Goal: Task Accomplishment & Management: Use online tool/utility

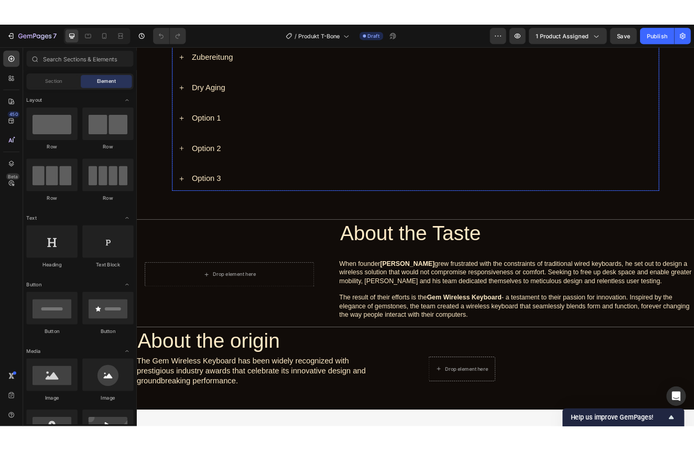
scroll to position [633, 0]
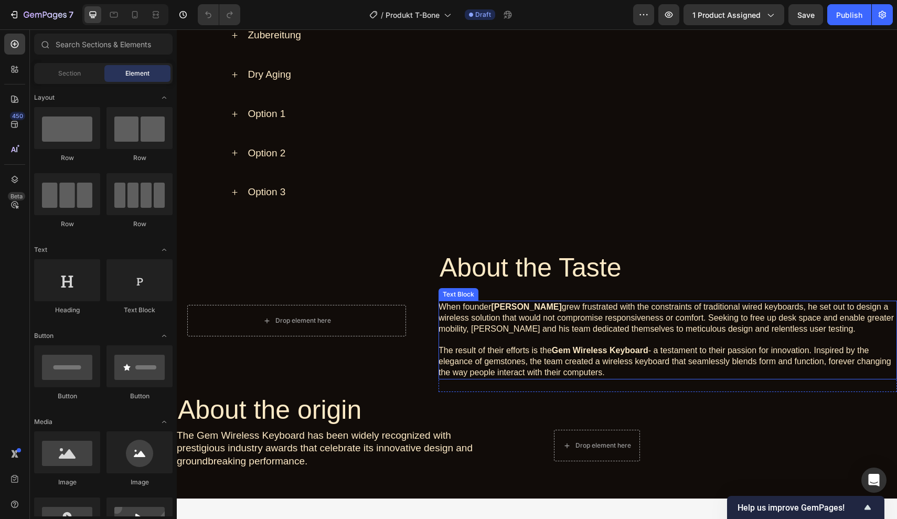
click at [466, 306] on p "When founder Alex grew frustrated with the constraints of traditional wired key…" at bounding box center [667, 318] width 458 height 33
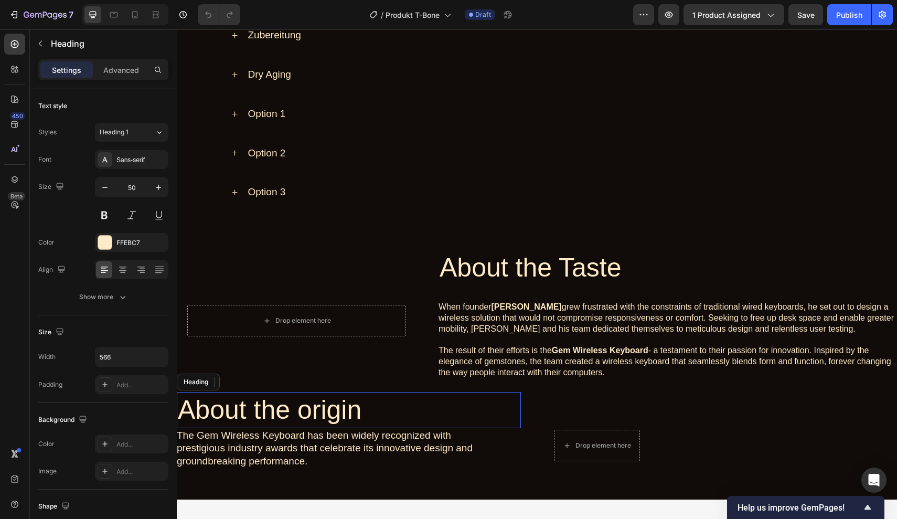
click at [313, 404] on h1 "About the origin" at bounding box center [325, 410] width 297 height 36
click at [490, 276] on h1 "About the Taste" at bounding box center [667, 268] width 458 height 36
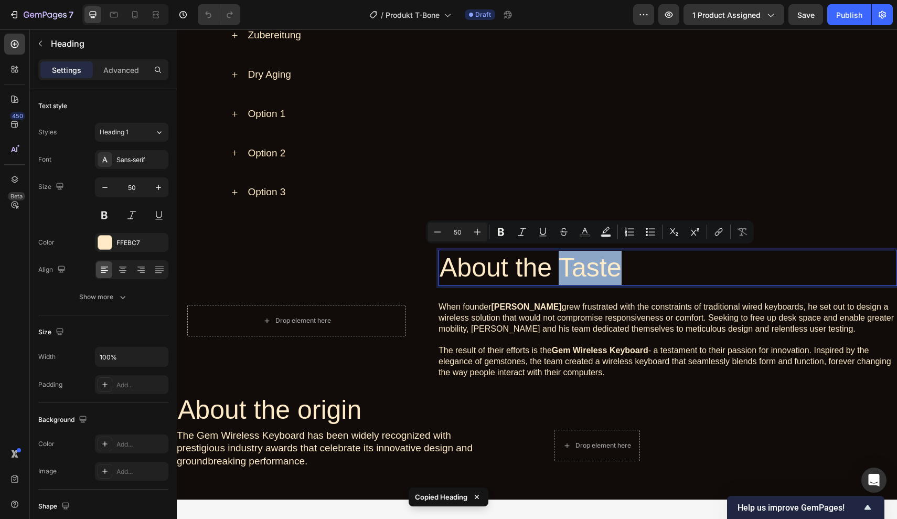
drag, startPoint x: 624, startPoint y: 263, endPoint x: 563, endPoint y: 262, distance: 61.4
click at [563, 262] on p "About the Taste" at bounding box center [668, 268] width 456 height 34
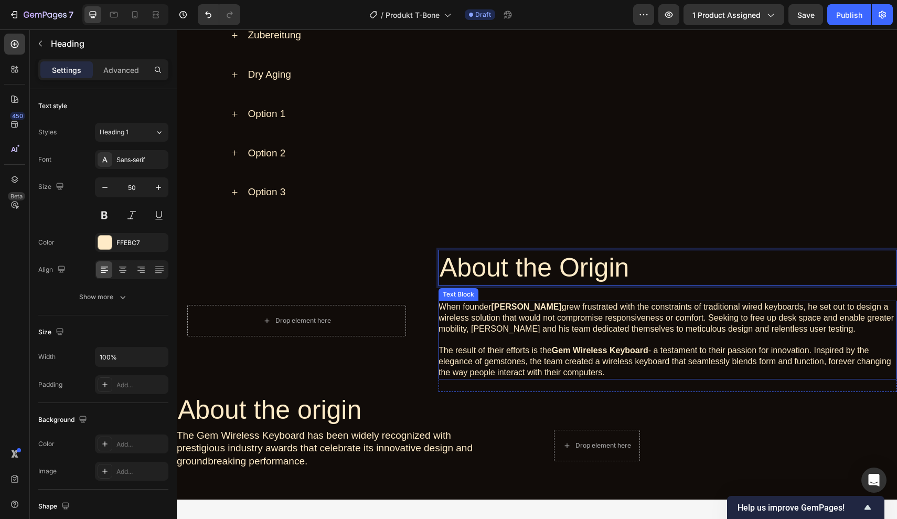
click at [606, 346] on strong "Gem Wireless Keyboard" at bounding box center [600, 350] width 97 height 9
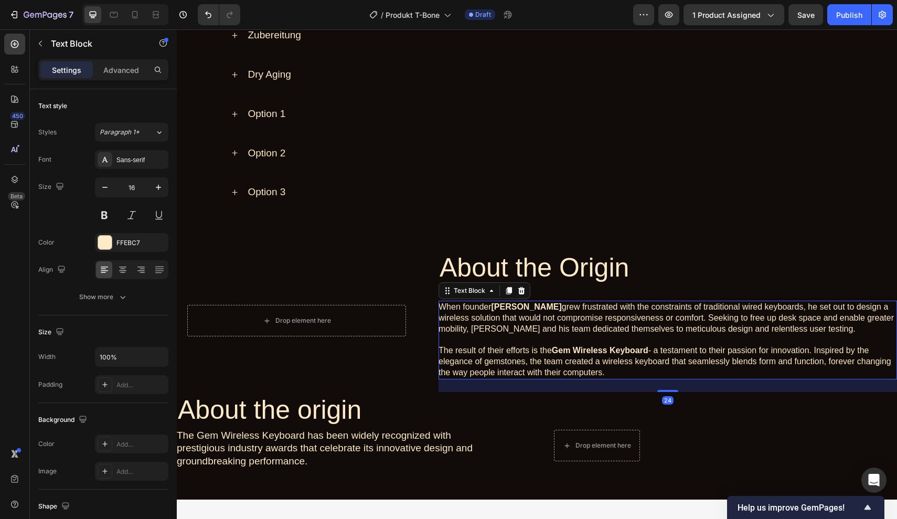
click at [605, 365] on p "The result of their efforts is the Gem Wireless Keyboard - a testament to their…" at bounding box center [667, 361] width 458 height 33
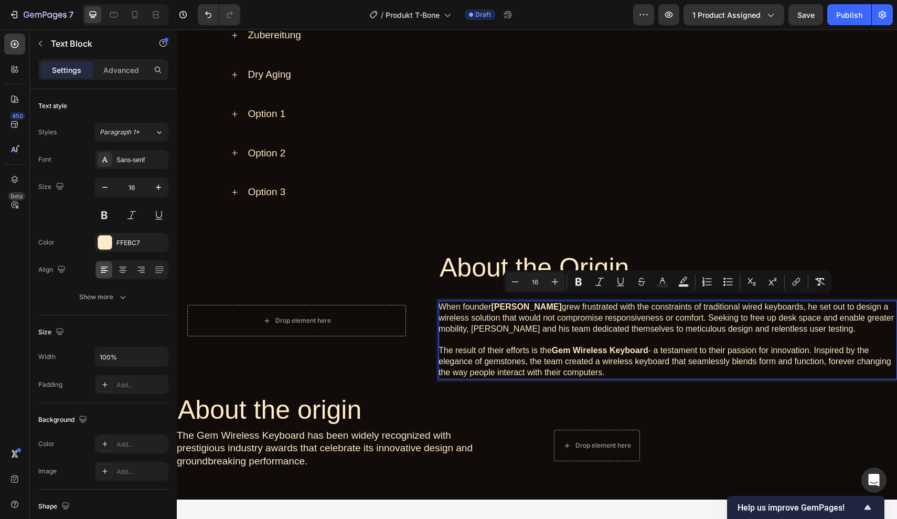
drag, startPoint x: 606, startPoint y: 369, endPoint x: 440, endPoint y: 302, distance: 178.6
click at [440, 302] on div "When founder Alex grew frustrated with the constraints of traditional wired key…" at bounding box center [667, 340] width 458 height 79
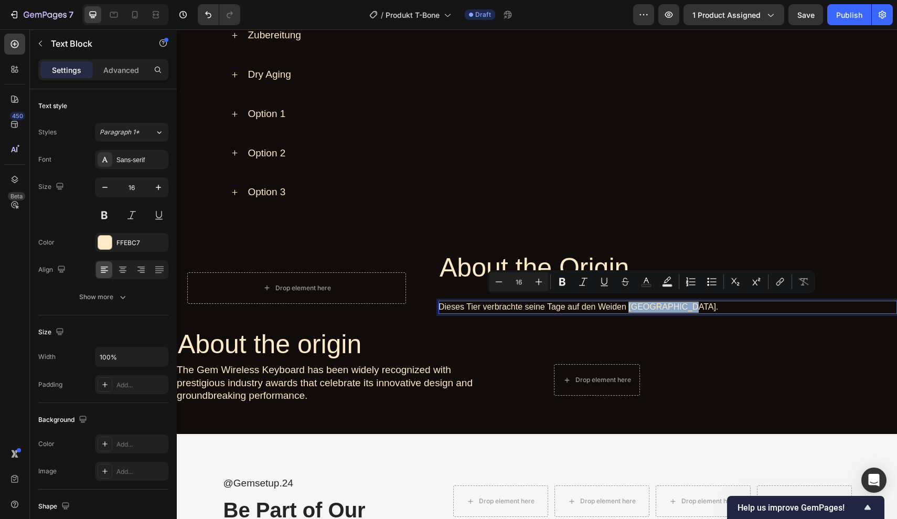
drag, startPoint x: 682, startPoint y: 304, endPoint x: 630, endPoint y: 303, distance: 51.4
click at [630, 303] on p "Dieses Tier verbrachte seine Tage auf den Weiden St. Gallens." at bounding box center [667, 307] width 458 height 11
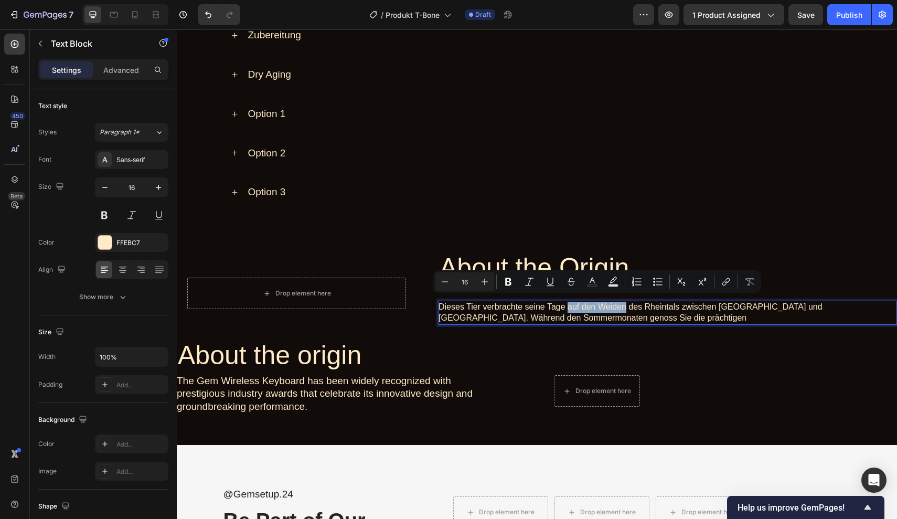
drag, startPoint x: 626, startPoint y: 299, endPoint x: 569, endPoint y: 302, distance: 57.2
click at [569, 302] on p "Dieses Tier verbrachte seine Tage auf den Weiden des Rheintals zwischen St.Gall…" at bounding box center [667, 313] width 458 height 22
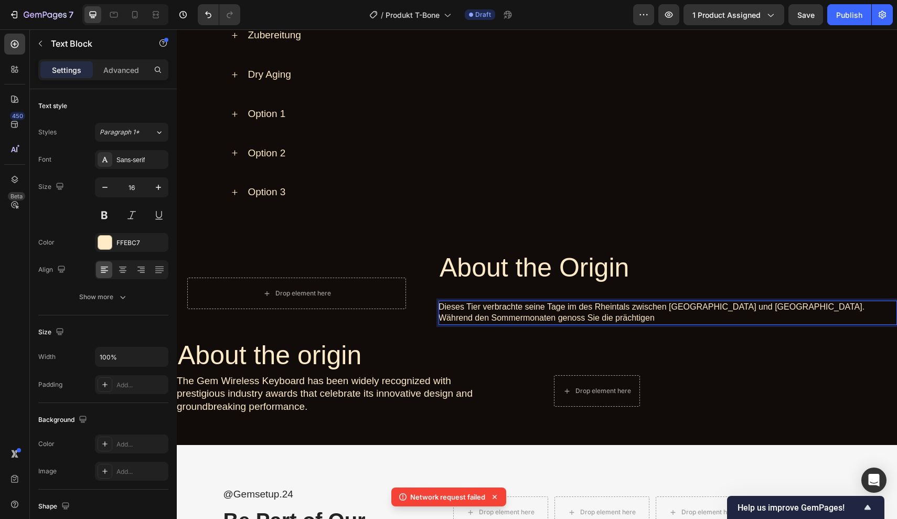
click at [589, 304] on p "Dieses Tier verbrachte seine Tage im des Rheintals zwischen St.Gallen und Vaduz…" at bounding box center [667, 313] width 458 height 22
click at [615, 302] on p "Dieses Tier verbrachte seine Tage im Rheintals zwischen St.Gallen und Vaduz. Wä…" at bounding box center [667, 313] width 458 height 22
click at [592, 312] on p "Dieses Tier verbrachte seine Tage im Rheintal zwischen St.Gallen und Vaduz. Wäh…" at bounding box center [667, 313] width 458 height 22
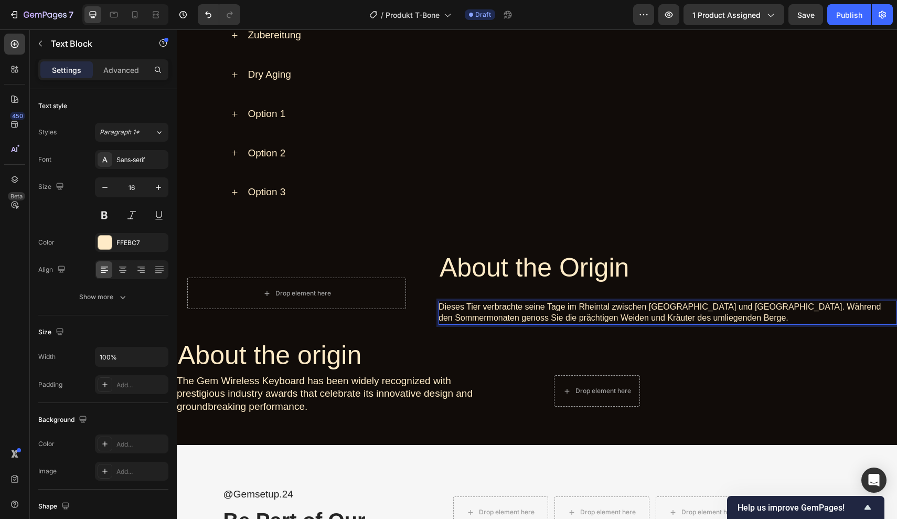
click at [766, 302] on p "Dieses Tier verbrachte seine Tage im Rheintal zwischen St.Gallen und Vaduz. Wäh…" at bounding box center [667, 313] width 458 height 22
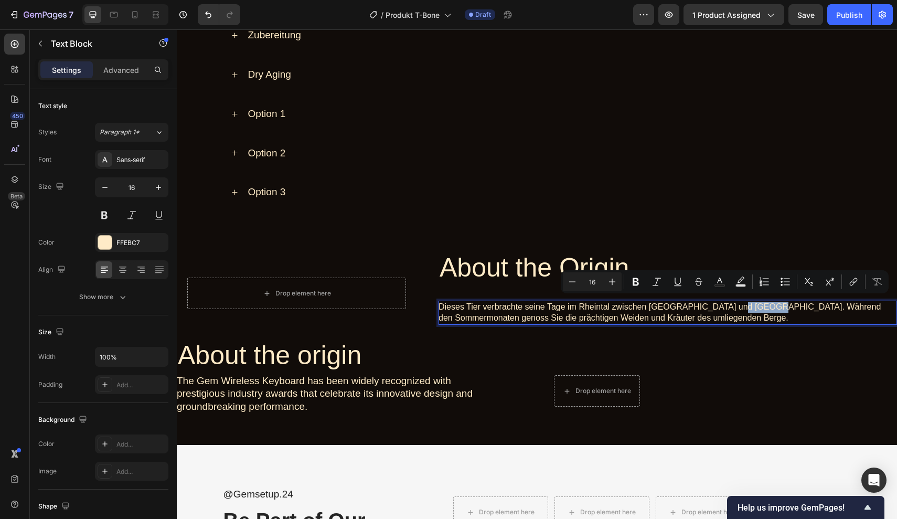
drag, startPoint x: 764, startPoint y: 302, endPoint x: 728, endPoint y: 305, distance: 35.3
click at [728, 305] on p "Dieses Tier verbrachte seine Tage im Rheintal zwischen St.Gallen und Vaduz. Wäh…" at bounding box center [667, 313] width 458 height 22
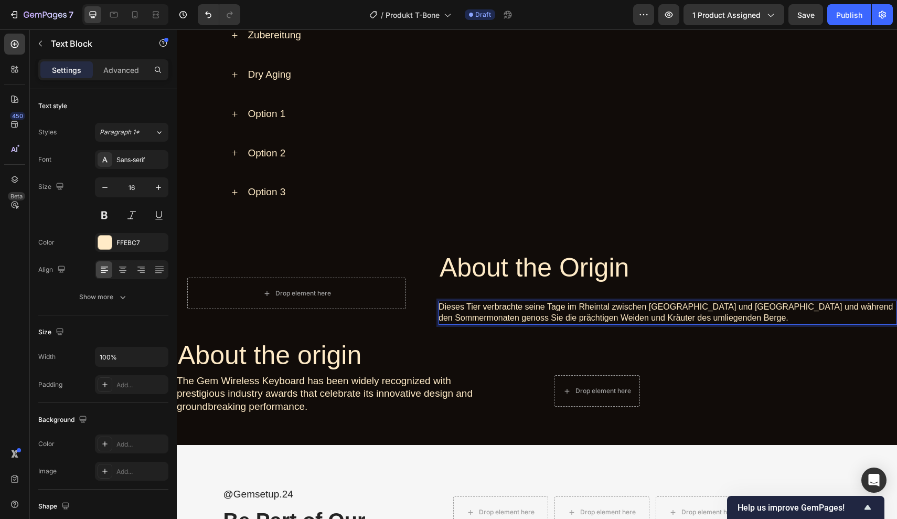
click at [716, 315] on p "Dieses Tier verbrachte seine Tage im Rheintal zwischen St.Gallen und Vaduz und …" at bounding box center [667, 313] width 458 height 22
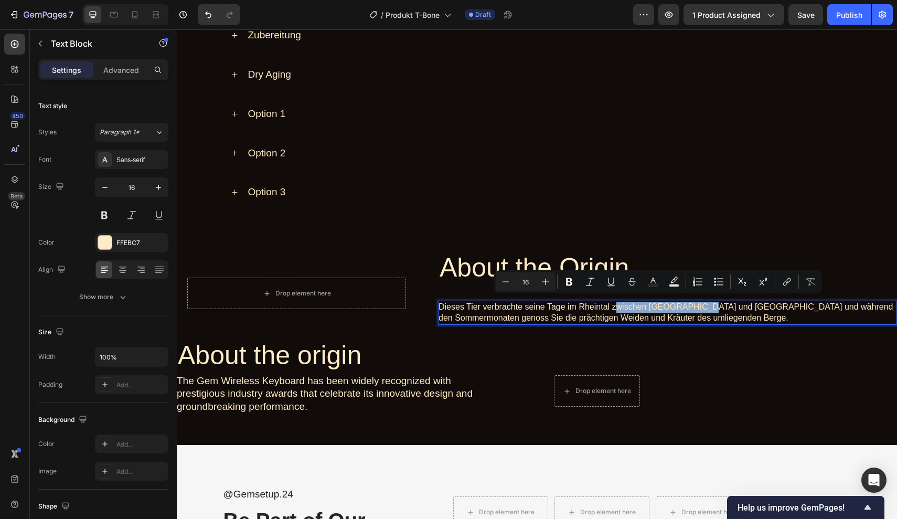
drag, startPoint x: 700, startPoint y: 304, endPoint x: 615, endPoint y: 296, distance: 85.3
click at [615, 302] on p "Dieses Tier verbrachte seine Tage im Rheintal zwischen St.Gallen und Vaduz und …" at bounding box center [667, 313] width 458 height 22
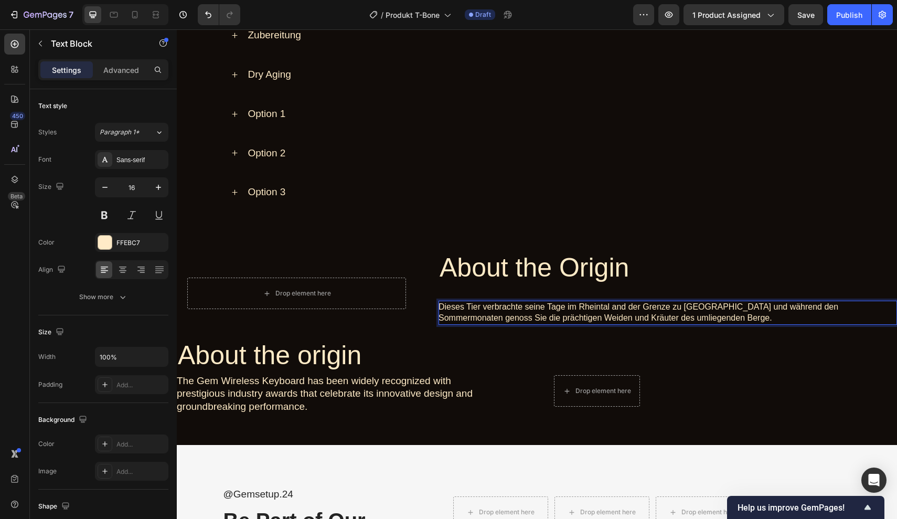
click at [571, 303] on p "Dieses Tier verbrachte seine Tage im Rheintal and der Grenze zu Vaduz und währe…" at bounding box center [667, 313] width 458 height 22
click at [678, 302] on p "Dieses Tier verbrachte seine Tage auf den Weiden des Rheintal and der Grenze zu…" at bounding box center [667, 313] width 458 height 22
click at [786, 314] on p "Dieses Tier verbrachte seine Tage auf den Weiden des Rheintals an der Grenze zu…" at bounding box center [667, 313] width 458 height 22
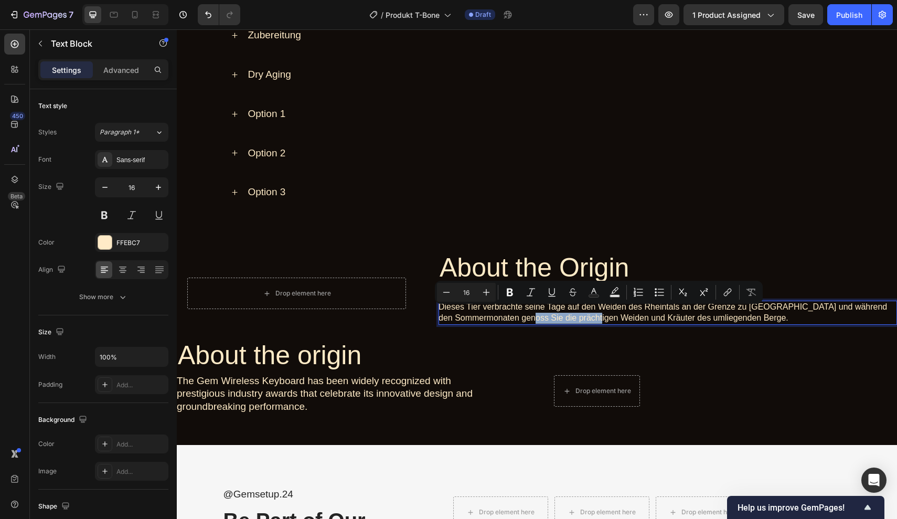
drag, startPoint x: 634, startPoint y: 313, endPoint x: 564, endPoint y: 315, distance: 70.3
click at [564, 315] on p "Dieses Tier verbrachte seine Tage auf den Weiden des Rheintals an der Grenze zu…" at bounding box center [667, 313] width 458 height 22
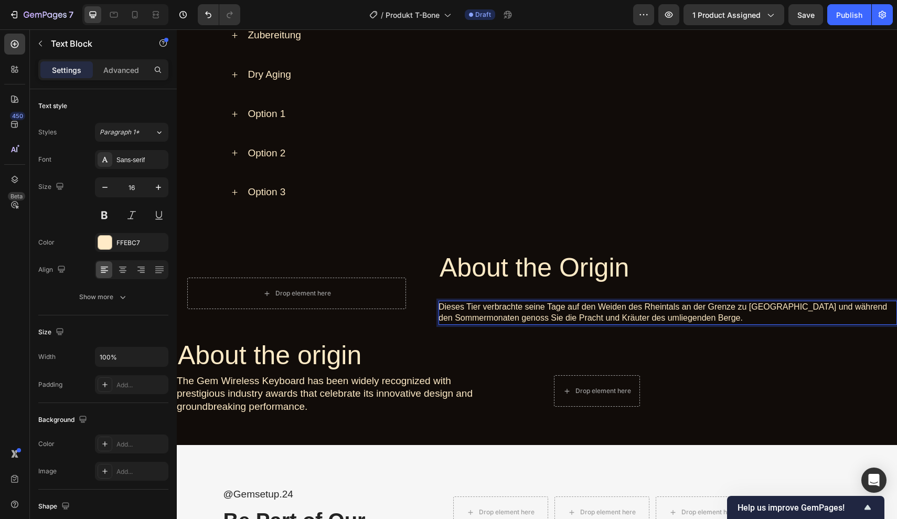
click at [605, 315] on p "Dieses Tier verbrachte seine Tage auf den Weiden des Rheintals an der Grenze zu…" at bounding box center [667, 313] width 458 height 22
click at [587, 312] on p "Dieses Tier verbrachte seine Tage auf den Weiden des Rheintals an der Grenze zu…" at bounding box center [667, 313] width 458 height 22
click at [647, 316] on p "Dieses Tier verbrachte seine Tage auf den Weiden des Rheintals an der Grenze zu…" at bounding box center [667, 313] width 458 height 22
click at [725, 315] on p "Dieses Tier verbrachte seine Tage auf den Weiden des Rheintals an der Grenze zu…" at bounding box center [667, 313] width 458 height 22
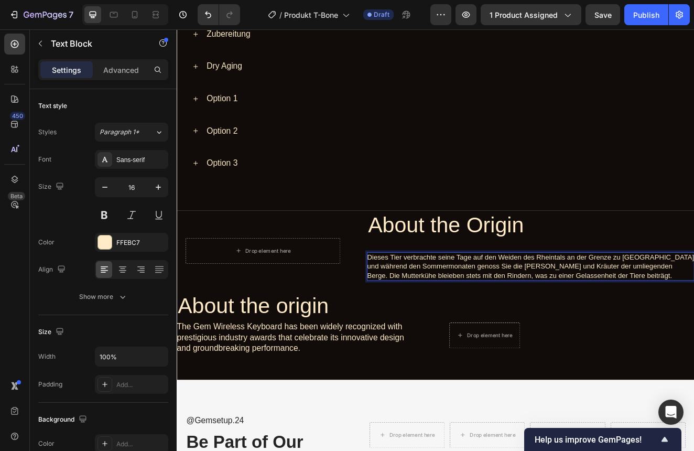
click at [788, 309] on p "Dieses Tier verbrachte seine Tage auf den Weiden des Rheintals an der Grenze zu…" at bounding box center [607, 318] width 398 height 33
click at [777, 323] on p "Dieses Tier verbrachte seine Tage auf den Weiden des Rheintals an der Grenze zu…" at bounding box center [607, 318] width 398 height 33
click at [627, 321] on p "Dieses Tier verbrachte seine Tage auf den Weiden des Rheintals an der Grenze zu…" at bounding box center [607, 318] width 398 height 33
click at [541, 319] on p "Dieses Tier verbrachte seine Tage auf den Weiden des Rheintals an der Grenze zu…" at bounding box center [607, 318] width 398 height 33
click at [608, 325] on p "Dieses Tier verbrachte seine Tage auf den Weiden des Rheintals an der Grenze zu…" at bounding box center [607, 318] width 398 height 33
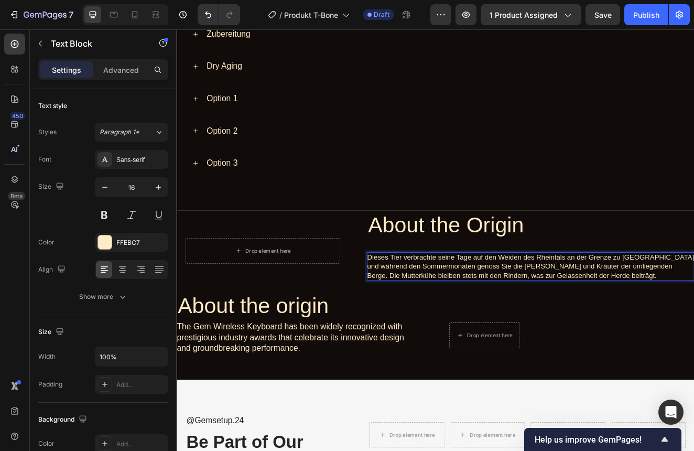
click at [666, 323] on p "Dieses Tier verbrachte seine Tage auf den Weiden des Rheintals an der Grenze zu…" at bounding box center [607, 318] width 398 height 33
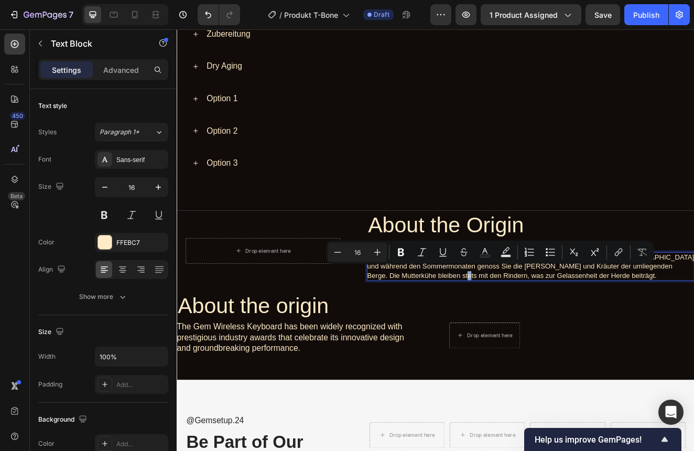
click at [486, 325] on p "Dieses Tier verbrachte seine Tage auf den Weiden des Rheintals an der Grenze zu…" at bounding box center [607, 318] width 398 height 33
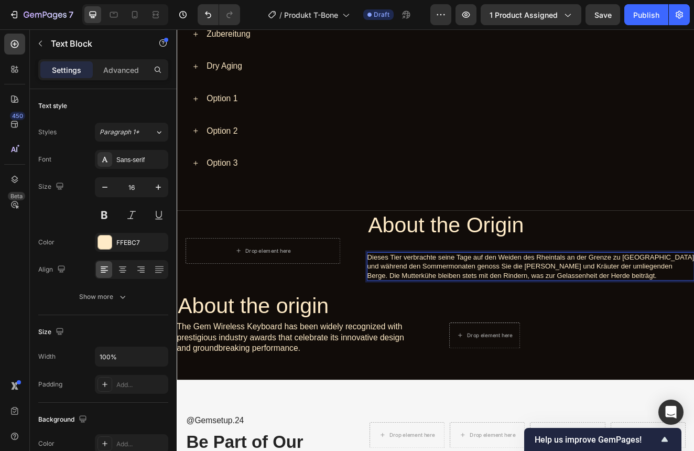
click at [485, 325] on p "Dieses Tier verbrachte seine Tage auf den Weiden des Rheintals an der Grenze zu…" at bounding box center [607, 318] width 398 height 33
click at [647, 326] on p "Dieses Tier verbrachte seine Tage auf den Weiden des Rheintals an der Grenze zu…" at bounding box center [607, 318] width 398 height 33
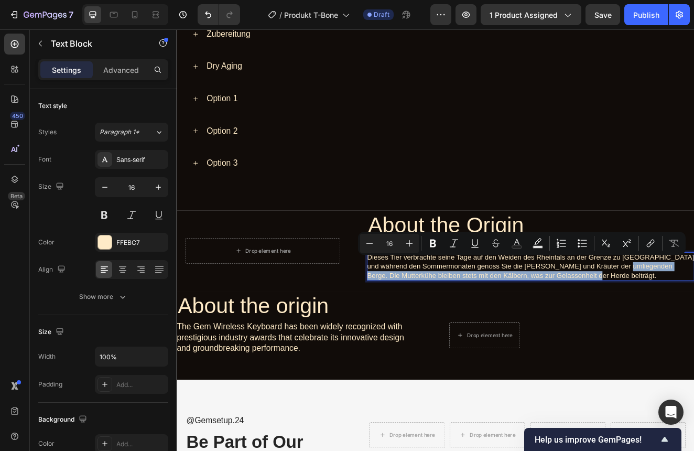
drag, startPoint x: 647, startPoint y: 326, endPoint x: 715, endPoint y: 312, distance: 70.0
click at [715, 312] on p "Dieses Tier verbrachte seine Tage auf den Weiden des Rheintals an der Grenze zu…" at bounding box center [607, 318] width 398 height 33
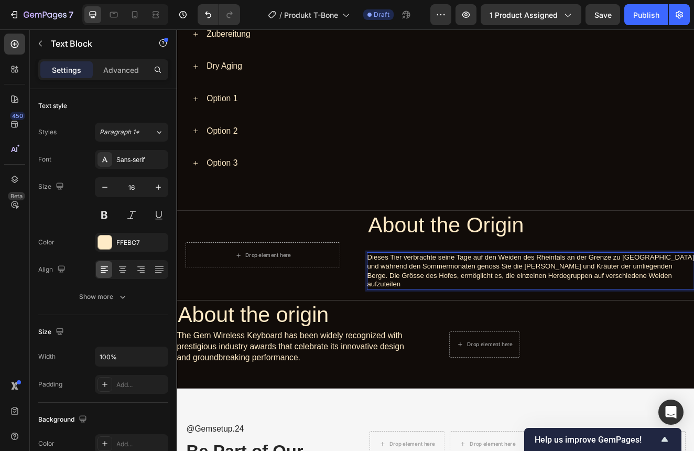
click at [640, 322] on p "Dieses Tier verbrachte seine Tage auf den Weiden des Rheintals an der Grenze zu…" at bounding box center [607, 324] width 398 height 44
click at [726, 326] on p "Dieses Tier verbrachte seine Tage auf den Weiden des Rheintals an der Grenze zu…" at bounding box center [607, 324] width 398 height 44
click at [741, 325] on p "Dieses Tier verbrachte seine Tage auf den Weiden des Rheintals an der Grenze zu…" at bounding box center [607, 324] width 398 height 44
click at [678, 327] on p "Dieses Tier verbrachte seine Tage auf den Weiden des Rheintals an der Grenze zu…" at bounding box center [607, 324] width 398 height 44
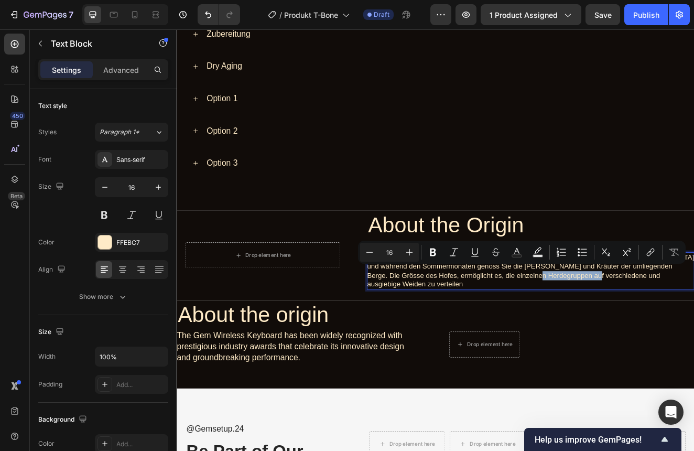
drag, startPoint x: 652, startPoint y: 324, endPoint x: 586, endPoint y: 326, distance: 66.1
click at [585, 326] on p "Dieses Tier verbrachte seine Tage auf den Weiden des Rheintals an der Grenze zu…" at bounding box center [607, 324] width 398 height 44
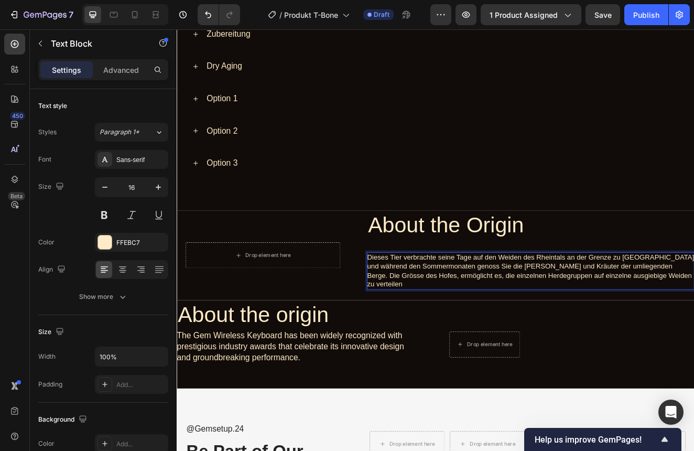
click at [739, 321] on p "Dieses Tier verbrachte seine Tage auf den Weiden des Rheintals an der Grenze zu…" at bounding box center [607, 324] width 398 height 44
click at [626, 333] on p "Dieses Tier verbrachte seine Tage auf den Weiden des Rheintals an der Grenze zu…" at bounding box center [607, 324] width 398 height 44
click at [624, 333] on p "Dieses Tier verbrachte seine Tage auf den Weiden des Rheintals an der Grenze zu…" at bounding box center [607, 324] width 398 height 44
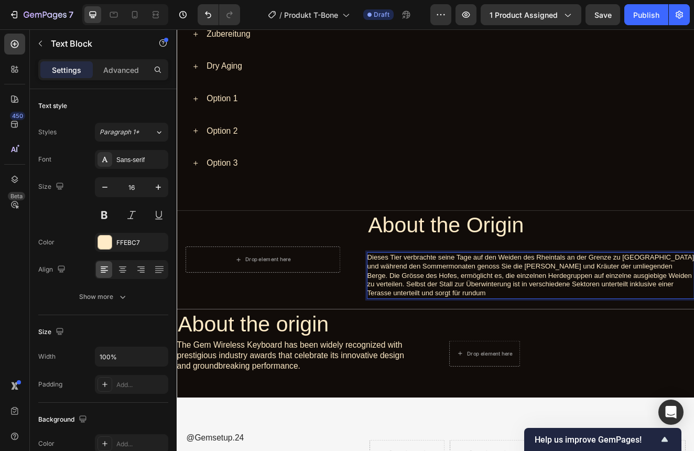
click at [623, 336] on p "Dieses Tier verbrachte seine Tage auf den Weiden des Rheintals an der Grenze zu…" at bounding box center [607, 329] width 398 height 55
click at [788, 336] on p "Dieses Tier verbrachte seine Tage auf den Weiden des Rheintals an der Grenze zu…" at bounding box center [607, 329] width 398 height 55
click at [759, 304] on p "Dieses Tier verbrachte seine Tage auf den Weiden des Rheintals an der Grenze zu…" at bounding box center [607, 329] width 398 height 55
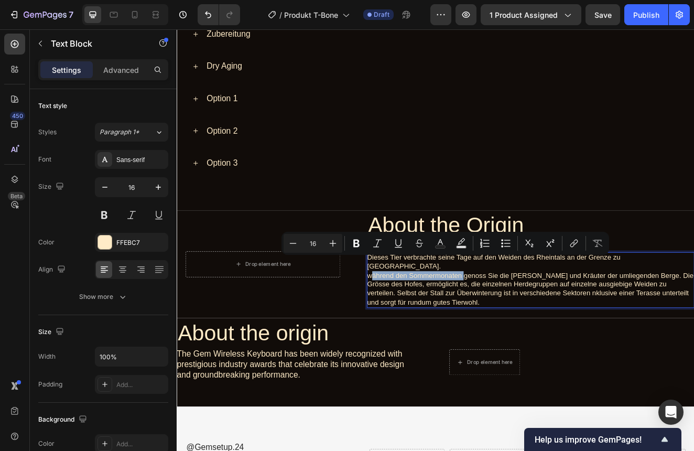
drag, startPoint x: 527, startPoint y: 312, endPoint x: 412, endPoint y: 309, distance: 114.4
click at [411, 324] on p "während den Sommermonaten genoss Sie die Felder und Kräuter der umliegenden Ber…" at bounding box center [607, 346] width 398 height 44
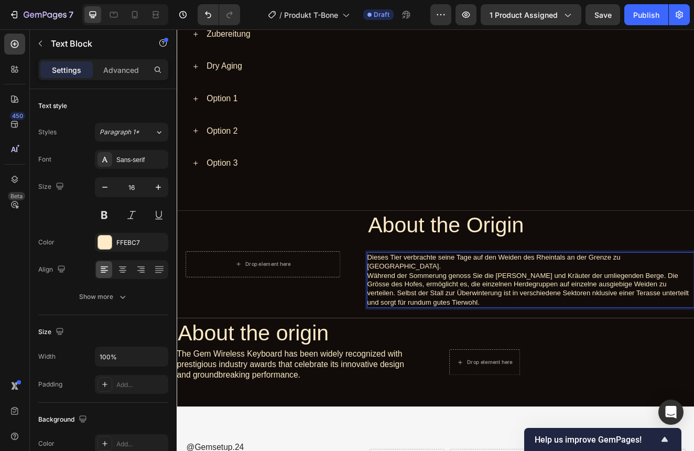
click at [472, 324] on p "Während der Sommerung genoss Sie die Felder und Kräuter der umliegenden Berge. …" at bounding box center [607, 346] width 398 height 44
click at [733, 324] on p "Während der Sömmerung genoss Sie die Felder und Kräuter der umliegenden Berge. …" at bounding box center [607, 346] width 398 height 44
click at [443, 336] on p "Die Grösse des Hofes, ermöglicht es, die einzelnen Herdegruppen auf einzelne au…" at bounding box center [607, 350] width 398 height 33
click at [756, 336] on p "Die Grösse des Hofes, ermöglicht es, die einzelnen Herdegruppen auf einzelne au…" at bounding box center [607, 350] width 398 height 33
click at [514, 334] on p "Die Grösse des Hofes, ermöglicht es, die einzelnen Herdegruppen auf einzelne au…" at bounding box center [607, 350] width 398 height 33
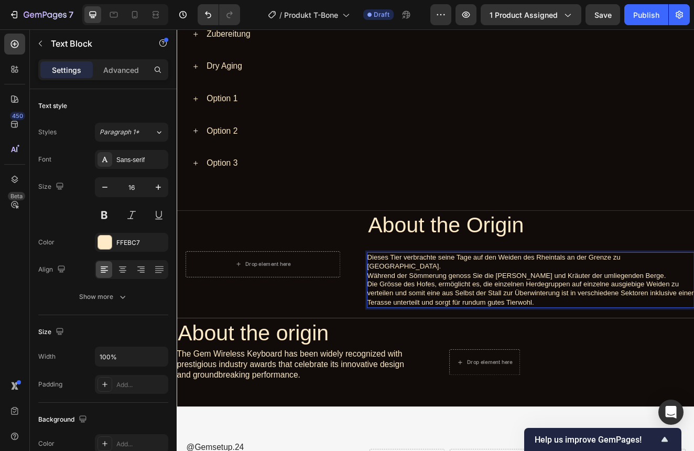
click at [495, 334] on p "Die Grösse des Hofes, ermöglicht es, die einzelnen Herdegruppen auf einzelne au…" at bounding box center [607, 350] width 398 height 33
drag, startPoint x: 628, startPoint y: 325, endPoint x: 604, endPoint y: 322, distance: 24.3
click at [604, 334] on p "Die Grösse des Hofes, ermöglicht es, die einzelnen Herdegruppen auf einzelne au…" at bounding box center [607, 350] width 398 height 33
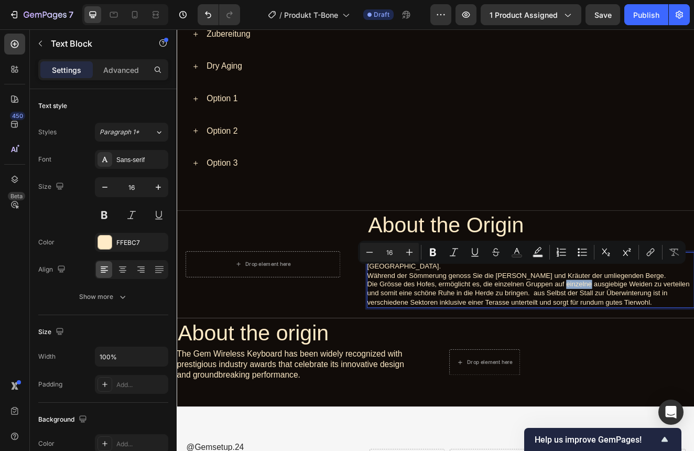
drag, startPoint x: 682, startPoint y: 327, endPoint x: 652, endPoint y: 325, distance: 30.0
click at [652, 334] on p "Die Grösse des Hofes, ermöglicht es, die einzelnen Gruppen auf einzelne ausgieb…" at bounding box center [607, 350] width 398 height 33
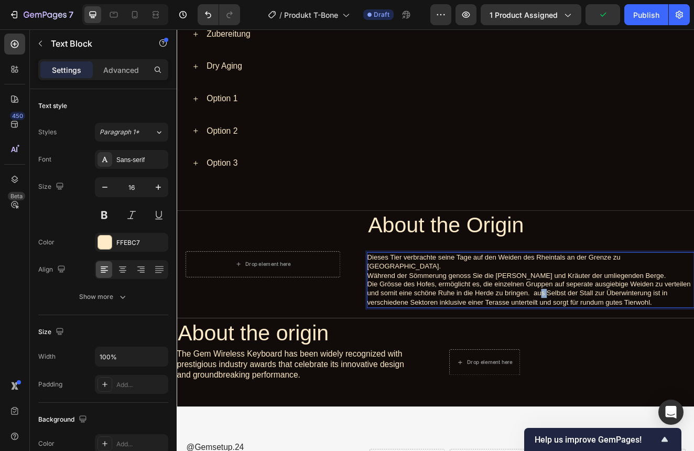
drag, startPoint x: 626, startPoint y: 336, endPoint x: 620, endPoint y: 336, distance: 5.8
click at [620, 336] on p "Die Grösse des Hofes, ermöglicht es, die einzelnen Gruppen auf seperate ausgieb…" at bounding box center [607, 350] width 398 height 33
click at [656, 343] on p "Die Grösse des Hofes, ermöglicht es, die einzelnen Gruppen auf seperate ausgieb…" at bounding box center [607, 350] width 398 height 33
click at [776, 346] on p "Die Grösse des Hofes, ermöglicht es, die einzelnen Gruppen auf seperate ausgieb…" at bounding box center [607, 350] width 398 height 33
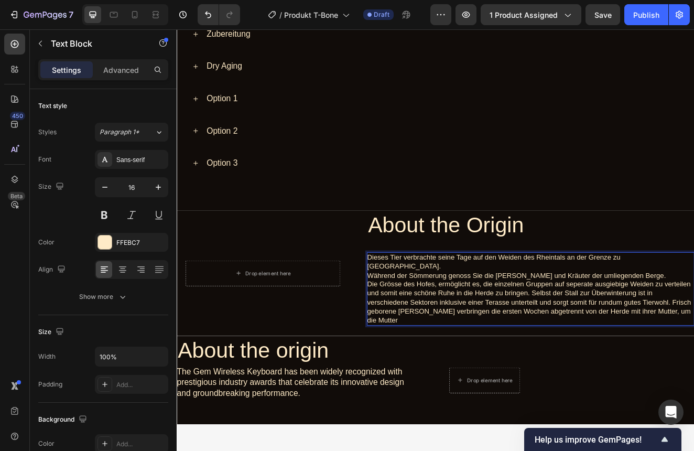
click at [470, 354] on p "Die Grösse des Hofes, ermöglicht es, die einzelnen Gruppen auf seperate ausgieb…" at bounding box center [607, 361] width 398 height 55
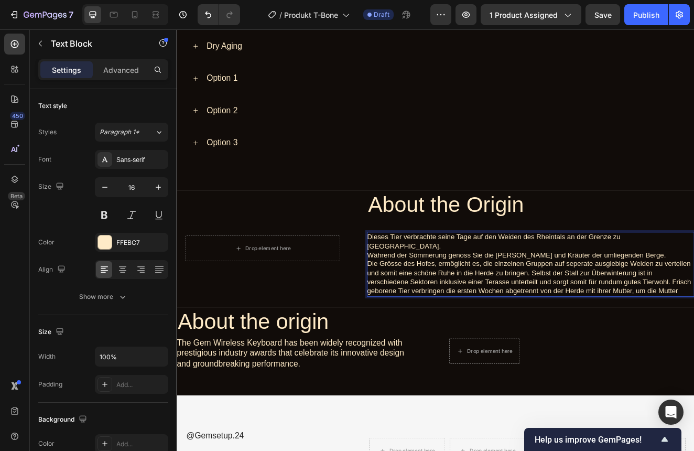
scroll to position [659, 0]
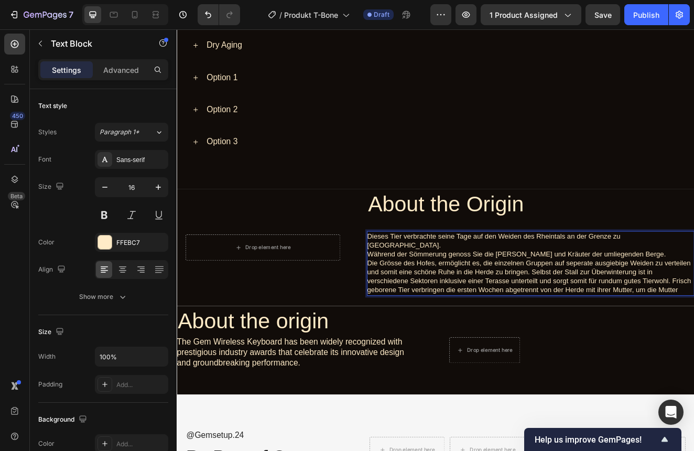
click at [795, 327] on p "Die Grösse des Hofes, ermöglicht es, die einzelnen Gruppen auf seperate ausgieb…" at bounding box center [607, 330] width 398 height 44
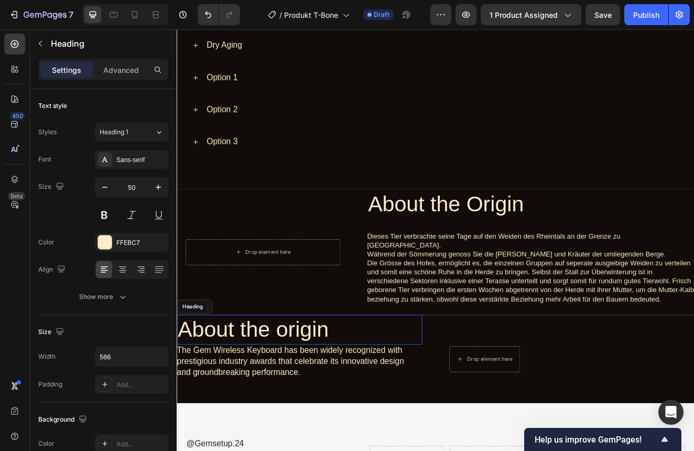
click at [361, 377] on h1 "About the origin" at bounding box center [321, 395] width 288 height 36
drag, startPoint x: 359, startPoint y: 374, endPoint x: 304, endPoint y: 374, distance: 55.1
click at [304, 378] on p "About the origin" at bounding box center [321, 395] width 286 height 34
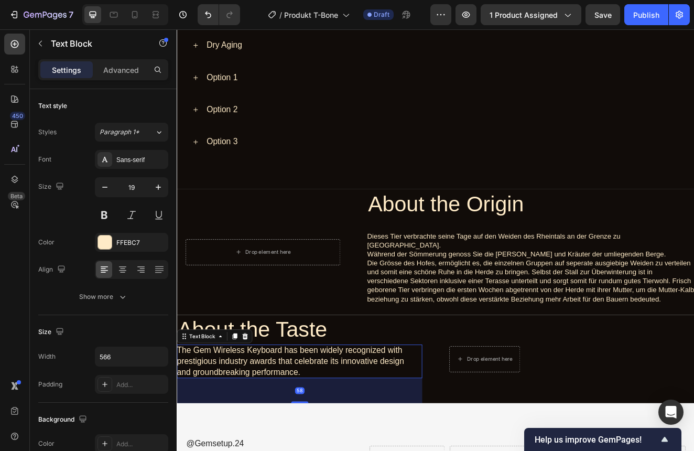
click at [327, 425] on p "The Gem Wireless Keyboard has been widely recognized with prestigious industry …" at bounding box center [321, 433] width 288 height 39
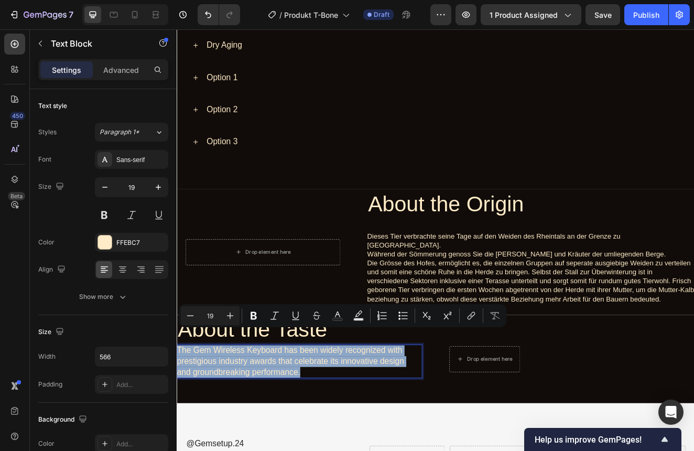
drag, startPoint x: 328, startPoint y: 428, endPoint x: 180, endPoint y: 401, distance: 151.0
click at [179, 414] on p "The Gem Wireless Keyboard has been widely recognized with prestigious industry …" at bounding box center [321, 433] width 288 height 39
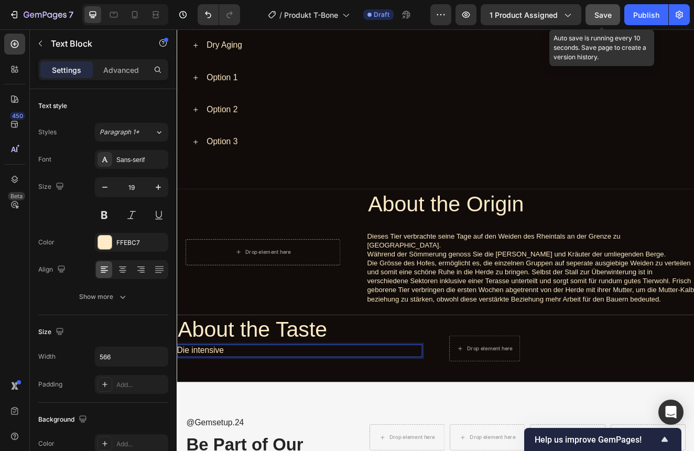
click at [601, 16] on span "Save" at bounding box center [603, 14] width 17 height 9
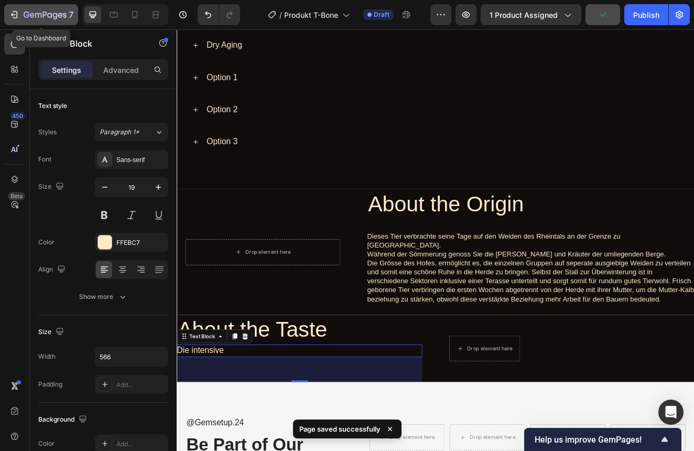
click at [17, 19] on icon "button" at bounding box center [14, 14] width 10 height 10
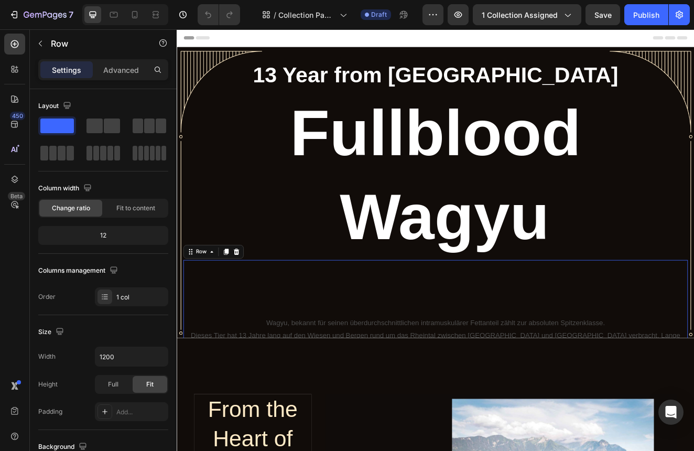
click at [402, 337] on div "Wagyu, bekannt für seinen überdurchschnittlichen intramuskulärer Fettanteil zäh…" at bounding box center [492, 383] width 614 height 146
click at [407, 370] on div "Wagyu, bekannt für seinen überdurchschnittlichen intramuskulärer Fettanteil zäh…" at bounding box center [492, 396] width 614 height 120
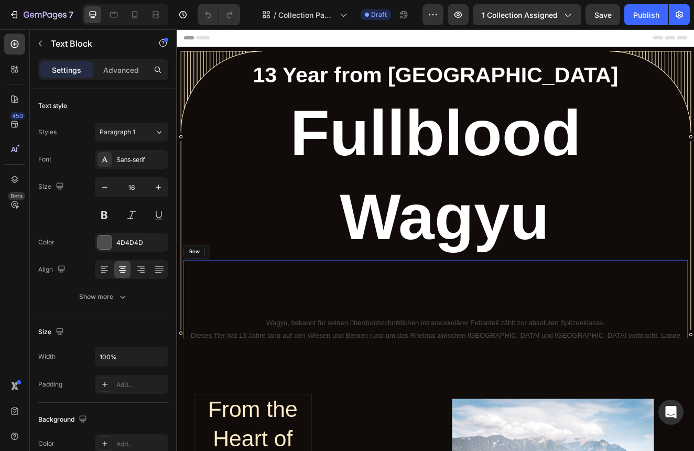
click at [408, 337] on div "Wagyu, bekannt für seinen überdurchschnittlichen intramuskulärer Fettanteil zäh…" at bounding box center [492, 383] width 614 height 146
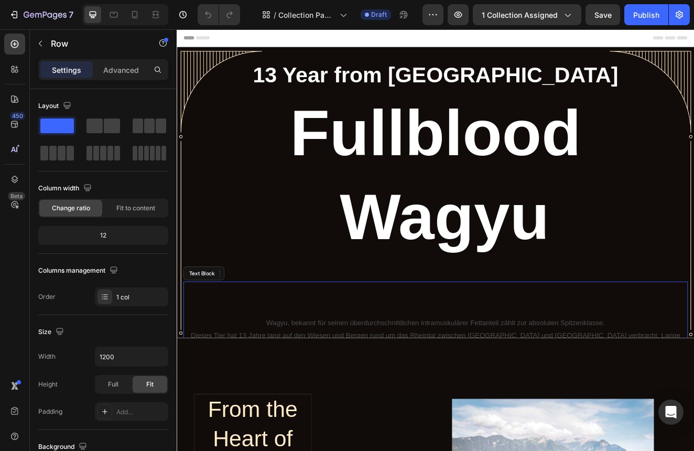
click at [356, 363] on div "Wagyu, bekannt für seinen überdurchschnittlichen intramuskulärer Fettanteil zäh…" at bounding box center [492, 396] width 614 height 120
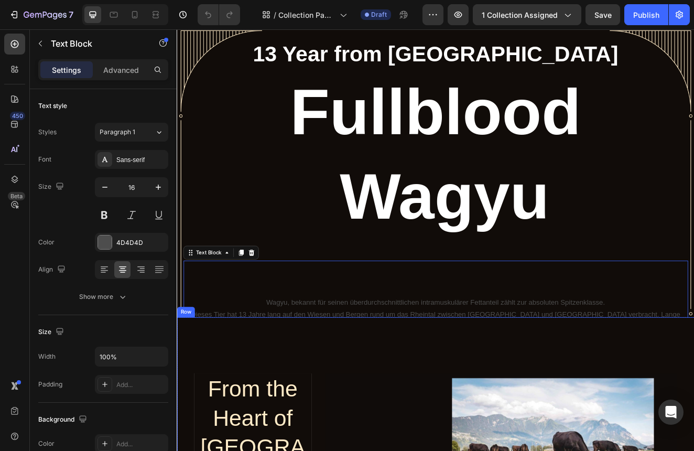
scroll to position [10, 0]
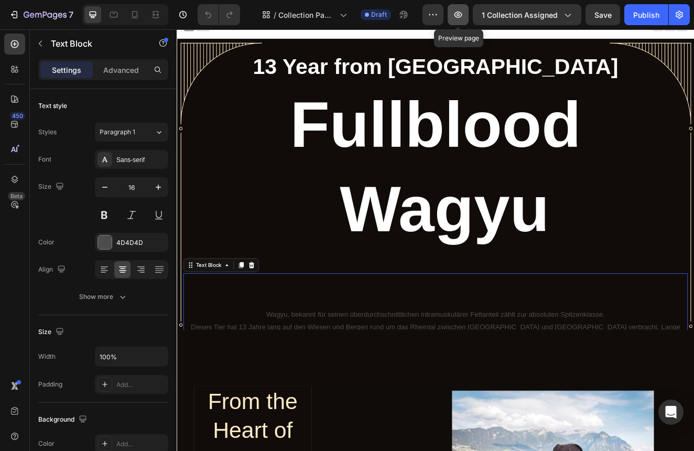
click at [464, 13] on icon "button" at bounding box center [458, 14] width 10 height 10
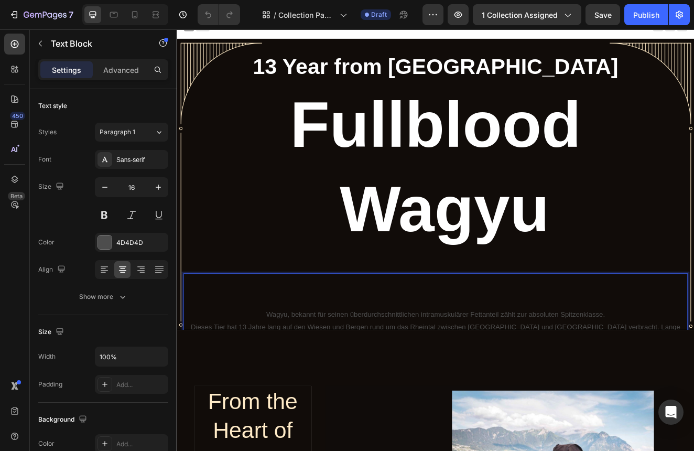
click at [408, 384] on p "Wagyu, bekannt für seinen überdurchschnittlichen intramuskulärer Fettanteil zäh…" at bounding box center [492, 376] width 612 height 15
click at [424, 351] on div "Wagyu, bekannt für seinen überdurchschnittlichen intramuskulärer Fettanteil zäh…" at bounding box center [492, 386] width 614 height 120
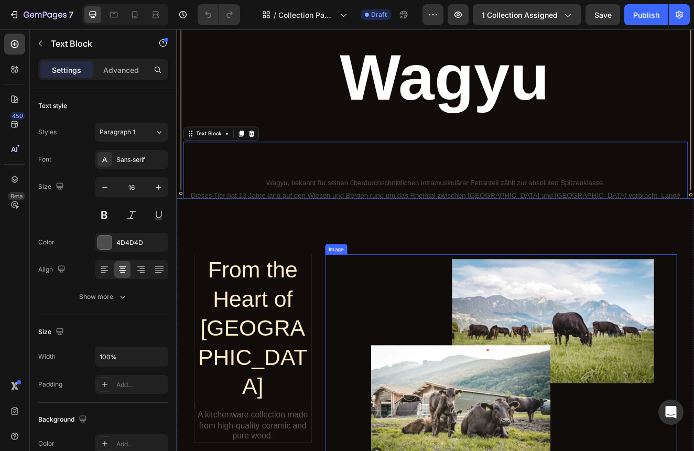
scroll to position [168, 0]
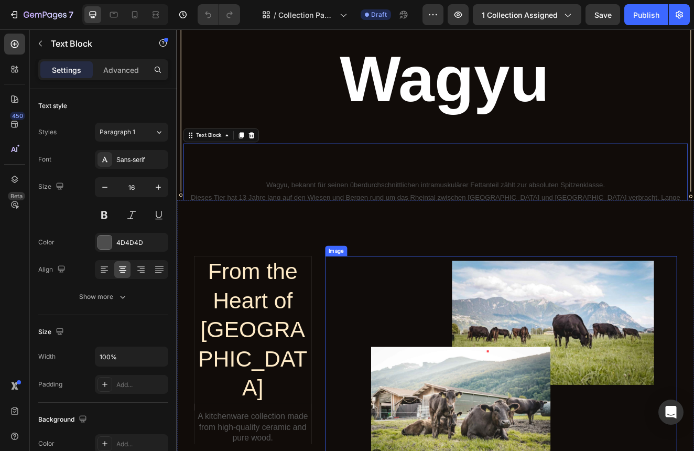
click at [388, 334] on img at bounding box center [571, 430] width 428 height 251
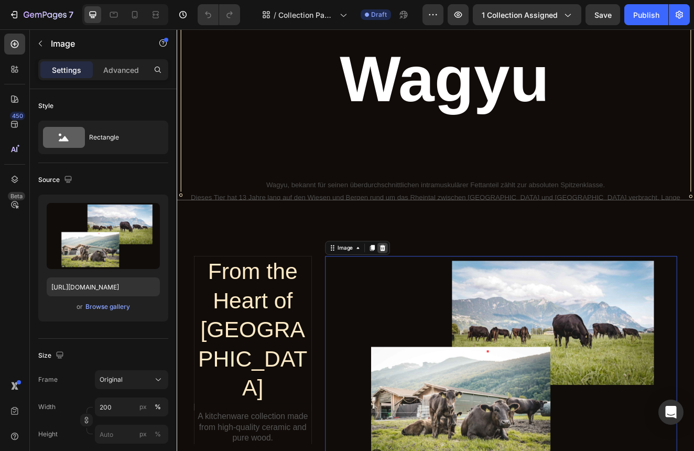
click at [427, 298] on icon at bounding box center [427, 295] width 7 height 7
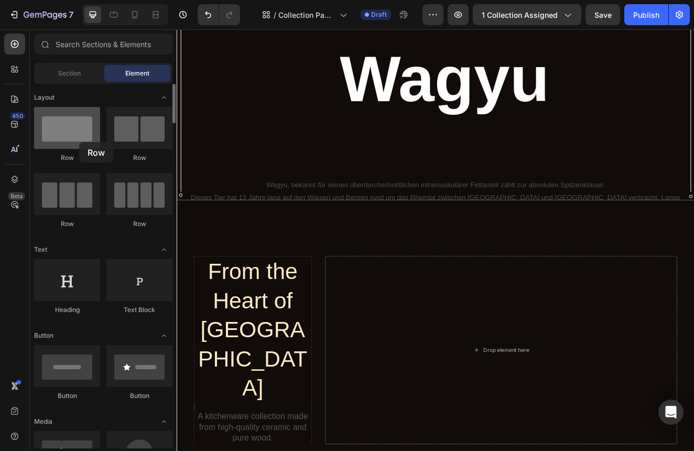
click at [79, 142] on div at bounding box center [67, 128] width 66 height 42
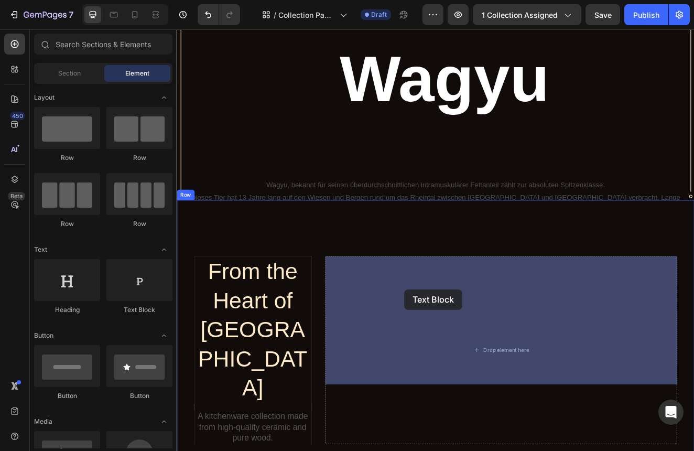
drag, startPoint x: 306, startPoint y: 302, endPoint x: 466, endPoint y: 351, distance: 167.0
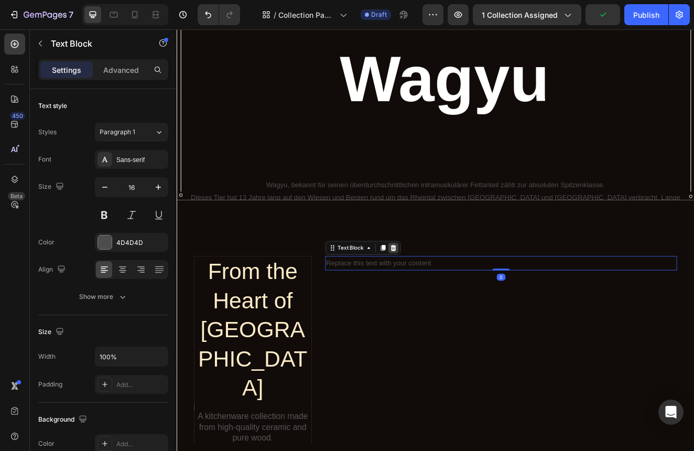
click at [438, 296] on icon at bounding box center [440, 295] width 7 height 7
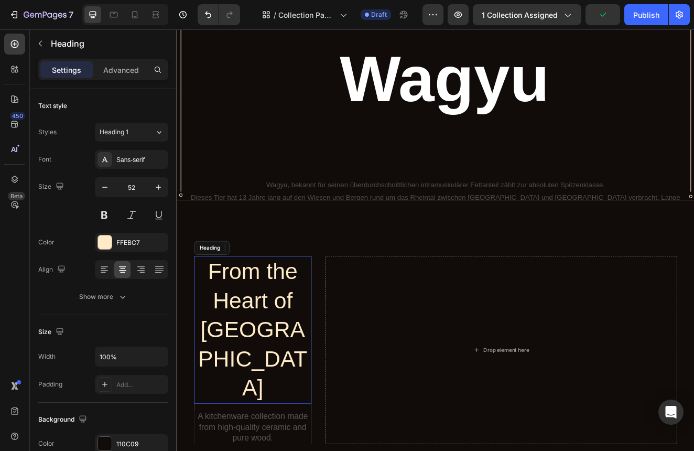
click at [318, 355] on h1 "From the Heart of St. Gallen" at bounding box center [269, 394] width 143 height 179
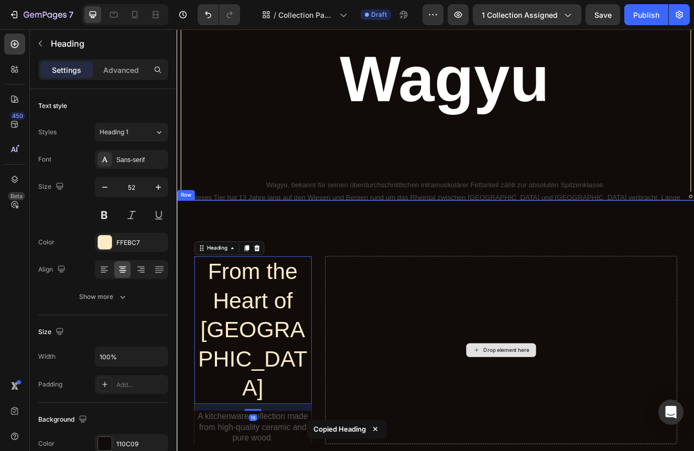
click at [555, 348] on div "Drop element here" at bounding box center [571, 419] width 428 height 229
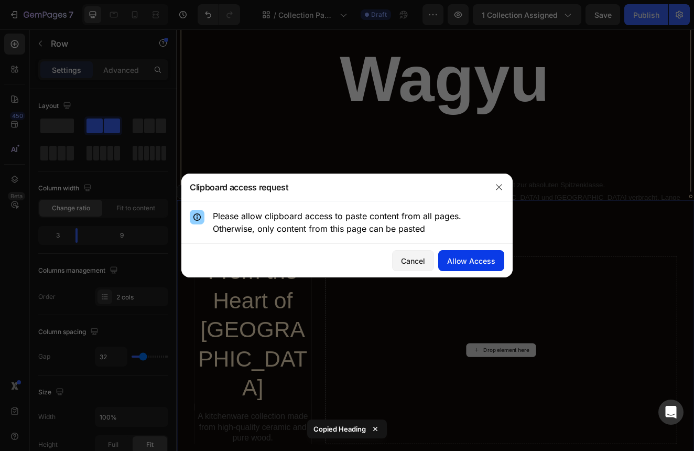
click at [461, 258] on div "Allow Access" at bounding box center [471, 260] width 48 height 11
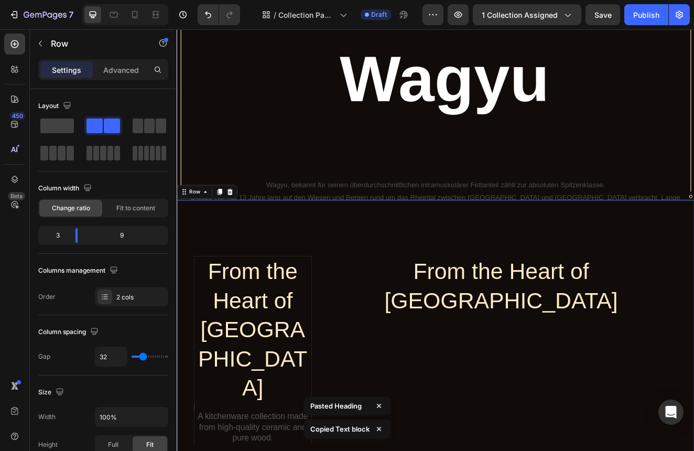
click at [494, 420] on div "From the Heart of St. Gallen Heading" at bounding box center [571, 419] width 428 height 229
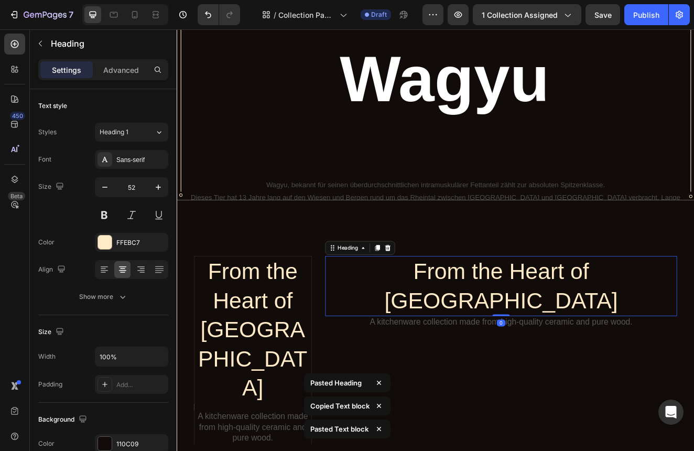
click at [478, 323] on h1 "From the Heart of St. Gallen" at bounding box center [571, 341] width 428 height 73
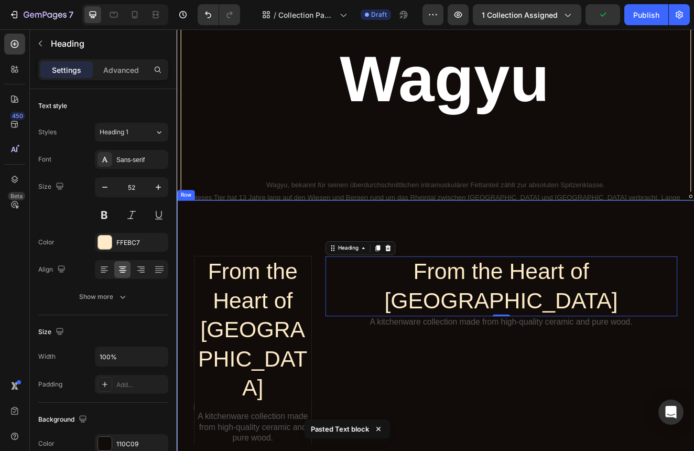
click at [303, 260] on div "From the Heart of St. Gallen Heading A kitchenware collection made from high-qu…" at bounding box center [491, 409] width 629 height 344
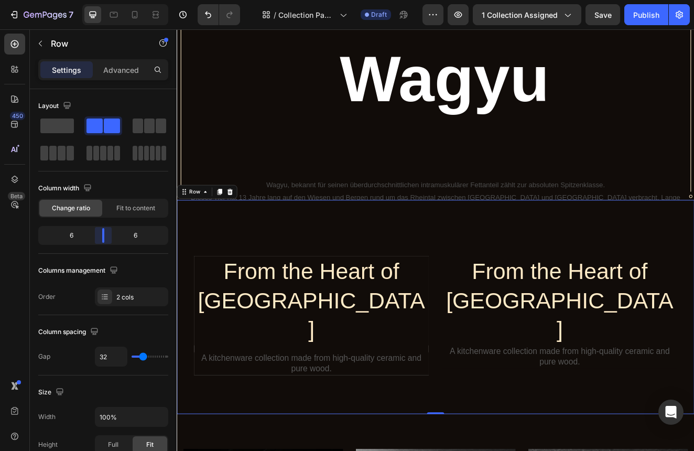
drag, startPoint x: 79, startPoint y: 239, endPoint x: 104, endPoint y: 239, distance: 24.6
click at [104, 0] on body "7 Version history / Collection Page - Sep 24, 13:44:56 Draft Preview 1 collecti…" at bounding box center [347, 0] width 694 height 0
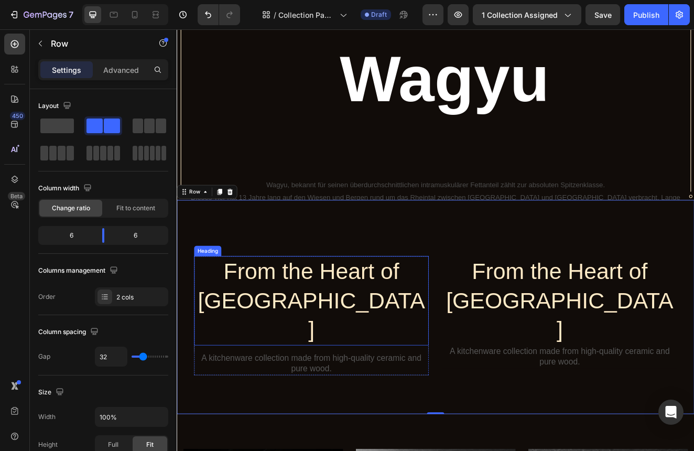
click at [375, 341] on h1 "From the Heart of St. Gallen" at bounding box center [340, 359] width 285 height 109
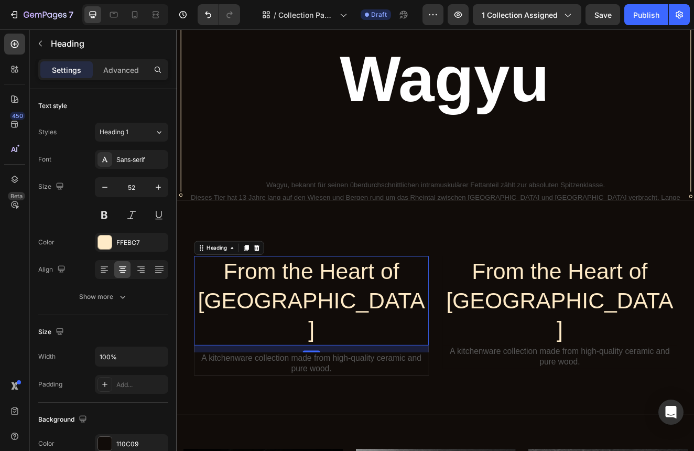
click at [386, 362] on h1 "From the Heart of St. Gallen" at bounding box center [340, 359] width 285 height 109
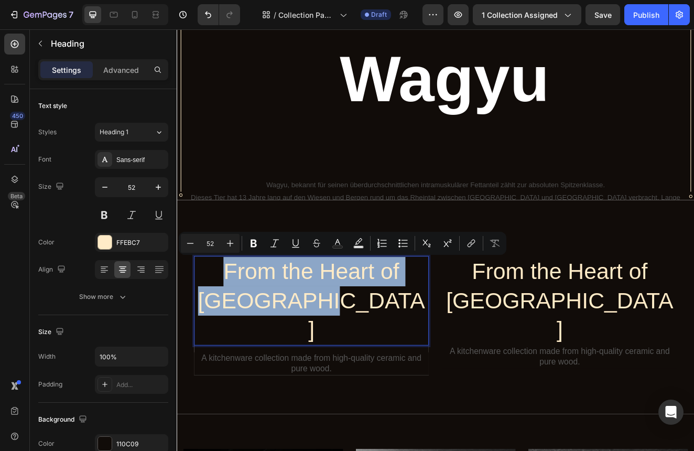
drag, startPoint x: 386, startPoint y: 362, endPoint x: 208, endPoint y: 314, distance: 184.2
click at [208, 314] on p "From the Heart of St. Gallen" at bounding box center [340, 359] width 283 height 106
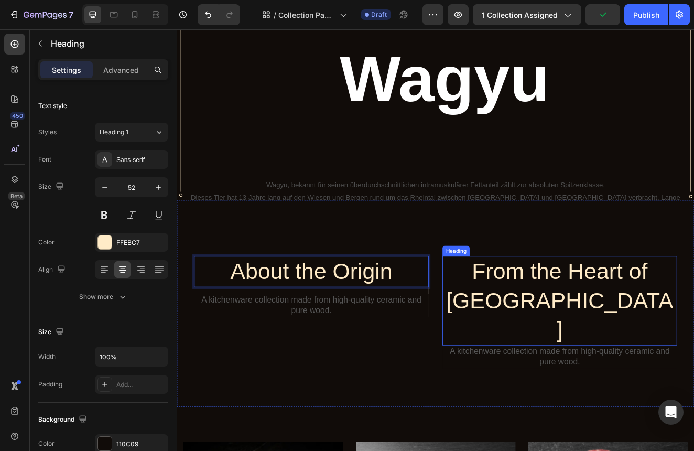
click at [565, 316] on h1 "From the Heart of St. Gallen" at bounding box center [642, 359] width 285 height 109
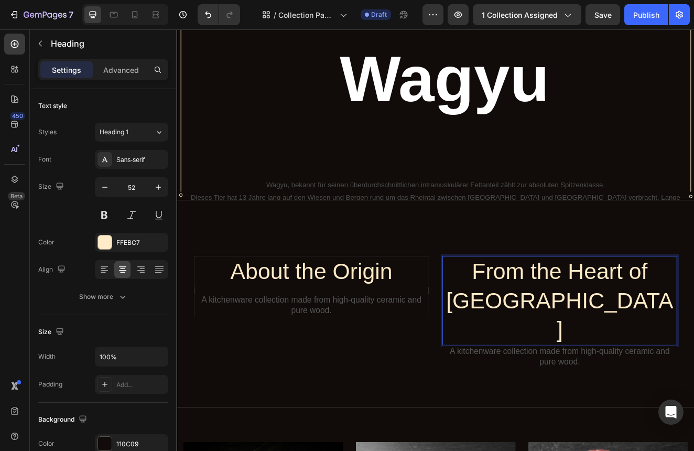
click at [680, 360] on p "From the Heart of St. Gallen" at bounding box center [642, 359] width 283 height 106
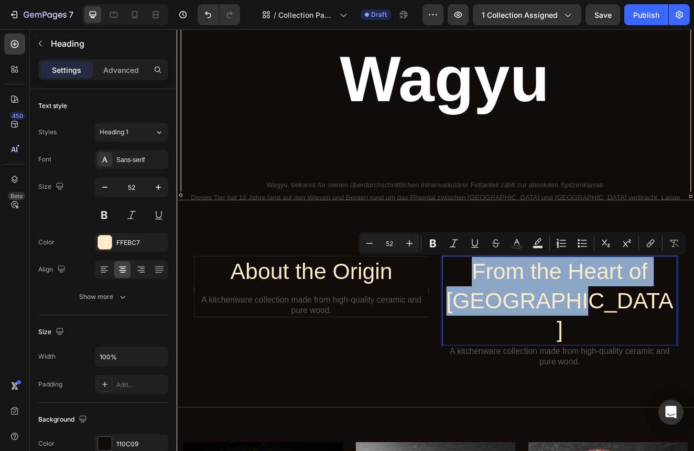
drag, startPoint x: 680, startPoint y: 360, endPoint x: 513, endPoint y: 316, distance: 172.5
click at [513, 316] on p "From the Heart of St. Gallen" at bounding box center [642, 359] width 283 height 106
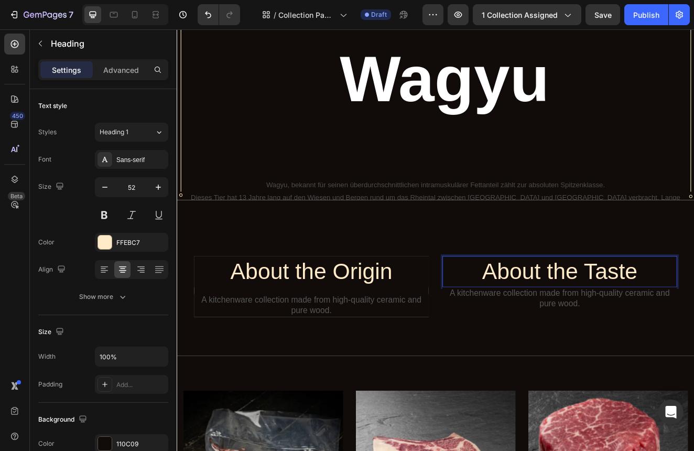
click at [603, 344] on p "A kitchenware collection made from high-quality ceramic and pure wood." at bounding box center [642, 357] width 283 height 26
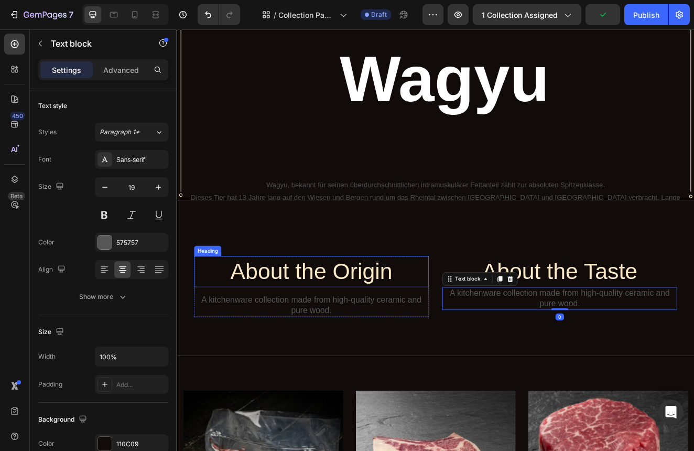
click at [429, 320] on p "About the Origin" at bounding box center [340, 324] width 283 height 36
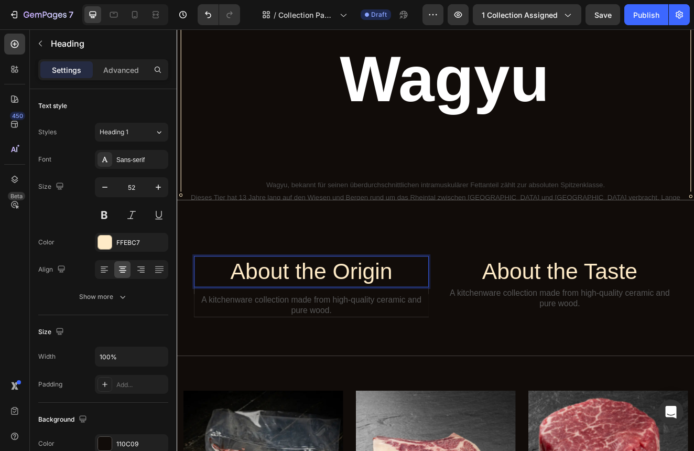
click at [357, 322] on p "About the Origin" at bounding box center [340, 324] width 283 height 36
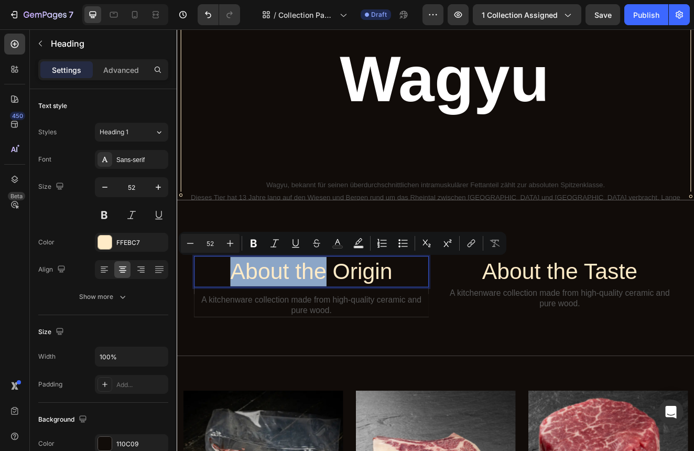
drag, startPoint x: 359, startPoint y: 323, endPoint x: 244, endPoint y: 319, distance: 114.9
click at [244, 319] on p "About the Origin" at bounding box center [340, 324] width 283 height 36
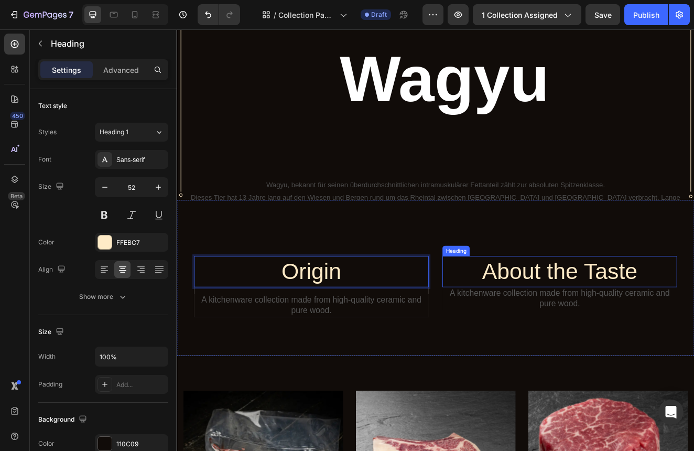
click at [652, 327] on p "About the Taste" at bounding box center [642, 324] width 283 height 36
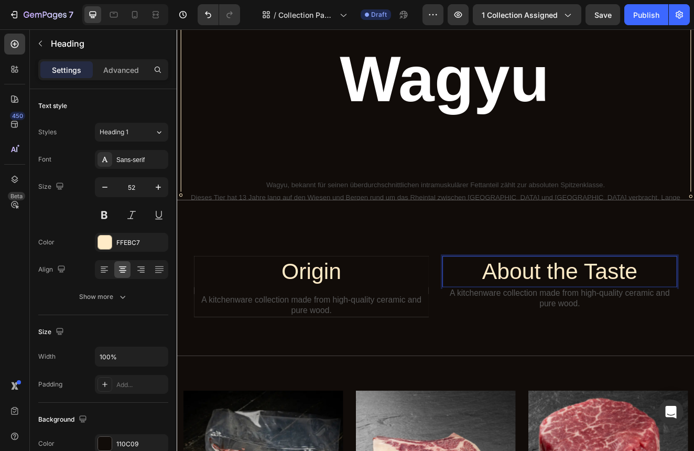
click at [663, 328] on p "About the Taste" at bounding box center [642, 324] width 283 height 36
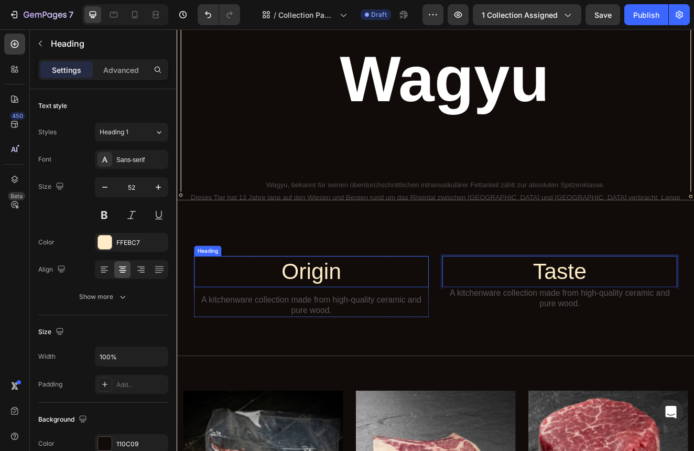
click at [380, 315] on p "Origin" at bounding box center [340, 324] width 283 height 36
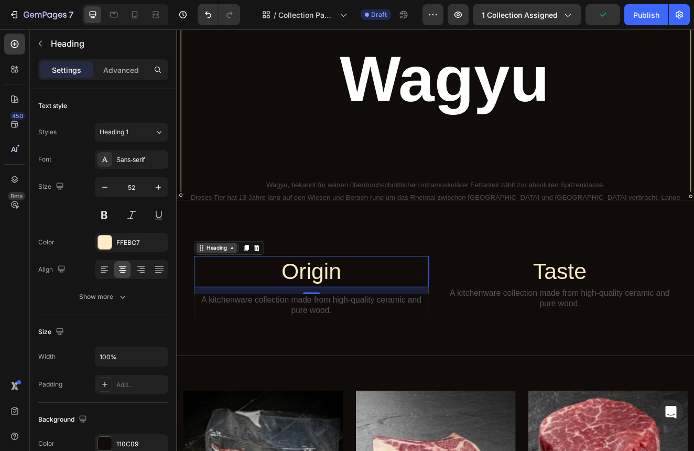
click at [243, 296] on icon at bounding box center [244, 295] width 8 height 8
click at [263, 298] on icon at bounding box center [261, 295] width 8 height 8
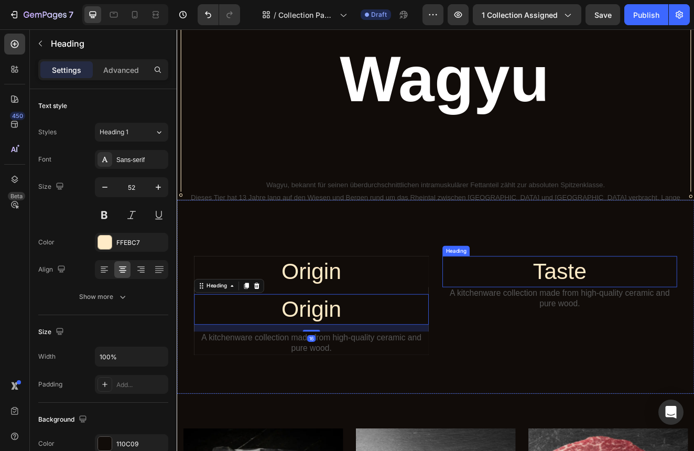
click at [616, 321] on p "Taste" at bounding box center [642, 324] width 283 height 36
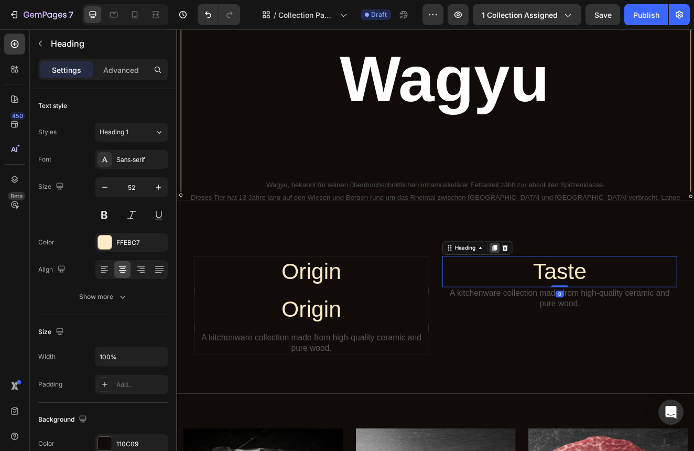
click at [564, 296] on icon at bounding box center [564, 295] width 6 height 7
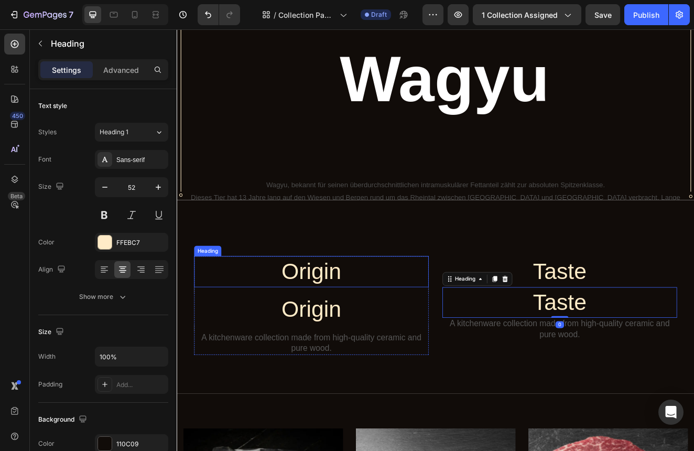
click at [362, 325] on p "Origin" at bounding box center [340, 324] width 283 height 36
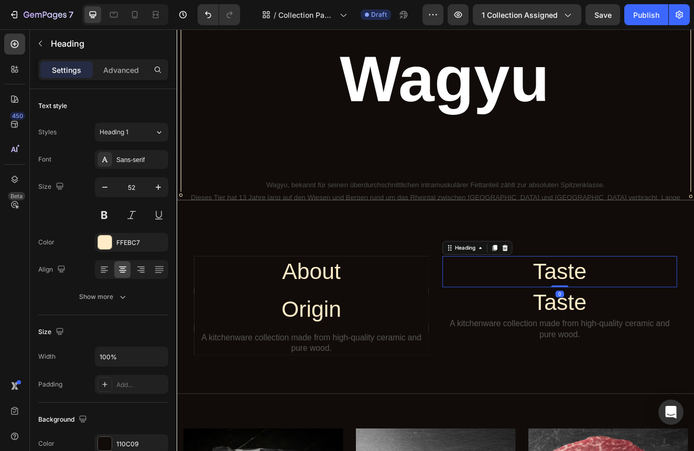
click at [662, 318] on p "Taste" at bounding box center [642, 324] width 283 height 36
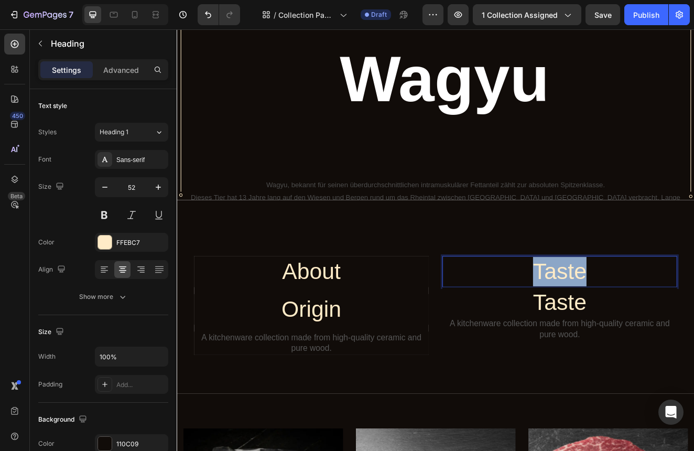
drag, startPoint x: 677, startPoint y: 324, endPoint x: 597, endPoint y: 323, distance: 79.2
click at [597, 324] on p "Taste" at bounding box center [642, 324] width 283 height 36
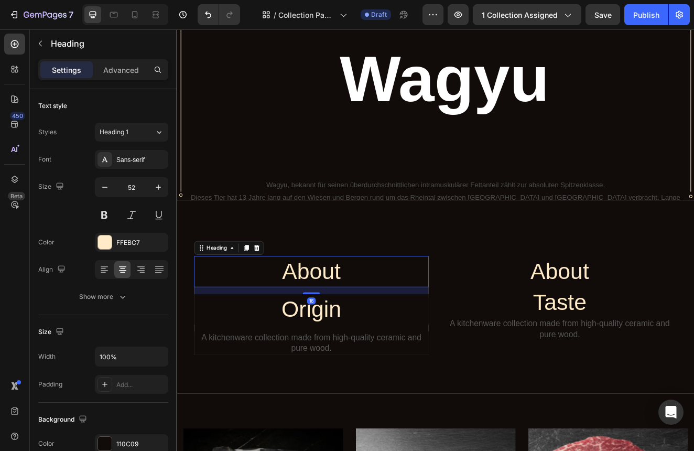
click at [351, 330] on p "About" at bounding box center [340, 324] width 283 height 36
click at [107, 190] on icon "button" at bounding box center [105, 187] width 10 height 10
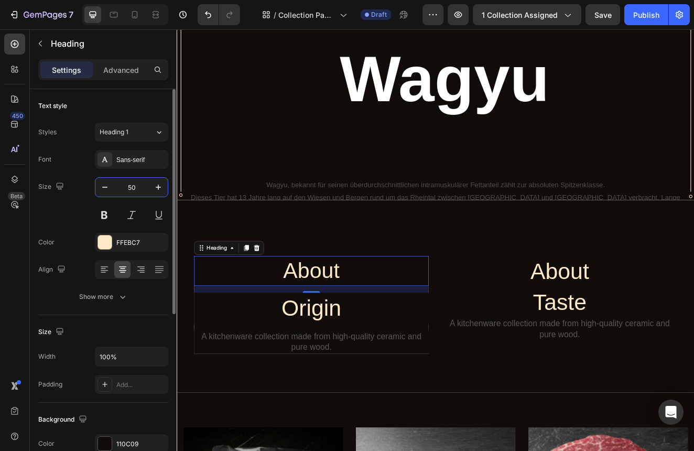
click at [138, 187] on input "50" at bounding box center [131, 187] width 35 height 19
type input "5"
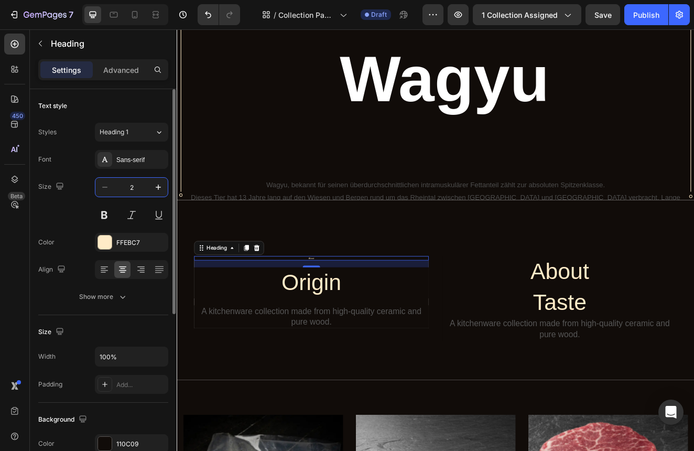
type input "20"
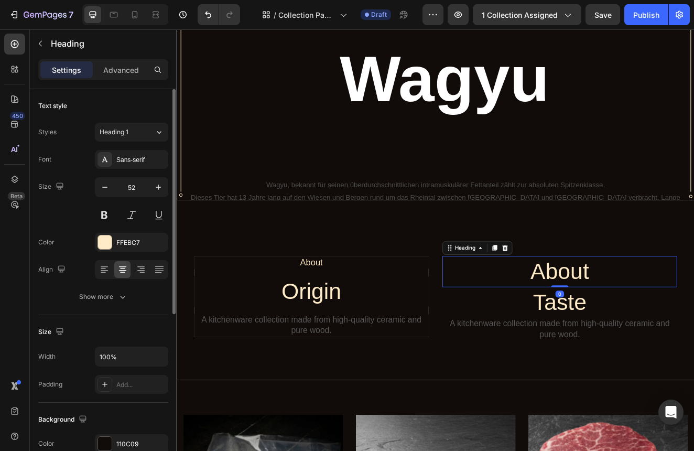
click at [629, 314] on p "About" at bounding box center [642, 324] width 283 height 36
click at [137, 185] on input "52" at bounding box center [131, 187] width 35 height 19
type input "5"
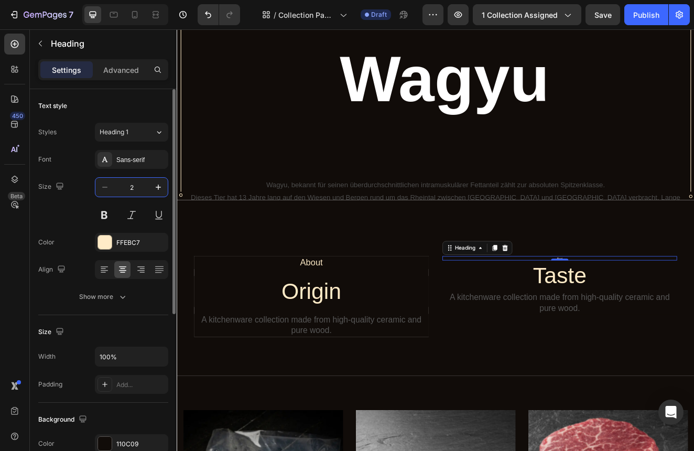
type input "20"
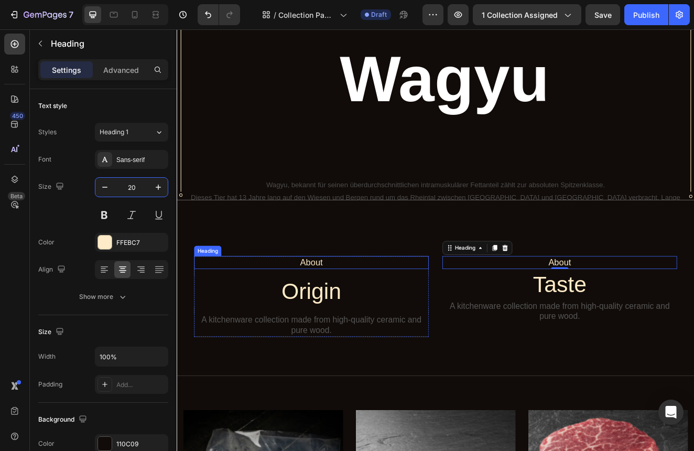
click at [344, 310] on p "About" at bounding box center [340, 313] width 283 height 14
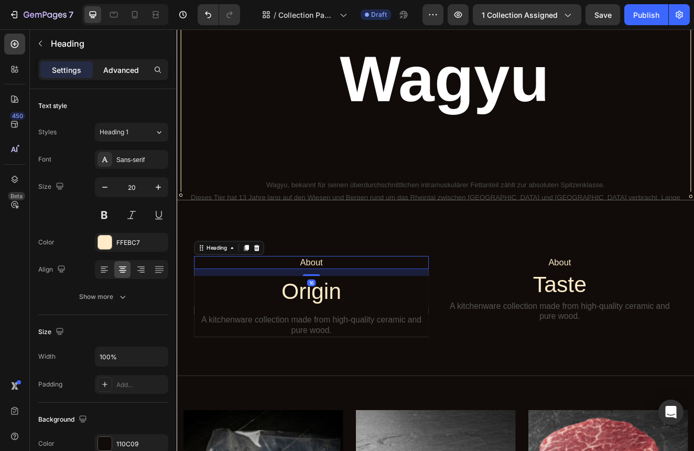
click at [122, 70] on p "Advanced" at bounding box center [121, 70] width 36 height 11
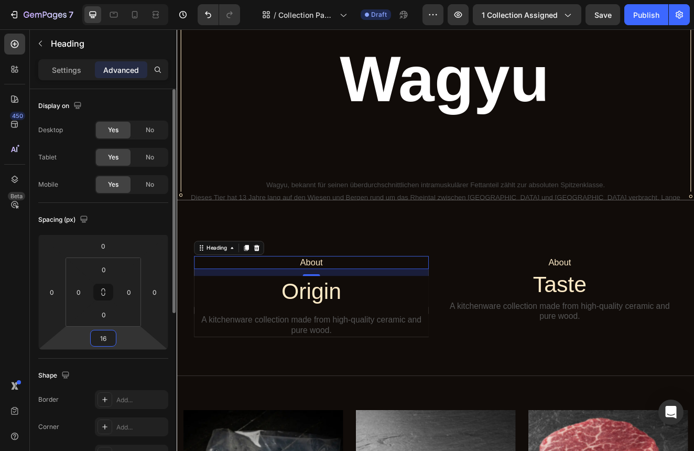
click at [109, 336] on input "16" at bounding box center [103, 338] width 21 height 16
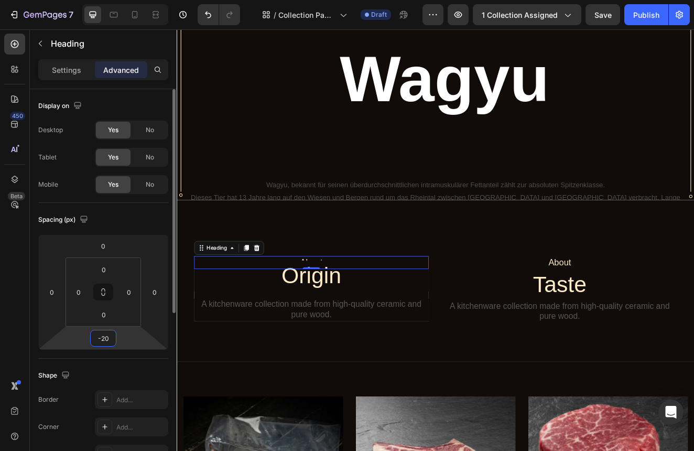
type input "-2"
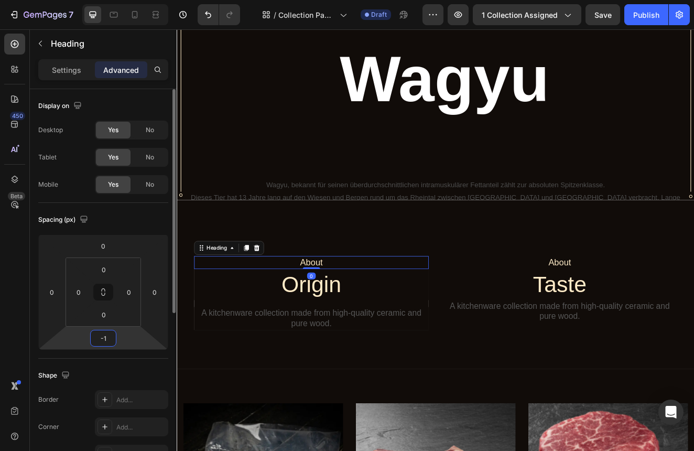
type input "-10"
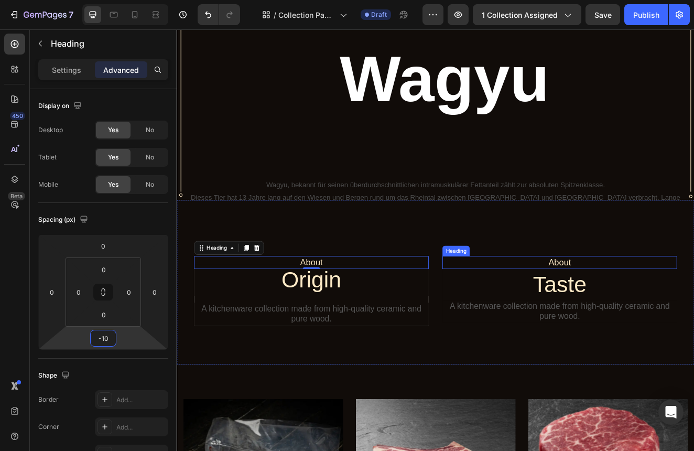
click at [653, 314] on p "About" at bounding box center [642, 313] width 283 height 14
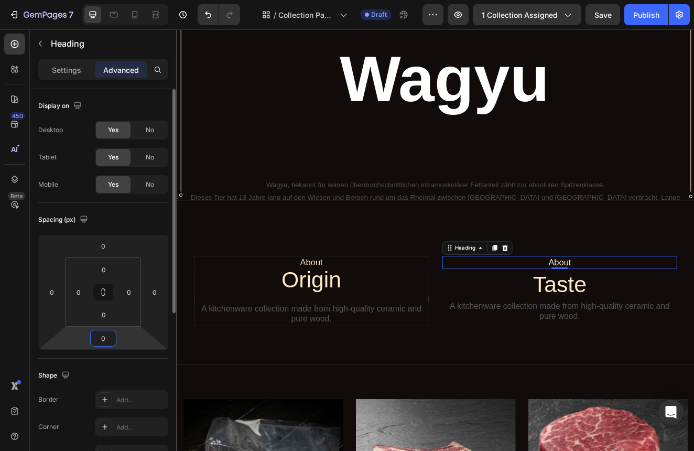
click at [108, 337] on input "0" at bounding box center [103, 338] width 21 height 16
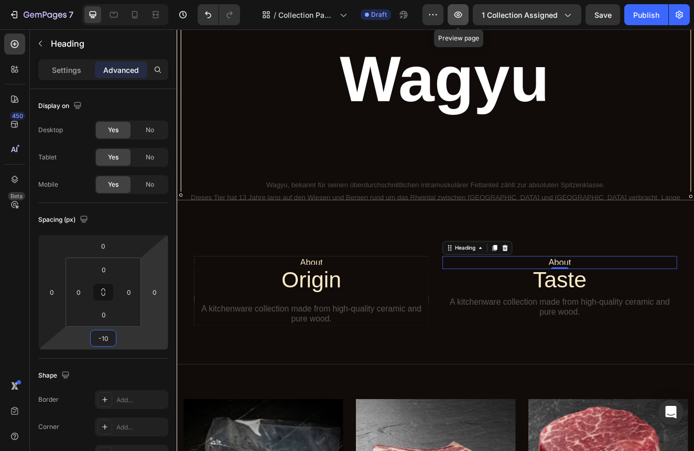
type input "-10"
click at [460, 16] on icon "button" at bounding box center [458, 14] width 10 height 10
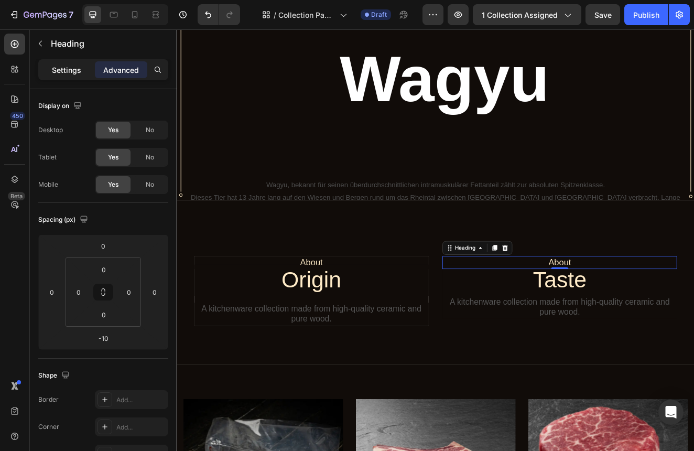
click at [53, 73] on p "Settings" at bounding box center [66, 70] width 29 height 11
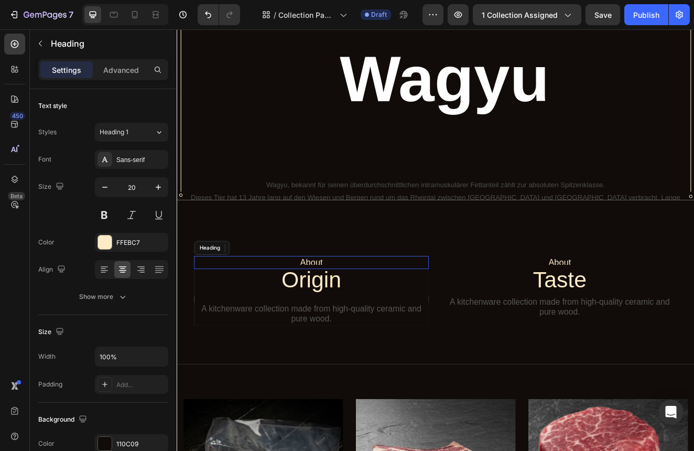
click at [349, 312] on p "About" at bounding box center [340, 313] width 283 height 14
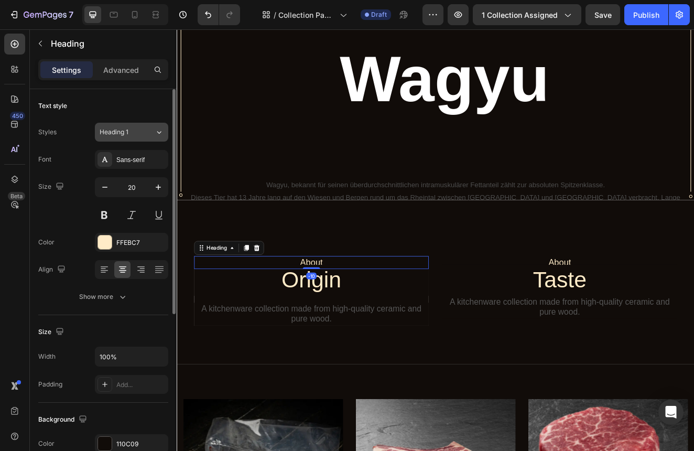
click at [139, 136] on div "Heading 1" at bounding box center [121, 131] width 42 height 9
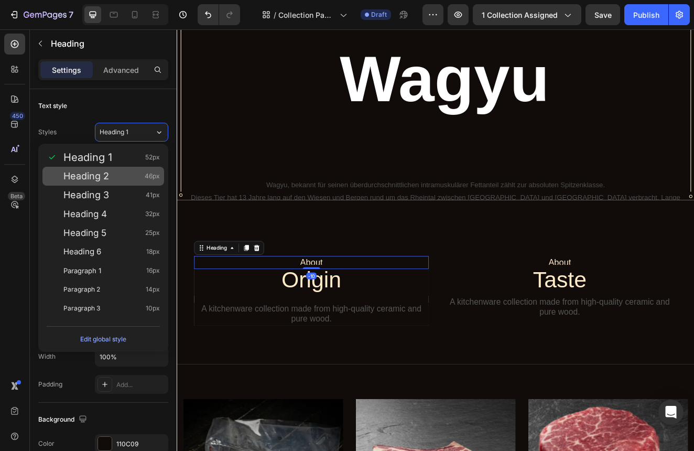
click at [116, 174] on div "Heading 2 46px" at bounding box center [111, 176] width 97 height 10
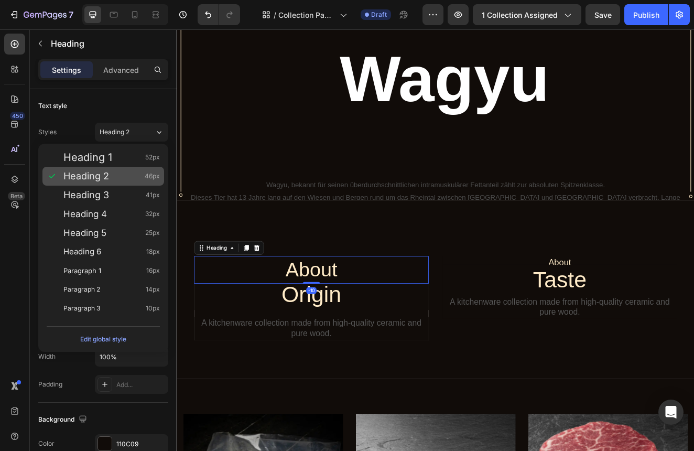
type input "46"
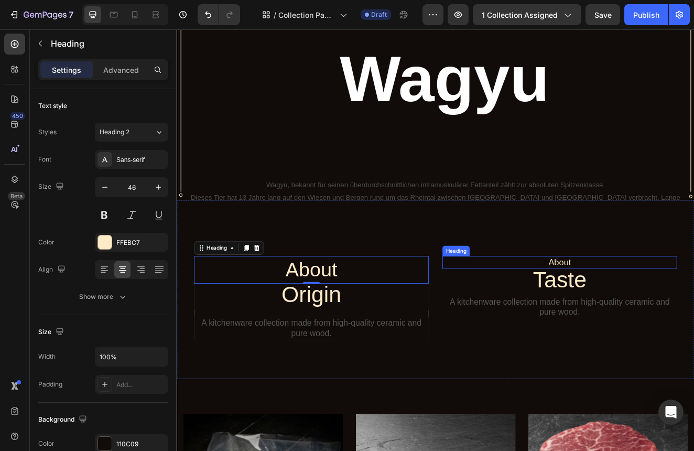
click at [638, 316] on h1 "Taste" at bounding box center [642, 335] width 285 height 38
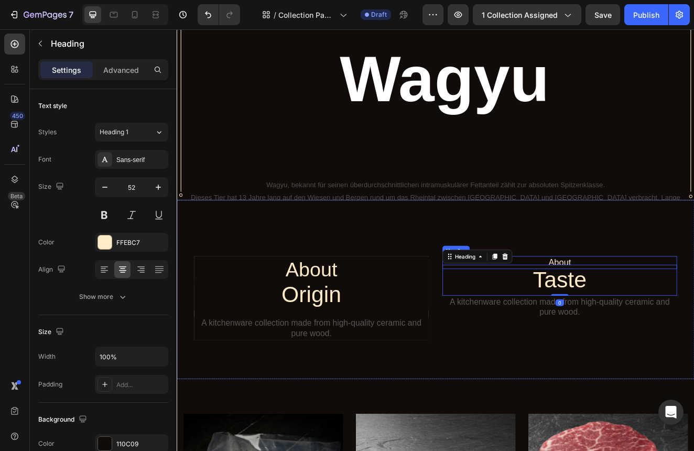
click at [634, 313] on p "About" at bounding box center [642, 313] width 283 height 14
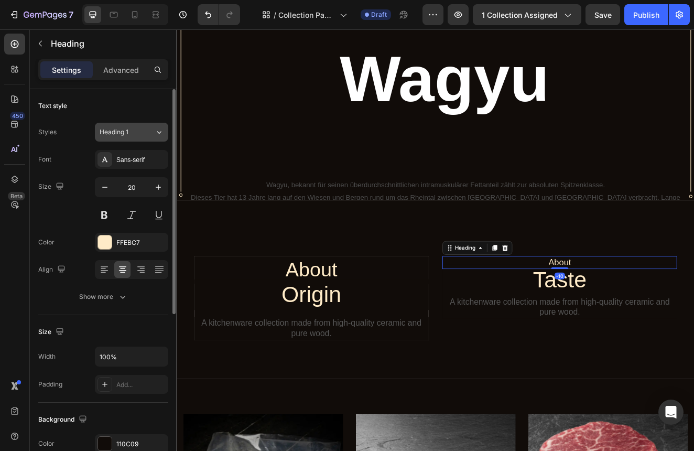
click at [142, 133] on div "Heading 1" at bounding box center [127, 131] width 55 height 9
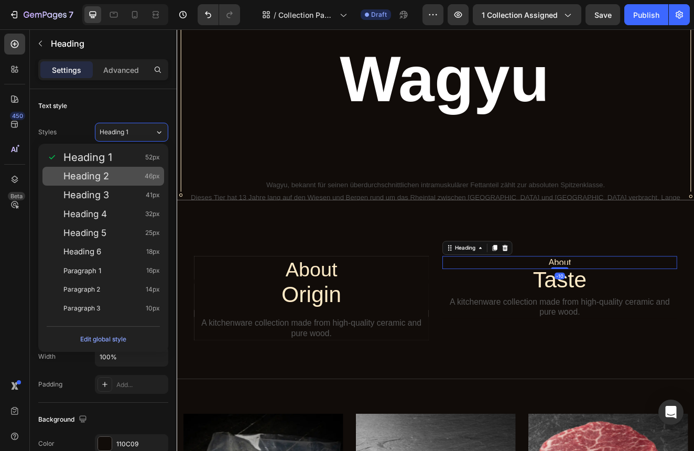
click at [124, 176] on div "Heading 2 46px" at bounding box center [111, 176] width 97 height 10
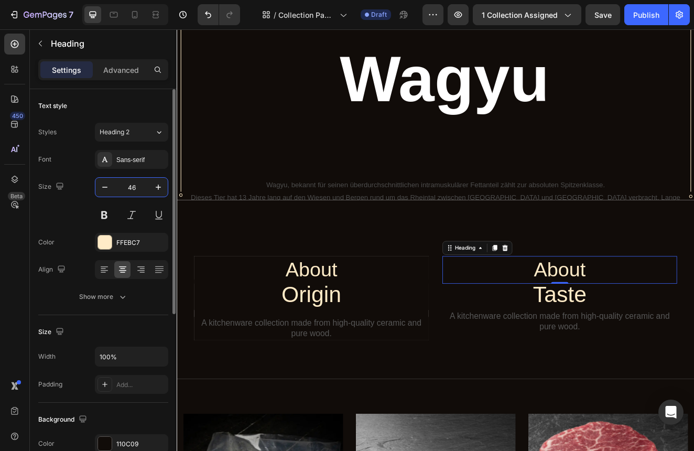
click at [144, 186] on input "46" at bounding box center [131, 187] width 35 height 19
type input "4"
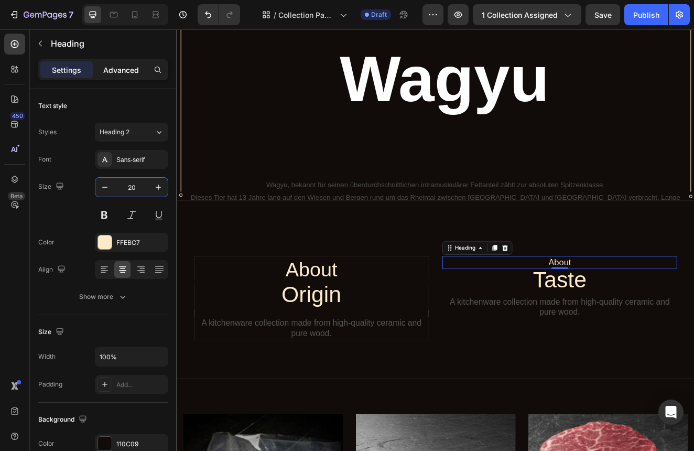
type input "20"
click at [125, 77] on div "Advanced" at bounding box center [121, 69] width 52 height 17
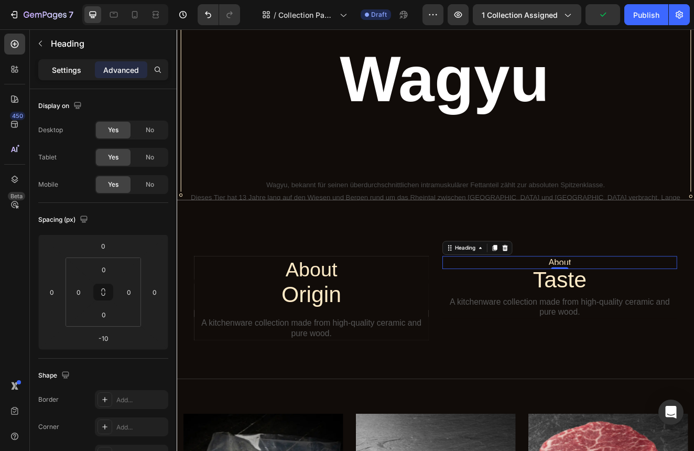
click at [79, 72] on p "Settings" at bounding box center [66, 70] width 29 height 11
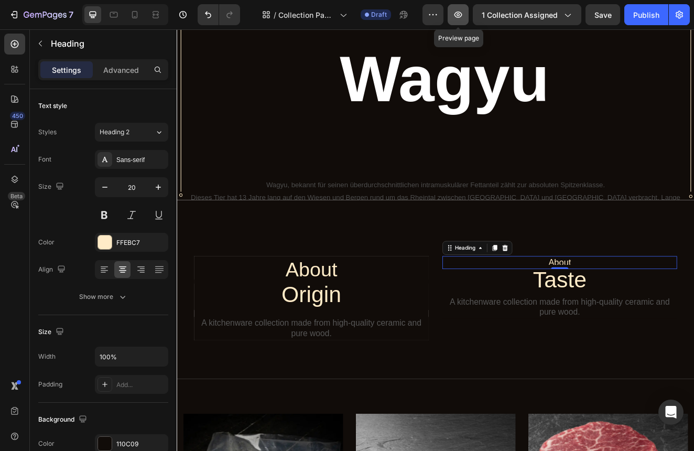
click at [464, 15] on icon "button" at bounding box center [458, 14] width 10 height 10
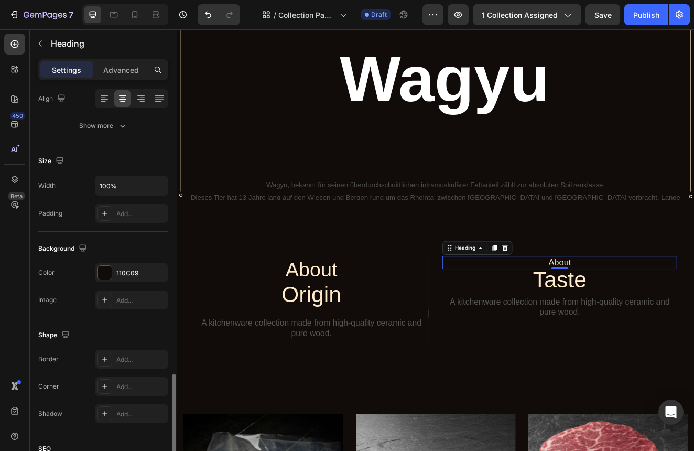
scroll to position [289, 0]
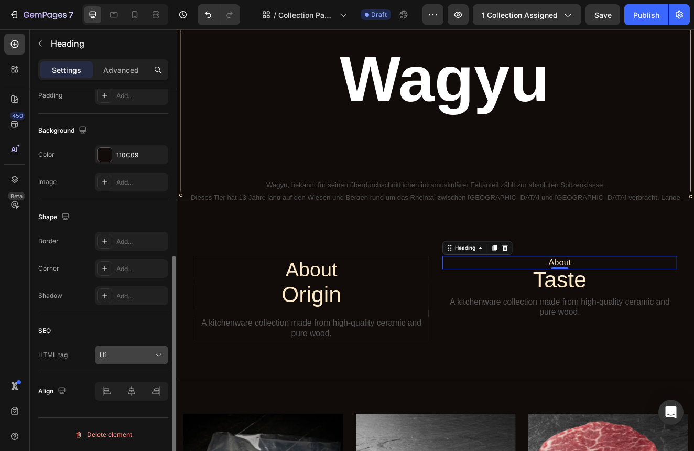
click at [126, 360] on button "H1" at bounding box center [131, 355] width 73 height 19
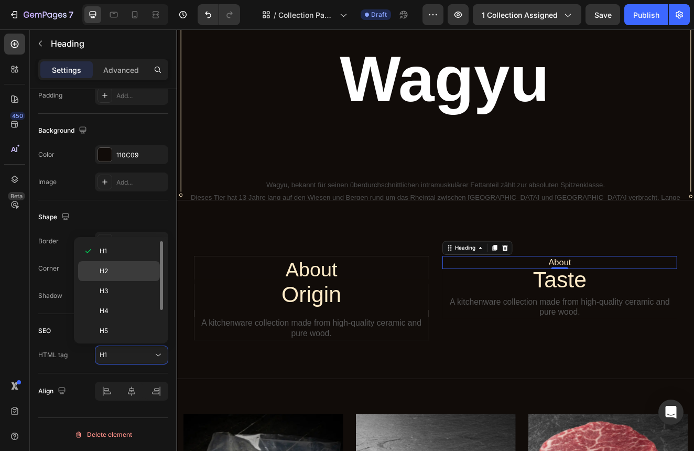
click at [134, 269] on p "H2" at bounding box center [128, 270] width 56 height 9
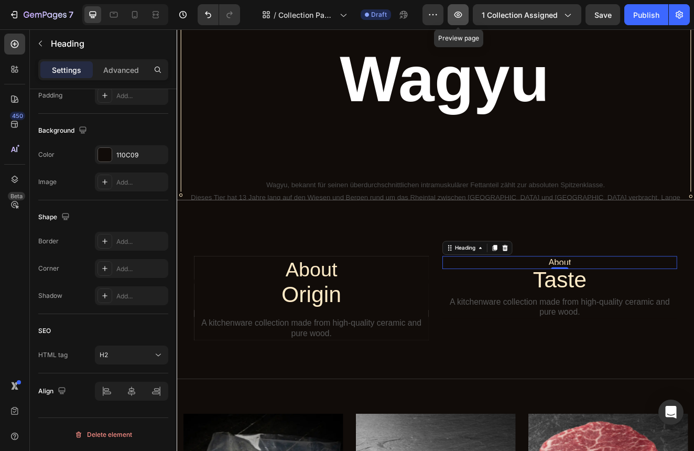
click at [458, 19] on icon "button" at bounding box center [458, 14] width 10 height 10
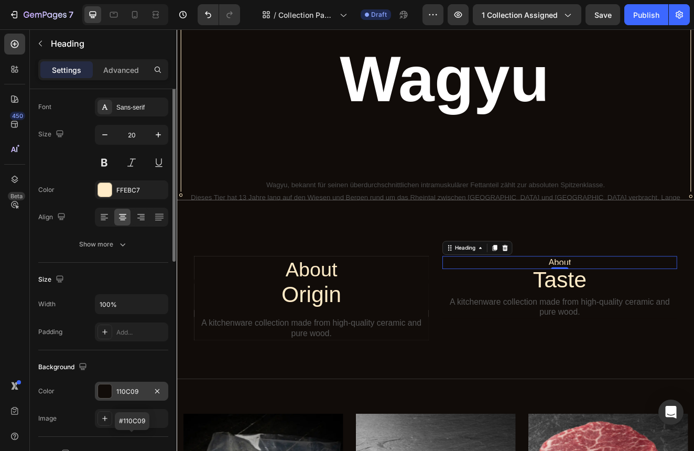
scroll to position [0, 0]
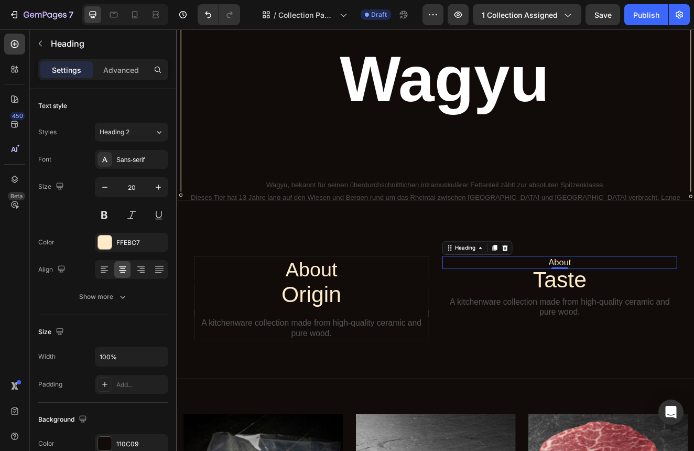
click at [123, 60] on div "Settings Advanced" at bounding box center [103, 69] width 130 height 21
click at [123, 64] on div "Advanced" at bounding box center [121, 69] width 52 height 17
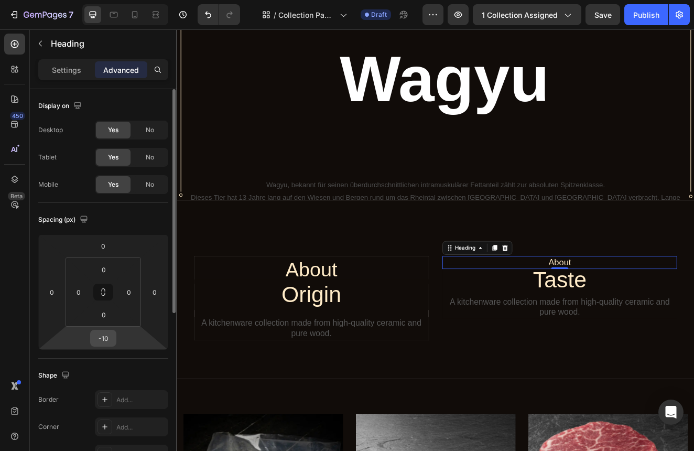
click at [112, 341] on input "-10" at bounding box center [103, 338] width 21 height 16
type input "-5"
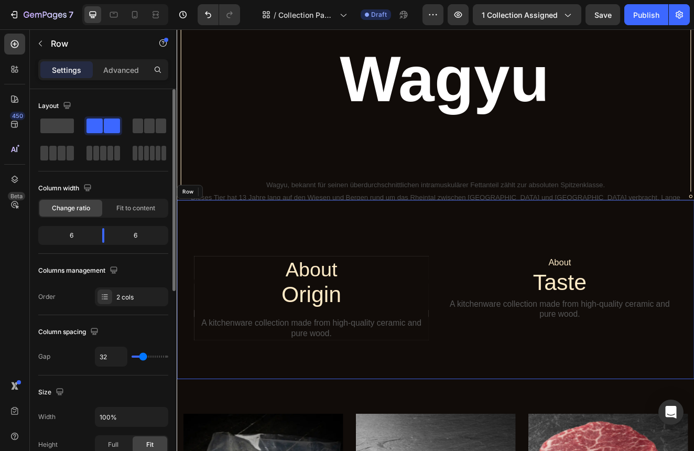
click at [307, 284] on div "About Heading Origin Heading A kitchenware collection made from high-quality ce…" at bounding box center [491, 346] width 629 height 218
click at [465, 20] on button "button" at bounding box center [458, 14] width 21 height 21
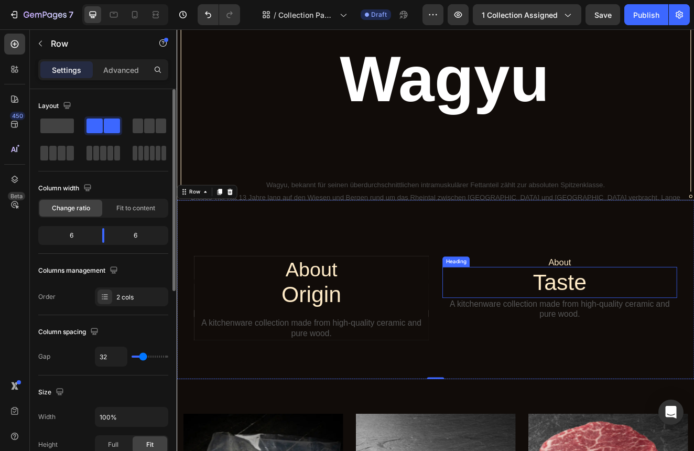
click at [641, 337] on h1 "Taste" at bounding box center [642, 337] width 285 height 38
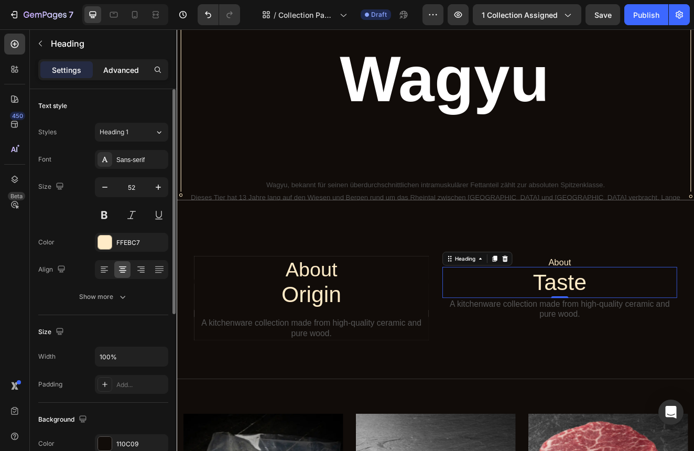
click at [121, 65] on p "Advanced" at bounding box center [121, 70] width 36 height 11
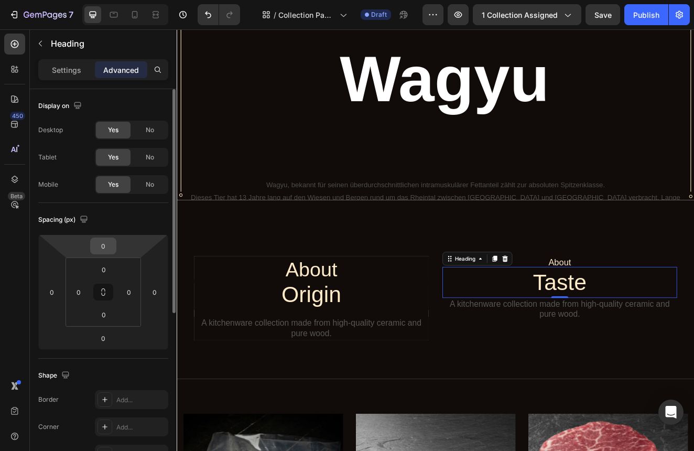
click at [106, 248] on input "0" at bounding box center [103, 246] width 21 height 16
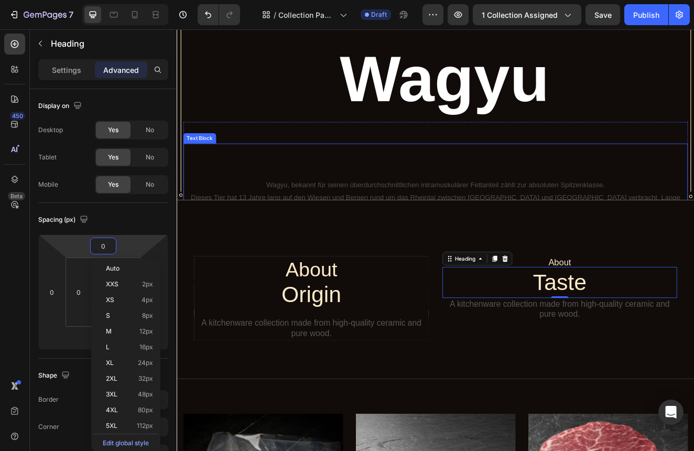
click at [328, 200] on div "Wagyu, bekannt für seinen überdurchschnittlichen intramuskulärer Fettanteil zäh…" at bounding box center [492, 228] width 614 height 120
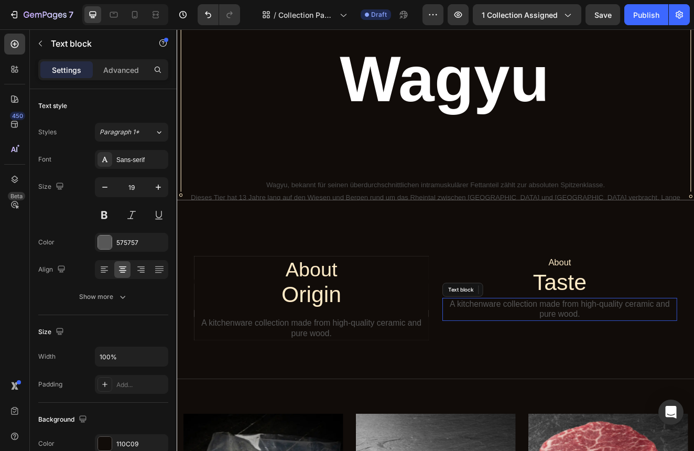
click at [647, 376] on p "A kitchenware collection made from high-quality ceramic and pure wood." at bounding box center [642, 370] width 283 height 26
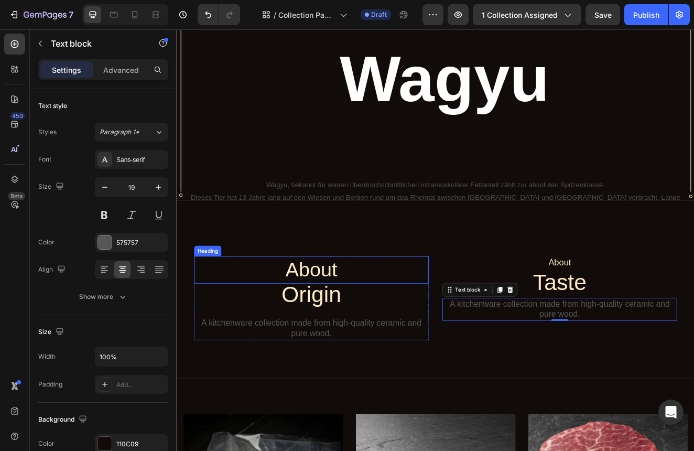
click at [360, 331] on p "About" at bounding box center [340, 321] width 283 height 31
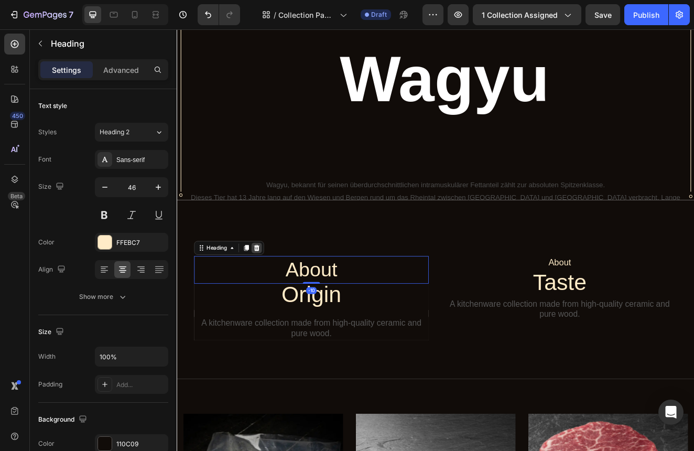
click at [274, 296] on icon at bounding box center [274, 295] width 8 height 8
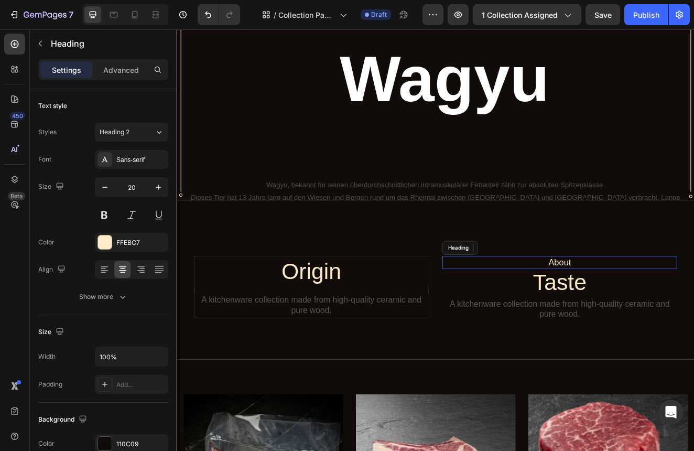
click at [655, 310] on h2 "About" at bounding box center [642, 313] width 285 height 16
click at [574, 295] on icon at bounding box center [576, 295] width 8 height 8
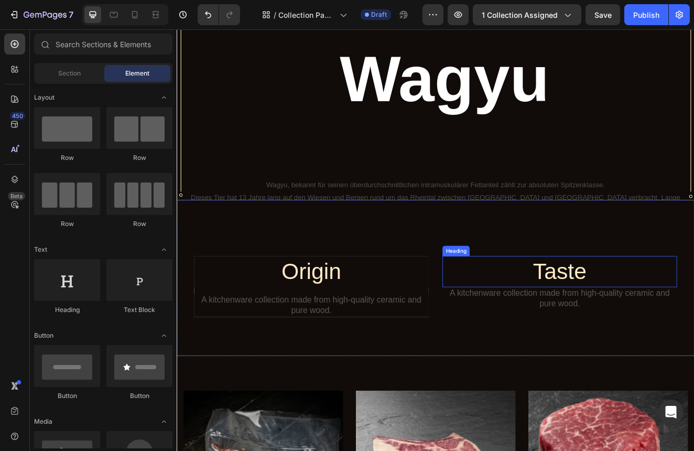
click at [612, 327] on h1 "Taste" at bounding box center [642, 324] width 285 height 38
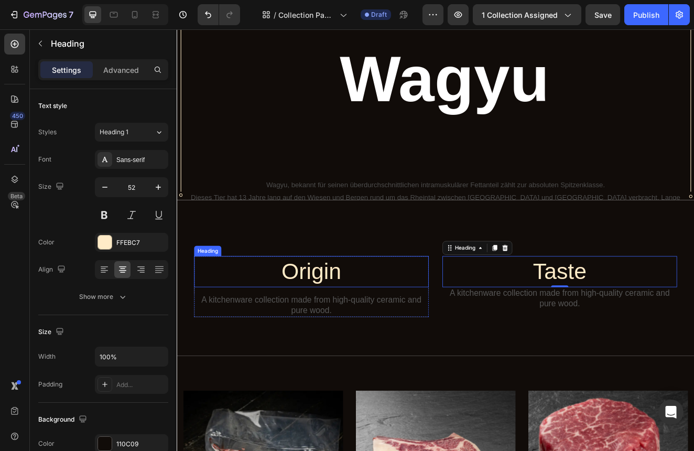
click at [353, 331] on h1 "Origin" at bounding box center [340, 324] width 285 height 38
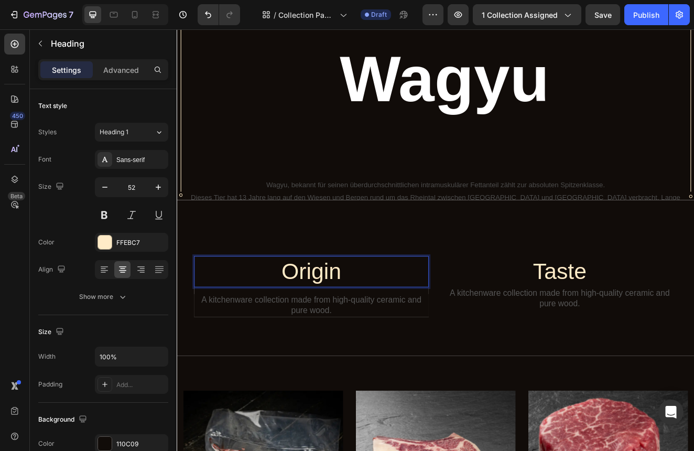
click at [316, 327] on p "Origin" at bounding box center [340, 324] width 283 height 36
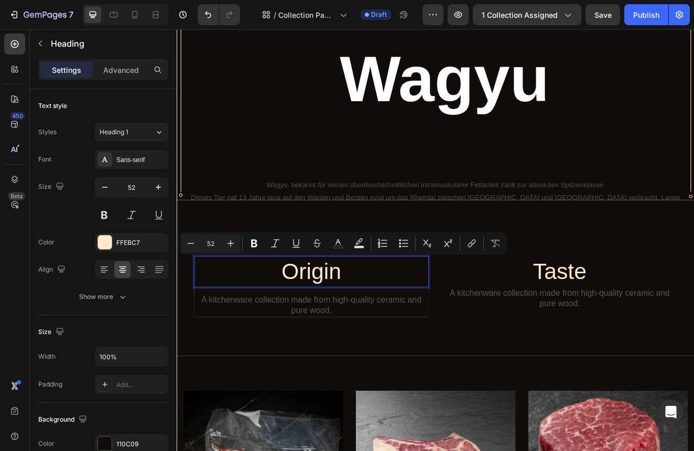
click at [310, 327] on p "Origin" at bounding box center [340, 324] width 283 height 36
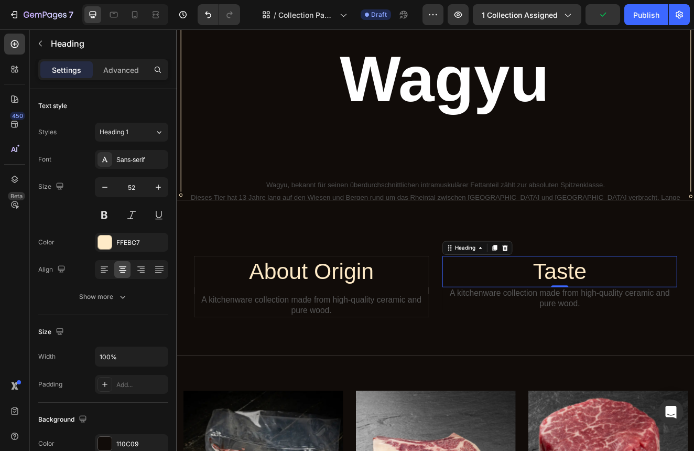
click at [610, 325] on h1 "Taste" at bounding box center [642, 324] width 285 height 38
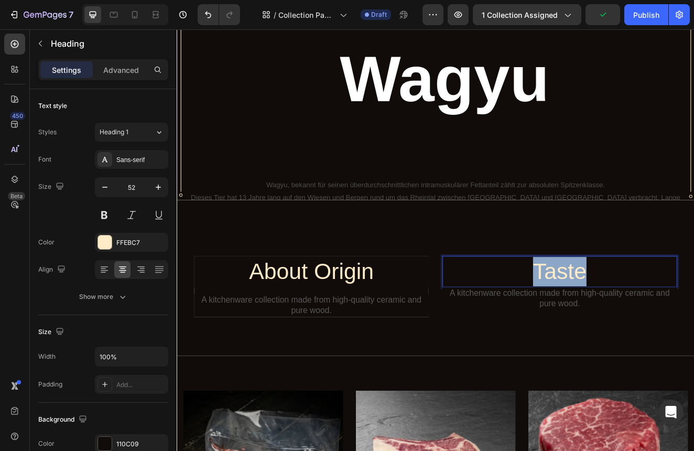
click at [610, 325] on p "Taste" at bounding box center [642, 324] width 283 height 36
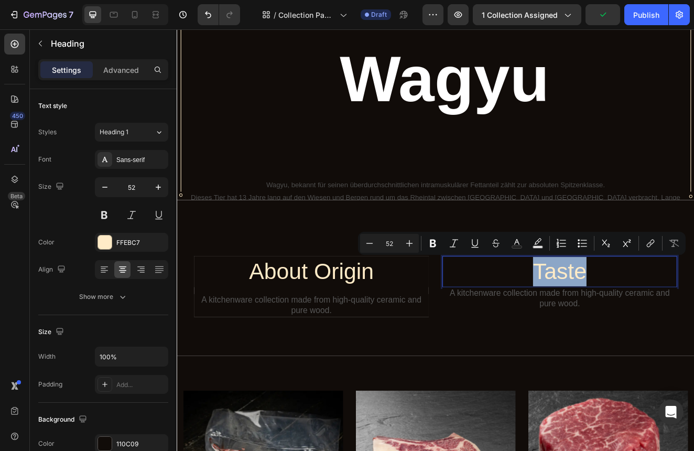
click at [606, 325] on p "Taste" at bounding box center [642, 324] width 283 height 36
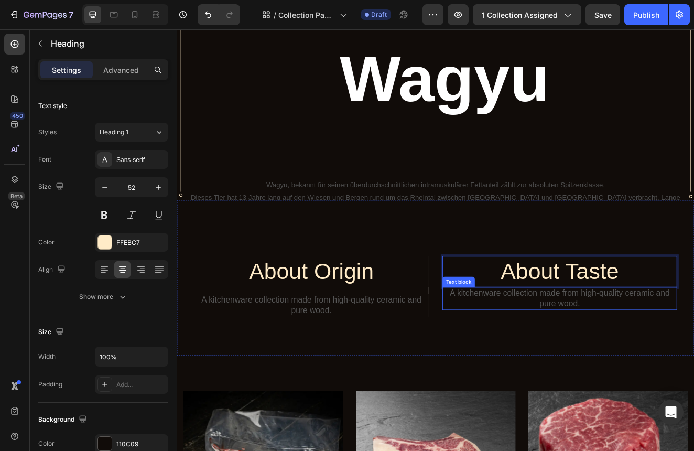
click at [637, 358] on p "A kitchenware collection made from high-quality ceramic and pure wood." at bounding box center [642, 357] width 283 height 26
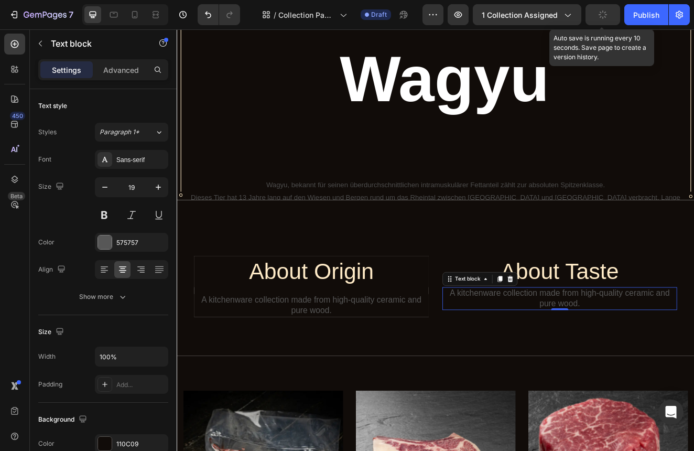
click at [608, 24] on button "button" at bounding box center [603, 14] width 35 height 21
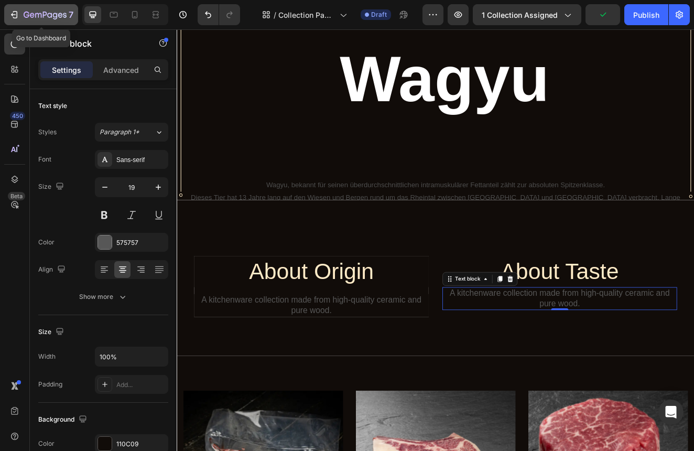
click at [13, 18] on icon "button" at bounding box center [14, 14] width 10 height 10
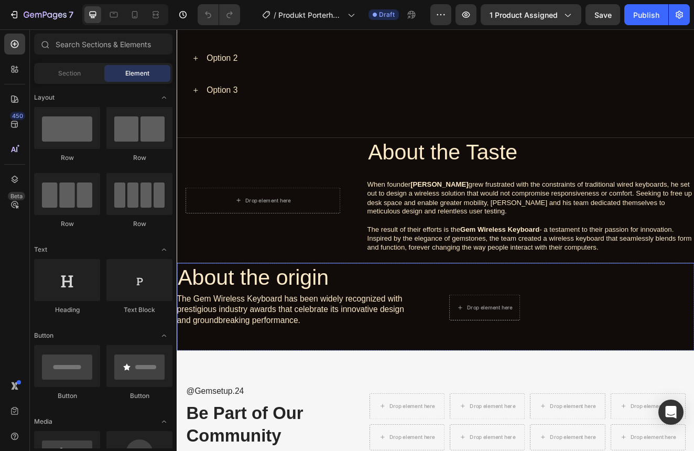
scroll to position [737, 0]
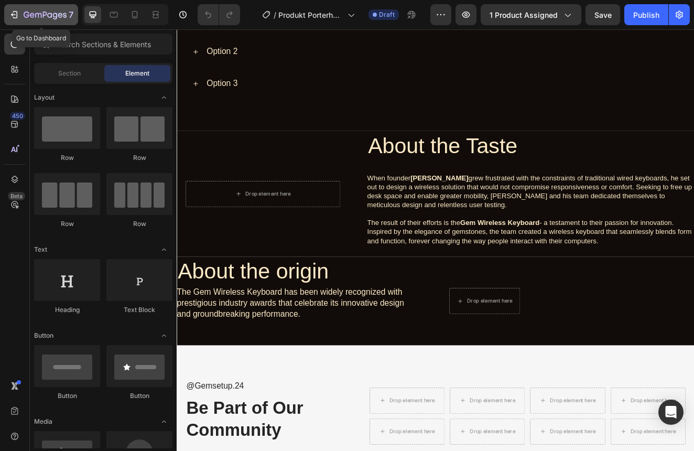
click at [5, 14] on button "7" at bounding box center [41, 14] width 74 height 21
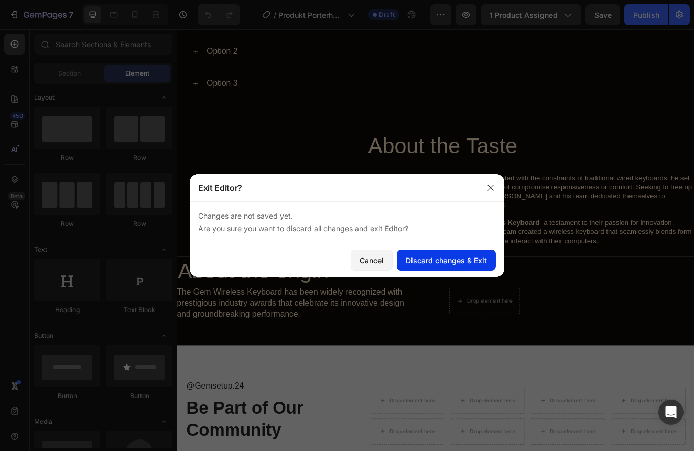
click at [430, 254] on button "Discard changes & Exit" at bounding box center [446, 260] width 99 height 21
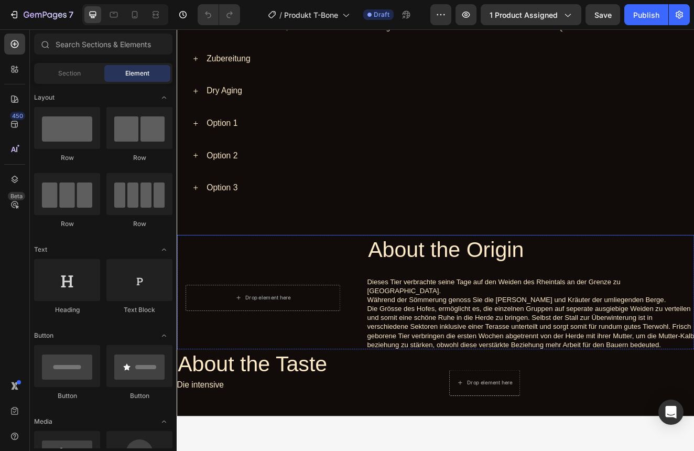
scroll to position [621, 0]
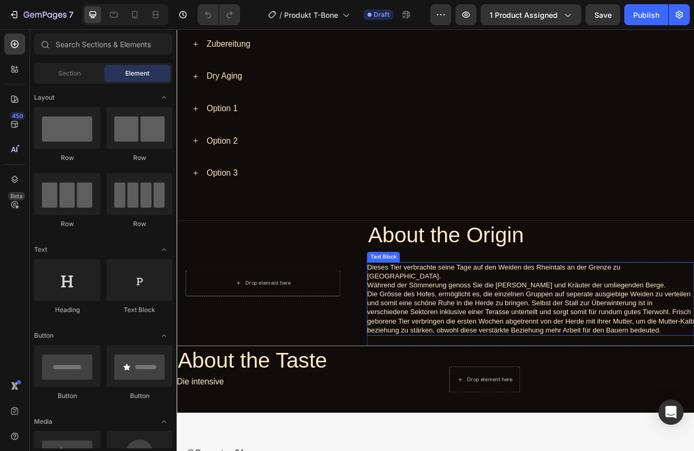
click at [694, 382] on p "Die Grösse des Hofes, ermöglicht es, die einzelnen Gruppen auf seperate ausgieb…" at bounding box center [607, 373] width 398 height 55
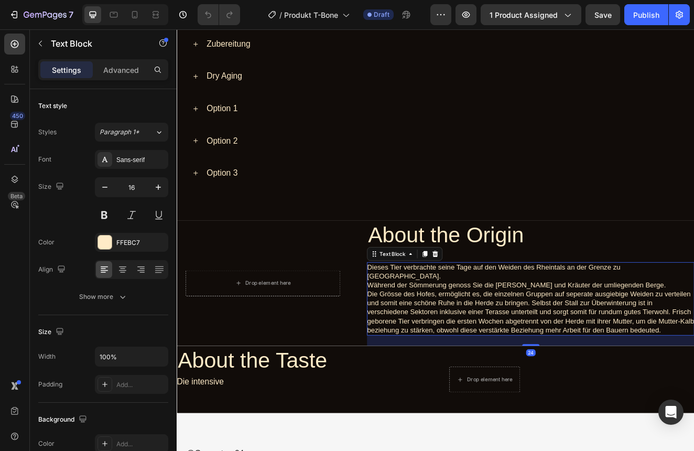
click at [694, 378] on p "Die Grösse des Hofes, ermöglicht es, die einzelnen Gruppen auf seperate ausgieb…" at bounding box center [607, 373] width 398 height 55
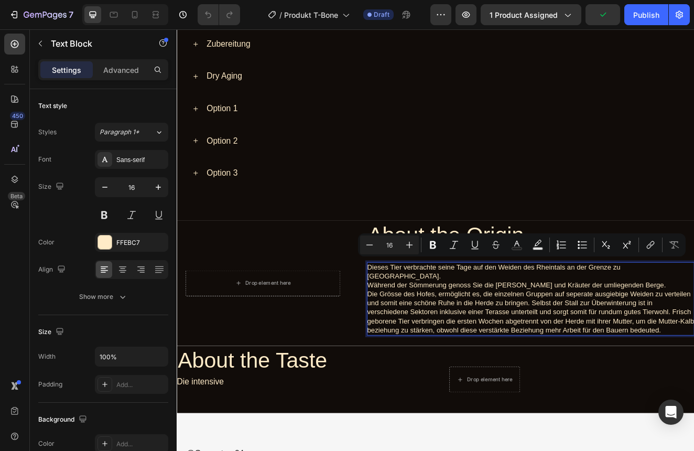
drag, startPoint x: 771, startPoint y: 378, endPoint x: 408, endPoint y: 313, distance: 369.1
click at [408, 313] on div "Dieses Tier verbrachte seine Tage auf den Weiden des Rheintals an der Grenze zu…" at bounding box center [607, 357] width 398 height 89
copy div "Dieses Tier verbrachte seine Tage auf den Weiden des Rheintals an der Grenze zu…"
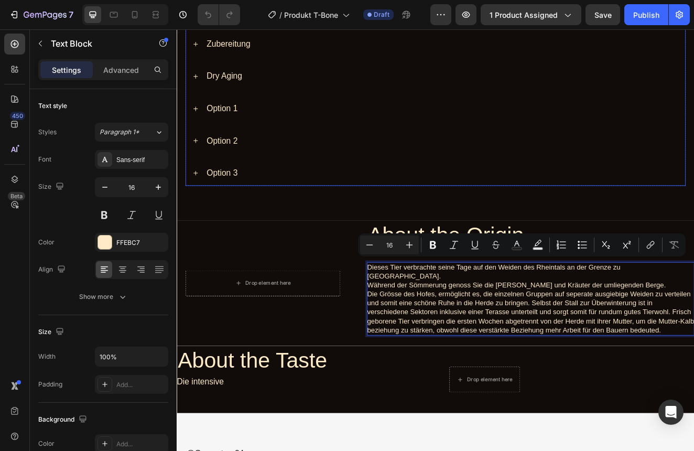
copy div "Dieses Tier verbrachte seine Tage auf den Weiden des Rheintals an der Grenze zu…"
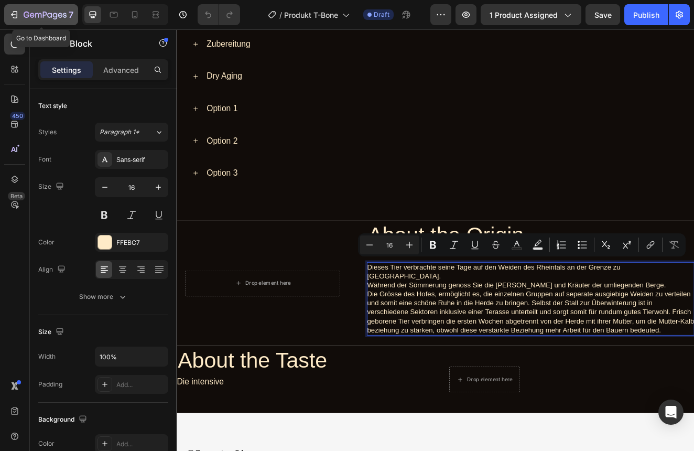
click at [21, 23] on button "7" at bounding box center [41, 14] width 74 height 21
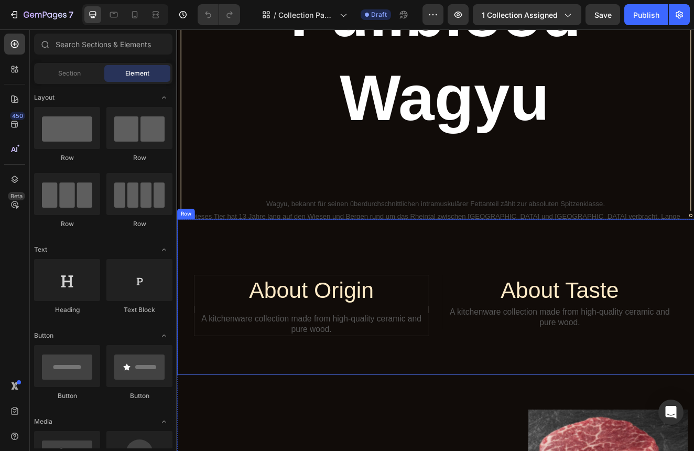
scroll to position [152, 0]
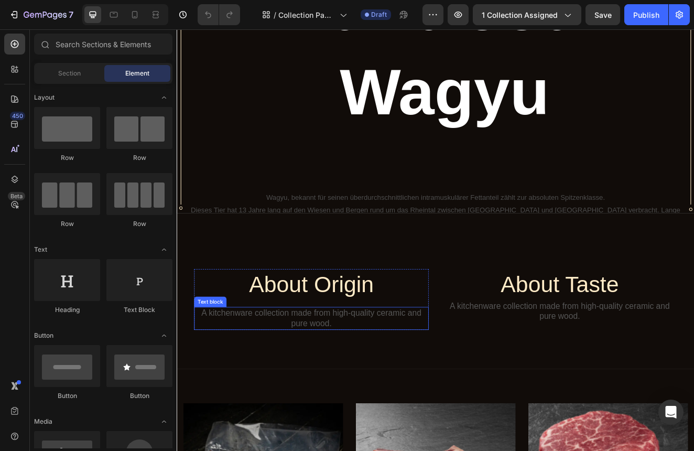
click at [316, 388] on p "A kitchenware collection made from high-quality ceramic and pure wood." at bounding box center [340, 381] width 283 height 26
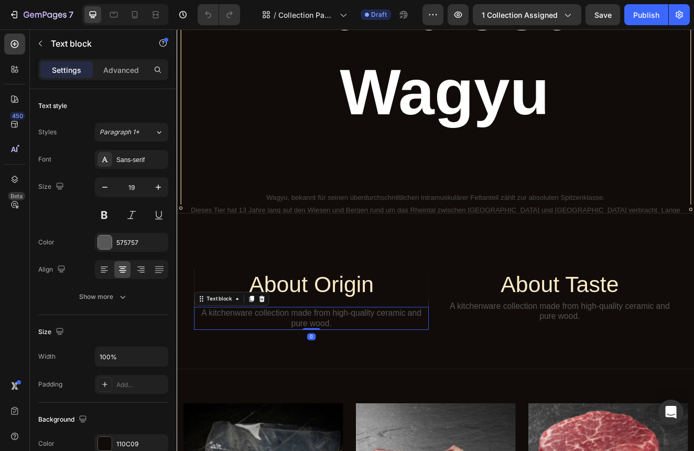
click at [368, 388] on p "A kitchenware collection made from high-quality ceramic and pure wood." at bounding box center [340, 381] width 283 height 26
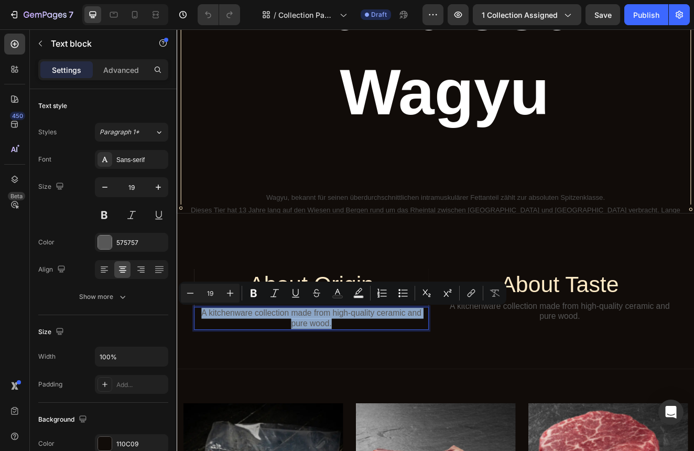
drag, startPoint x: 368, startPoint y: 388, endPoint x: 207, endPoint y: 374, distance: 161.6
click at [207, 374] on p "A kitchenware collection made from high-quality ceramic and pure wood." at bounding box center [340, 381] width 283 height 26
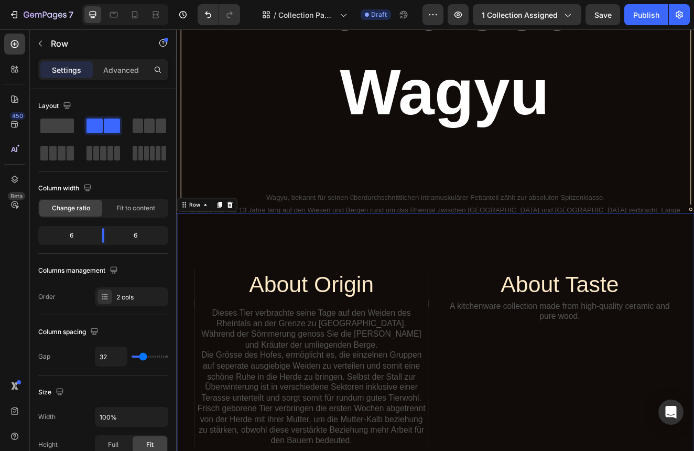
click at [556, 448] on div "About Taste Heading A kitchenware collection made from high-quality ceramic and…" at bounding box center [642, 429] width 285 height 217
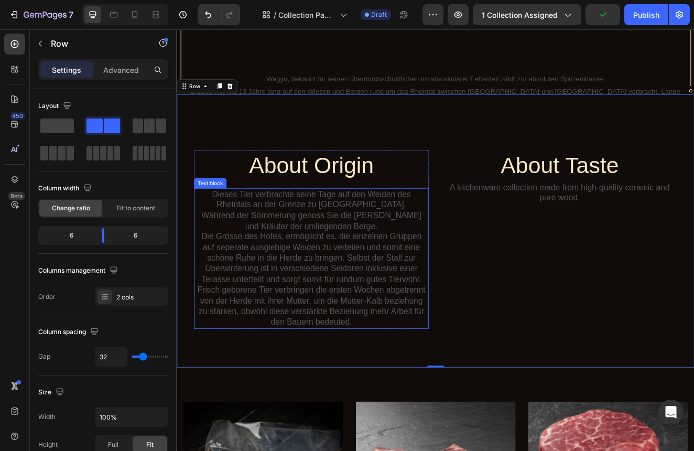
scroll to position [304, 0]
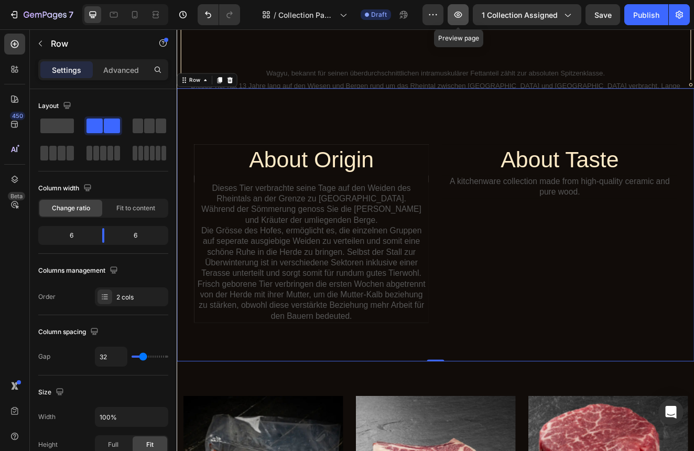
click at [460, 18] on icon "button" at bounding box center [458, 14] width 10 height 10
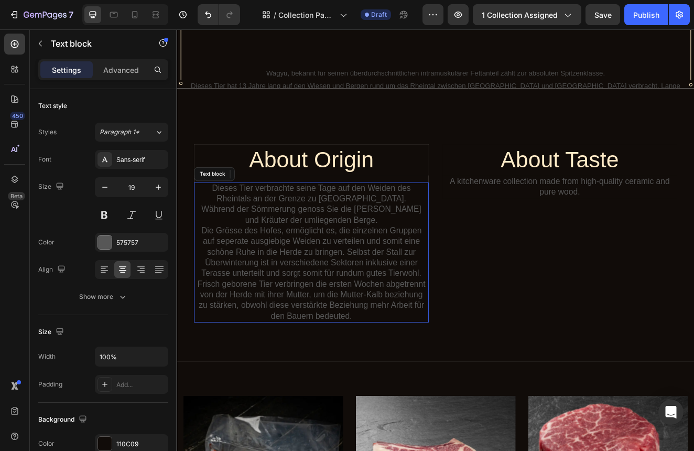
click at [329, 257] on p "Während der Sömmerung genoss Sie die [PERSON_NAME] und Kräuter der umliegenden …" at bounding box center [340, 255] width 283 height 26
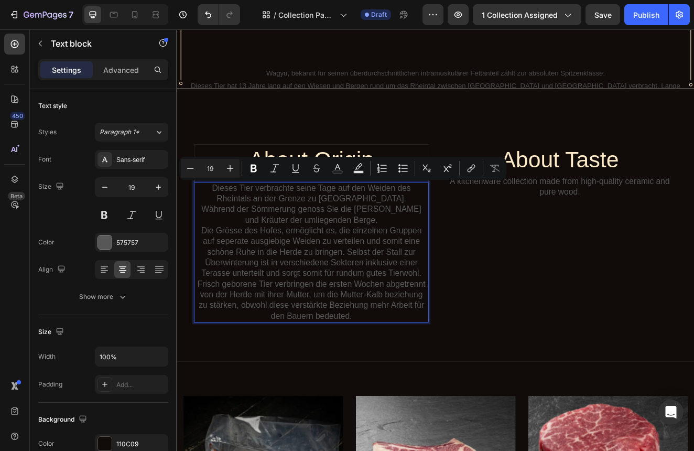
drag, startPoint x: 398, startPoint y: 374, endPoint x: 218, endPoint y: 220, distance: 237.3
click at [104, 266] on icon at bounding box center [104, 266] width 7 height 1
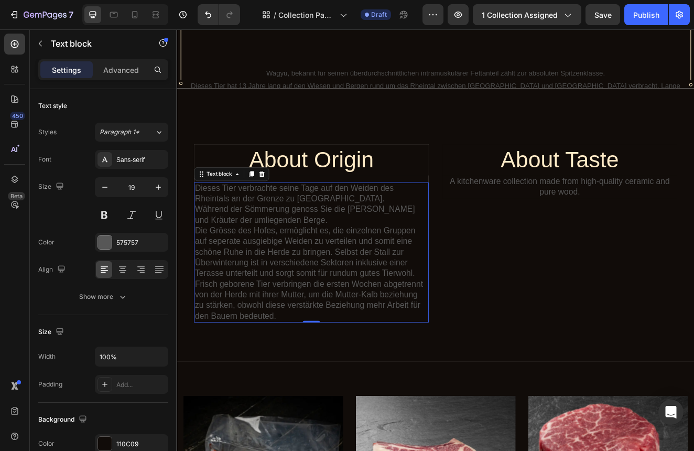
click at [319, 369] on p "Die Grösse des Hofes, ermöglicht es, die einzelnen Gruppen auf seperate ausgieb…" at bounding box center [340, 326] width 283 height 116
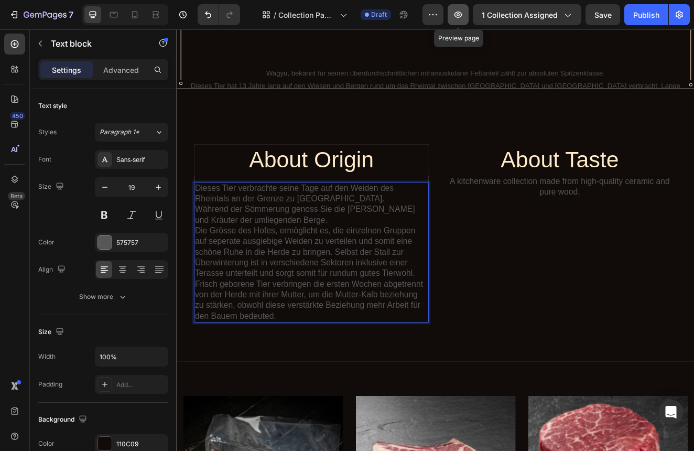
click at [462, 17] on icon "button" at bounding box center [458, 14] width 10 height 10
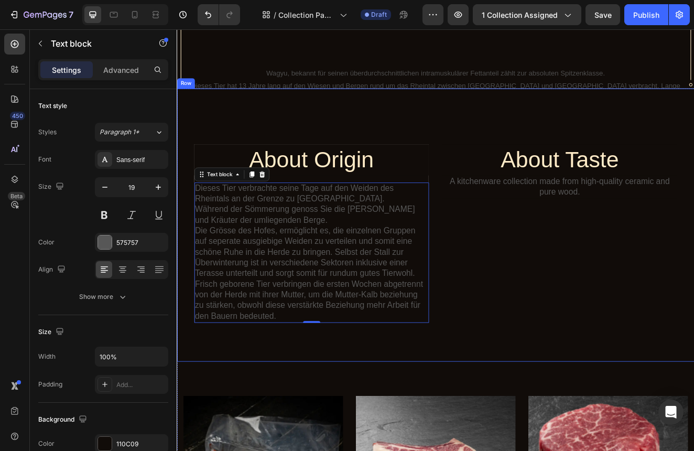
click at [256, 129] on div "About Origin Heading Dieses Tier verbrachte seine Tage auf den Weiden des Rhein…" at bounding box center [491, 267] width 629 height 332
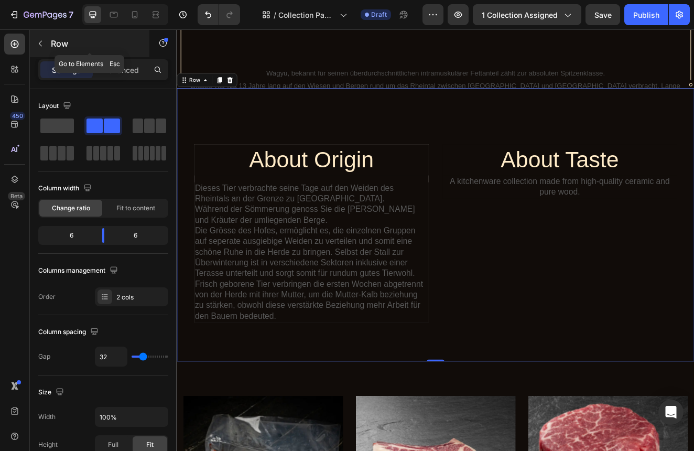
click at [42, 45] on icon "button" at bounding box center [40, 43] width 8 height 8
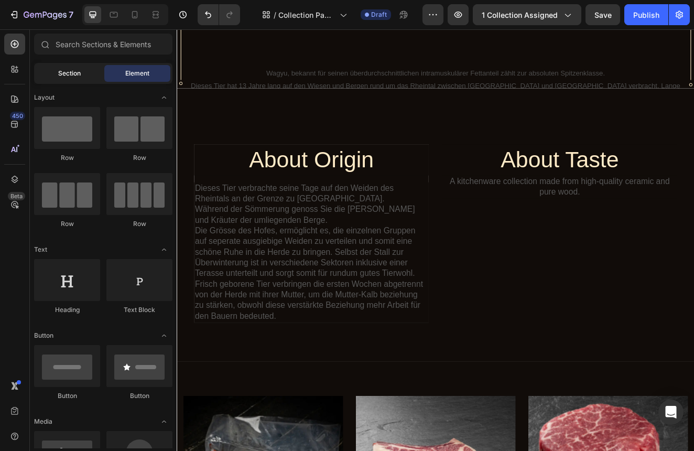
click at [89, 77] on div "Section" at bounding box center [69, 73] width 66 height 17
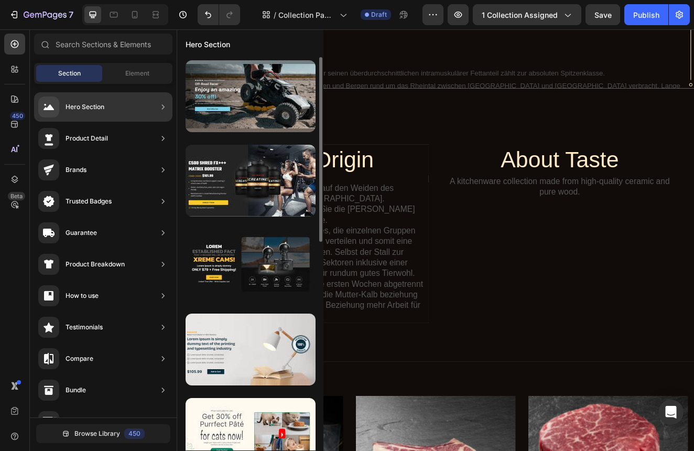
click at [189, 121] on div at bounding box center [251, 96] width 130 height 72
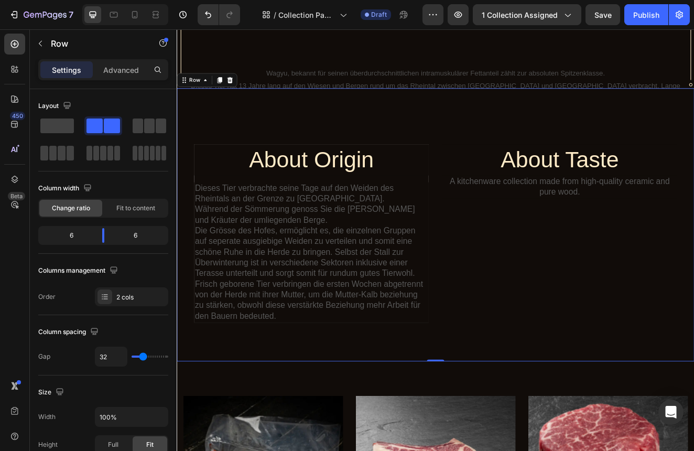
click at [420, 133] on div "About Origin Heading Dieses Tier verbrachte seine Tage auf den Weiden des Rhein…" at bounding box center [491, 267] width 629 height 332
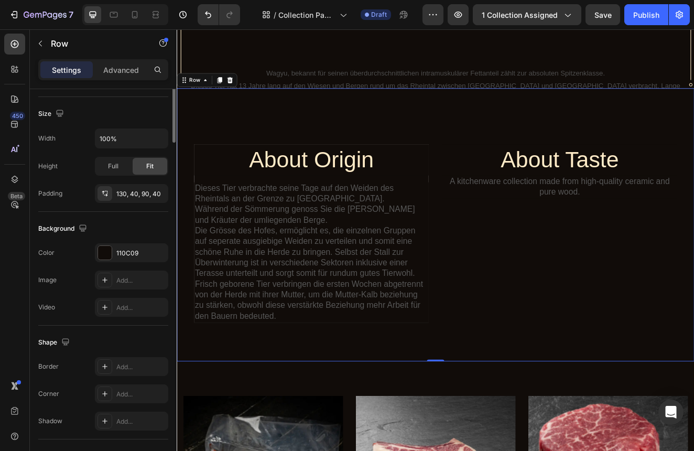
scroll to position [368, 0]
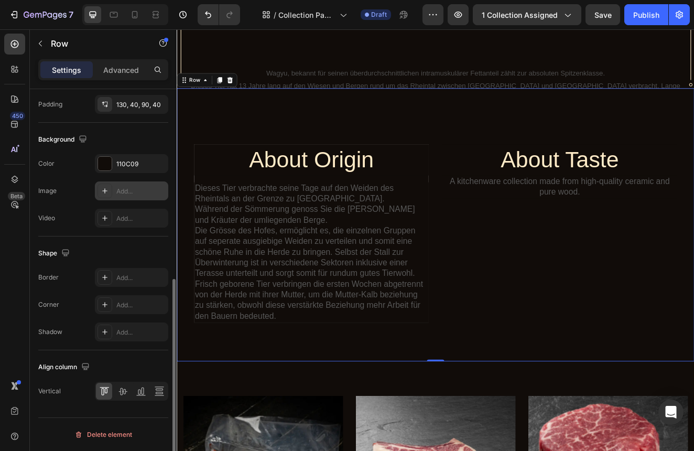
click at [123, 191] on div "Add..." at bounding box center [140, 191] width 49 height 9
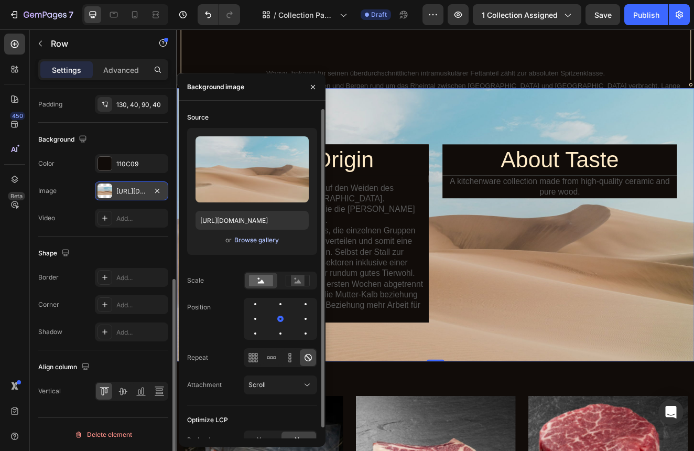
click at [255, 242] on div "Browse gallery" at bounding box center [256, 239] width 45 height 9
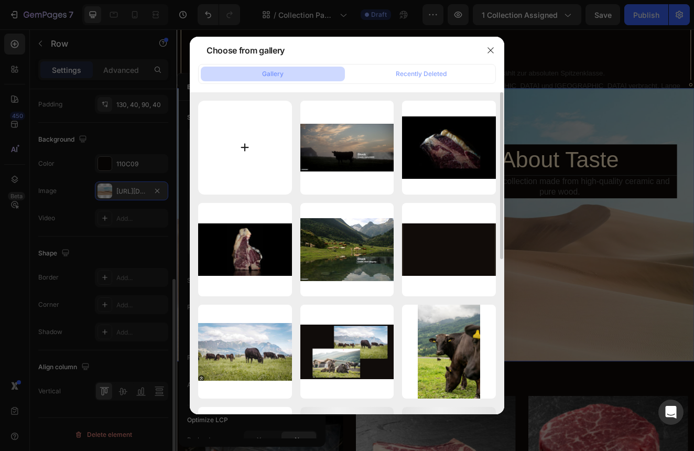
click at [243, 164] on input "file" at bounding box center [245, 148] width 94 height 94
type input "C:\fakepath\pge about.png"
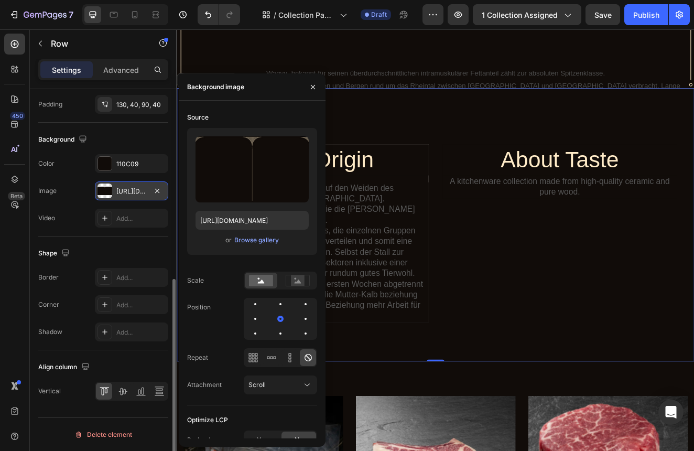
type input "https://cdn.shopify.com/s/files/1/0799/5893/3771/files/gempages_556119023138374…"
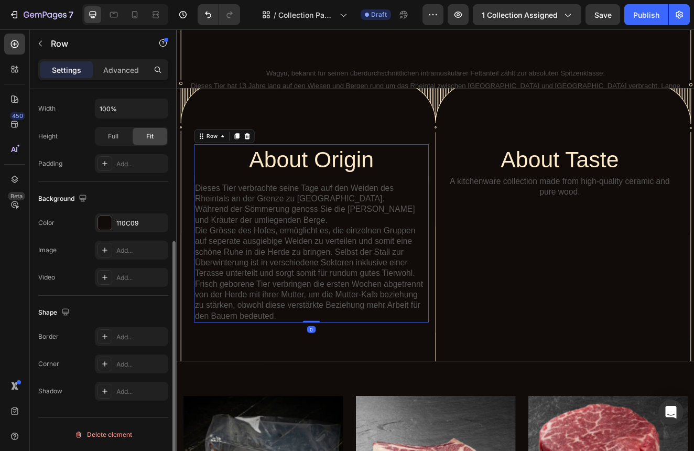
click at [463, 209] on div "About Origin Heading Dieses Tier verbrachte seine Tage auf den Weiden des Rhein…" at bounding box center [340, 277] width 285 height 217
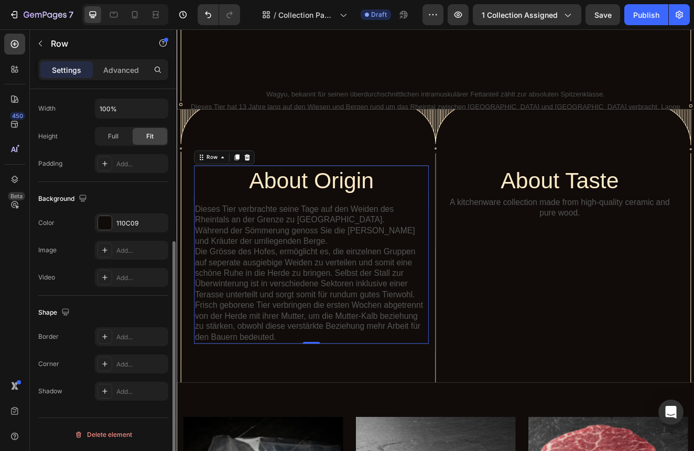
scroll to position [276, 0]
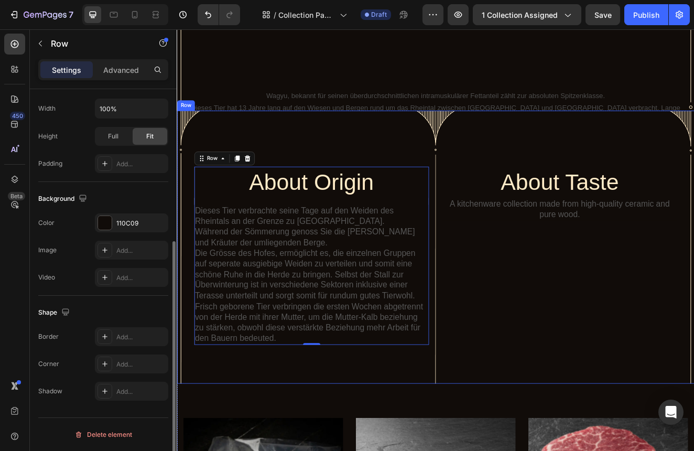
click at [432, 151] on div "About Origin Heading Dieses Tier verbrachte seine Tage auf den Weiden des Rhein…" at bounding box center [491, 294] width 629 height 332
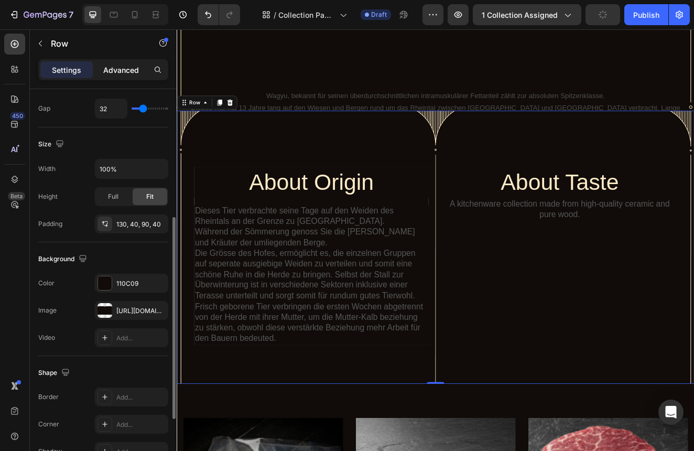
click at [136, 70] on p "Advanced" at bounding box center [121, 70] width 36 height 11
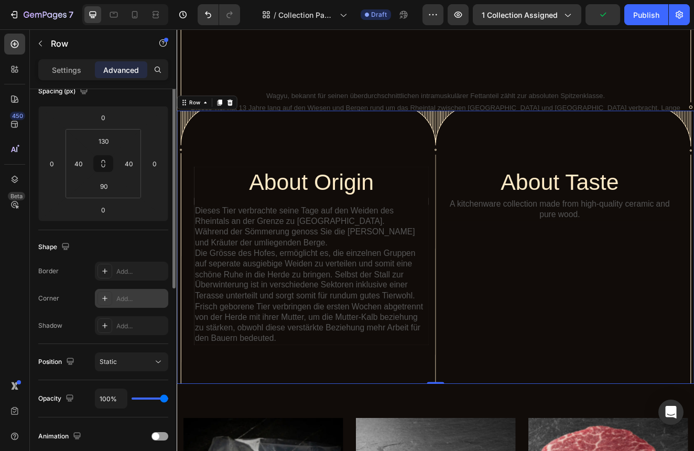
scroll to position [0, 0]
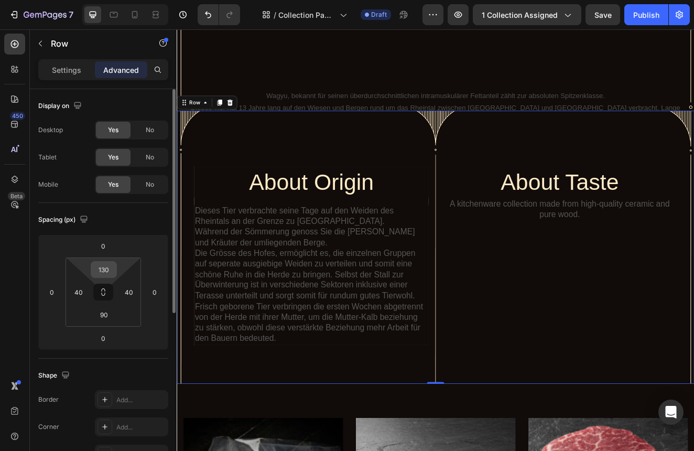
click at [114, 270] on input "130" at bounding box center [103, 270] width 21 height 16
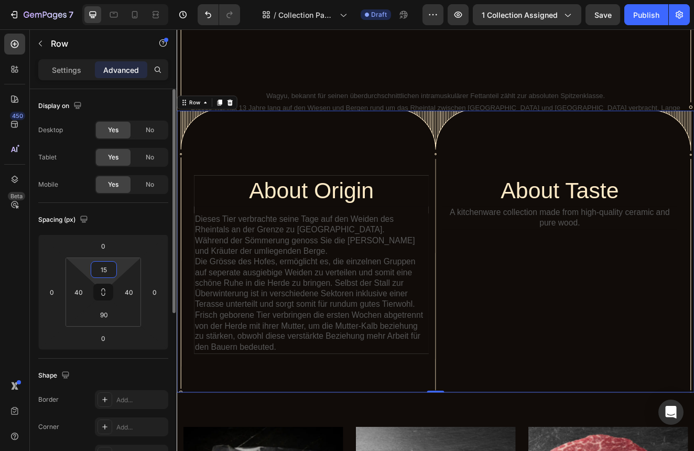
type input "1"
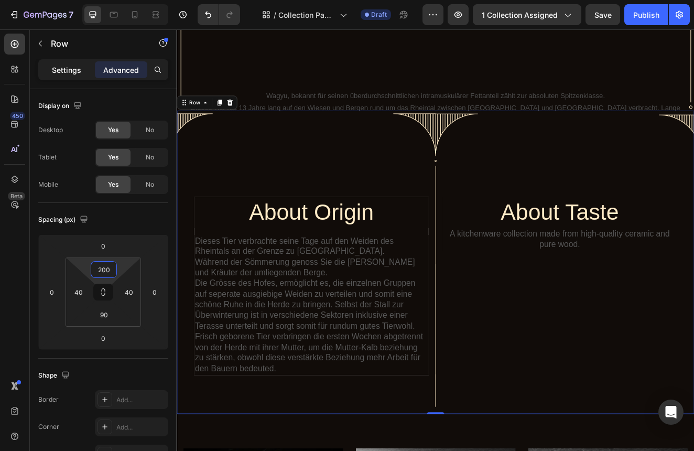
type input "200"
click at [60, 73] on p "Settings" at bounding box center [66, 70] width 29 height 11
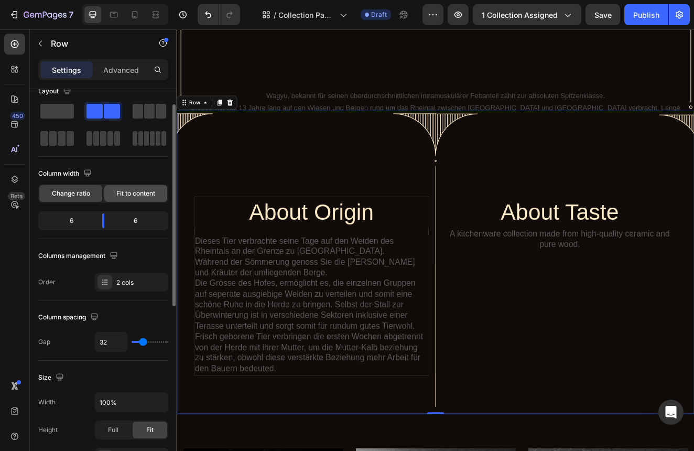
scroll to position [20, 0]
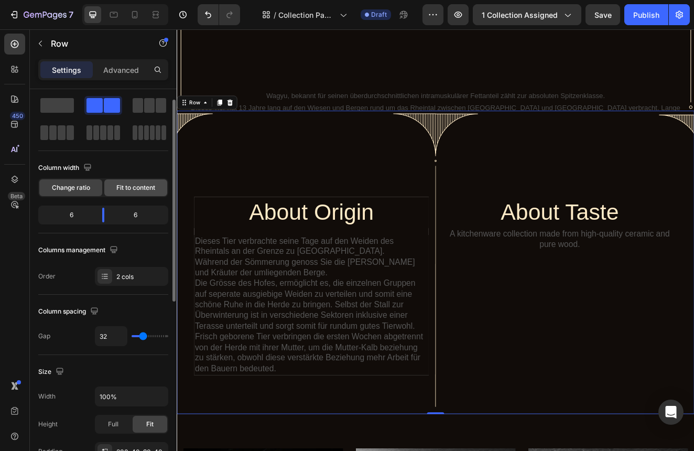
click at [133, 188] on span "Fit to content" at bounding box center [135, 187] width 39 height 9
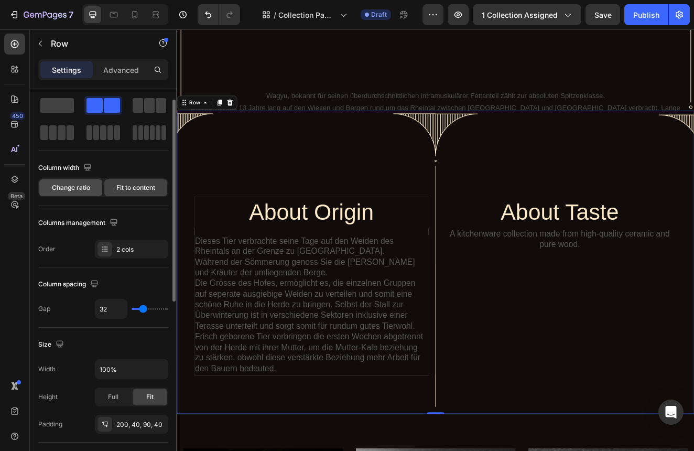
click at [89, 186] on span "Change ratio" at bounding box center [71, 187] width 38 height 9
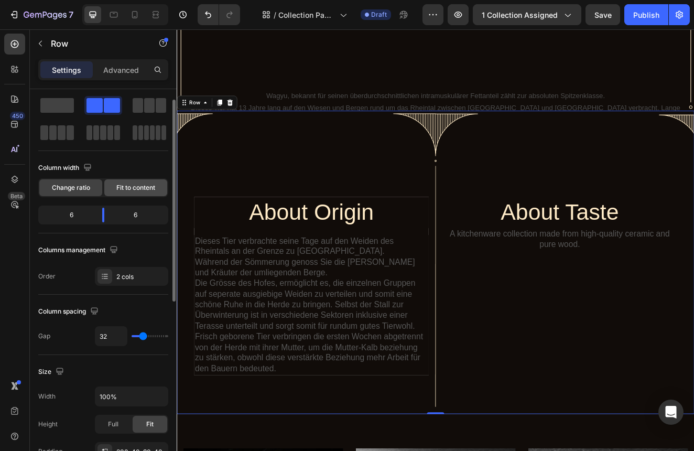
click at [115, 189] on div "Fit to content" at bounding box center [135, 187] width 63 height 17
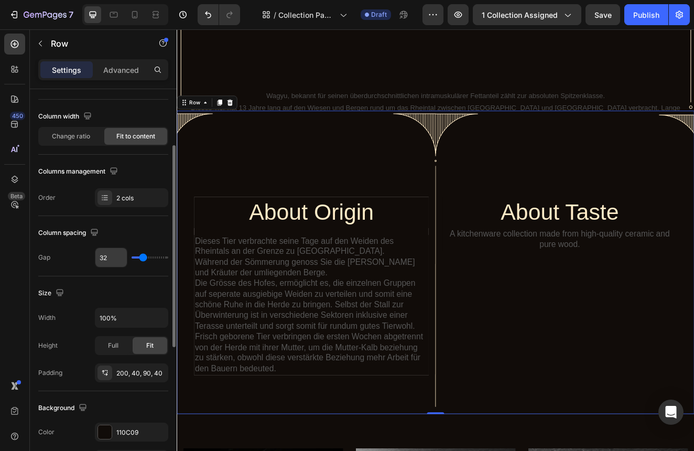
scroll to position [90, 0]
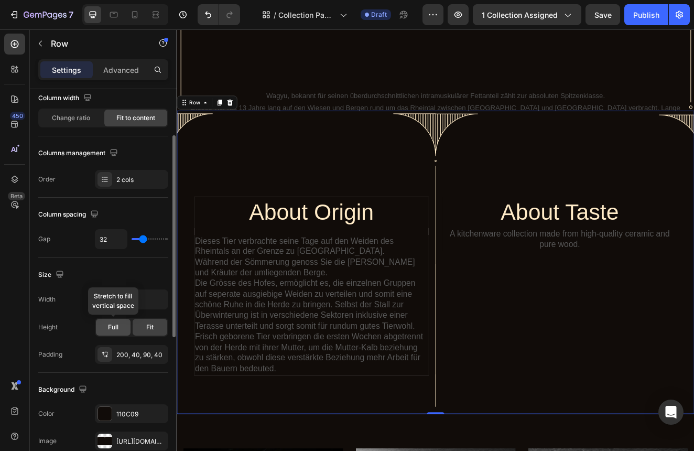
click at [117, 325] on span "Full" at bounding box center [113, 327] width 10 height 9
click at [139, 329] on div "Fit" at bounding box center [150, 327] width 35 height 17
click at [136, 352] on div "200, 40, 90, 40" at bounding box center [131, 354] width 30 height 9
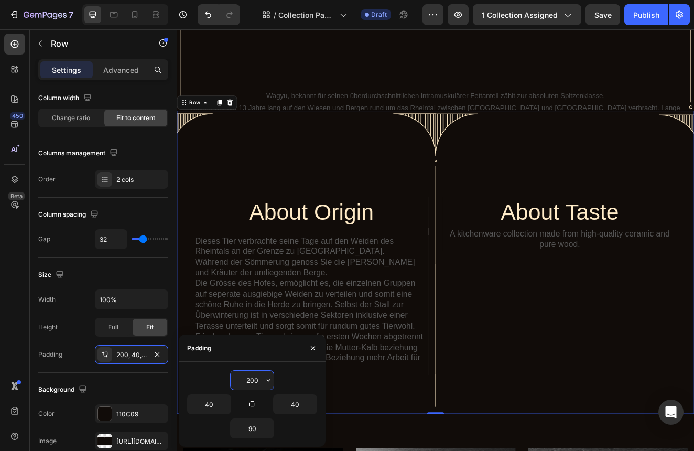
click at [259, 383] on input "200" at bounding box center [252, 380] width 43 height 19
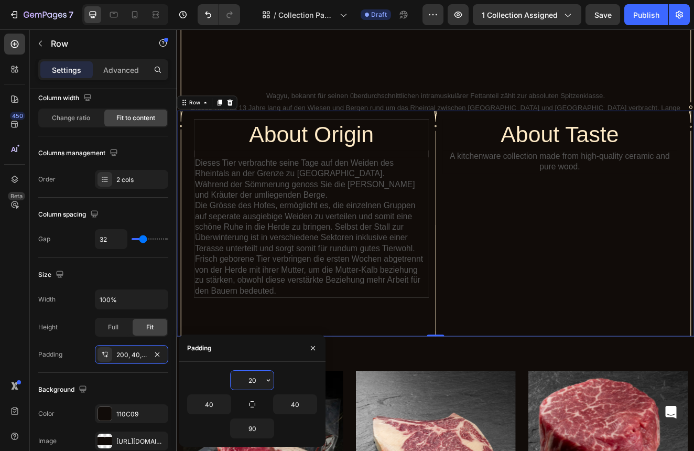
type input "2"
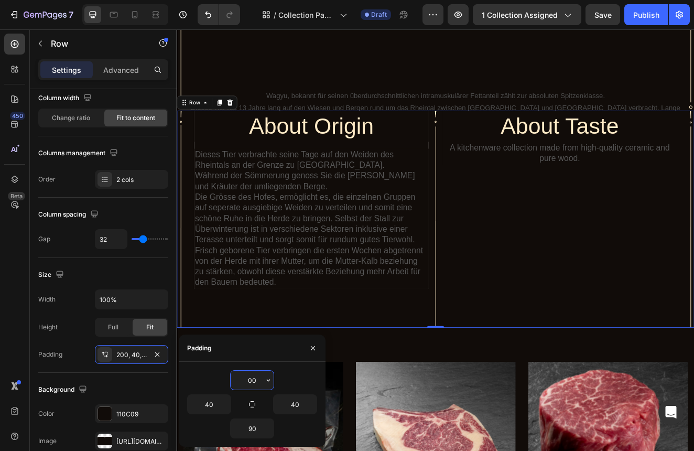
type input "0"
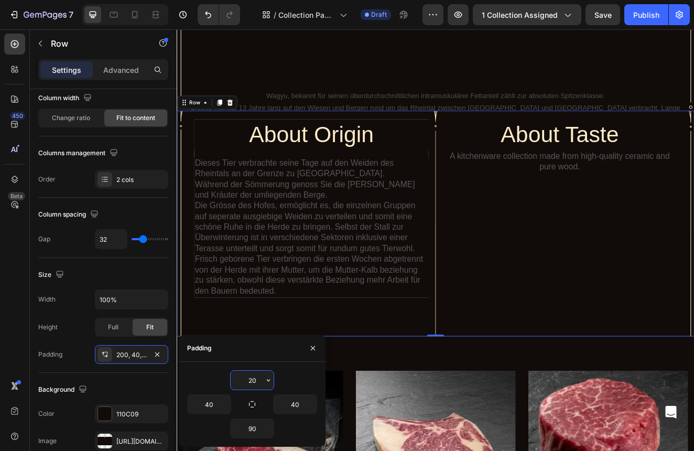
type input "200"
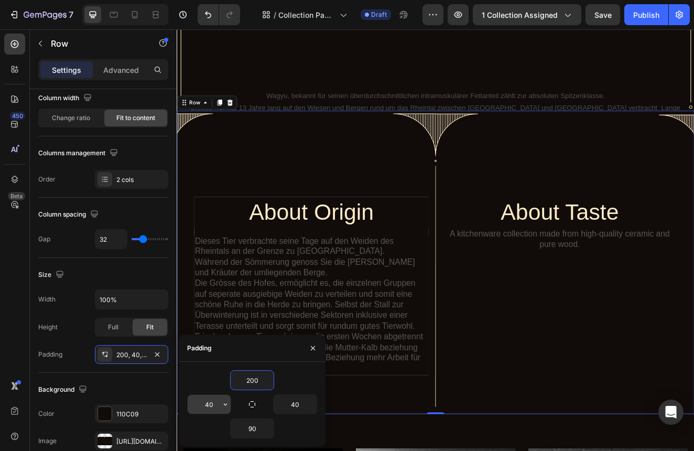
click at [217, 404] on input "40" at bounding box center [209, 404] width 43 height 19
type input "4"
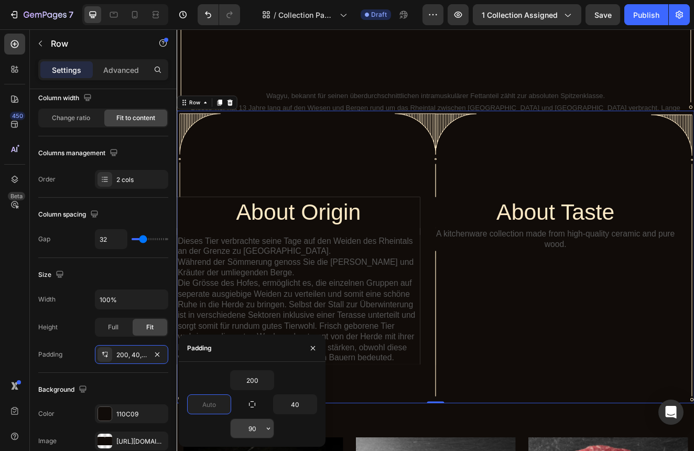
type input "0"
click at [262, 426] on input "90" at bounding box center [252, 428] width 43 height 19
type input "9"
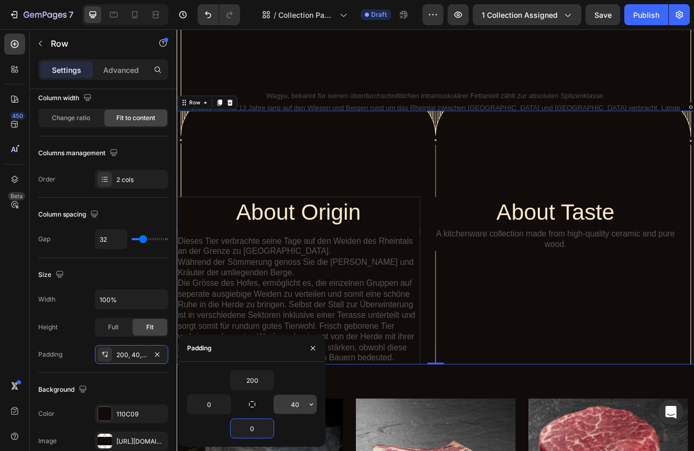
type input "0"
click at [298, 403] on input "40" at bounding box center [295, 404] width 43 height 19
type input "4"
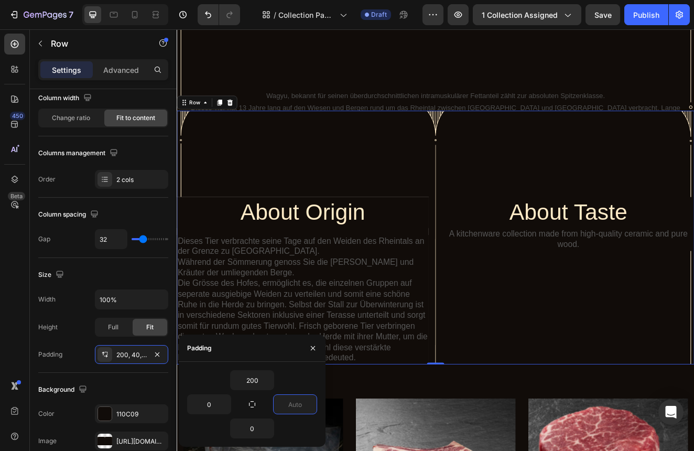
type input "0"
click at [553, 360] on div "About Taste Heading A kitchenware collection made from high-quality ceramic and…" at bounding box center [653, 334] width 306 height 203
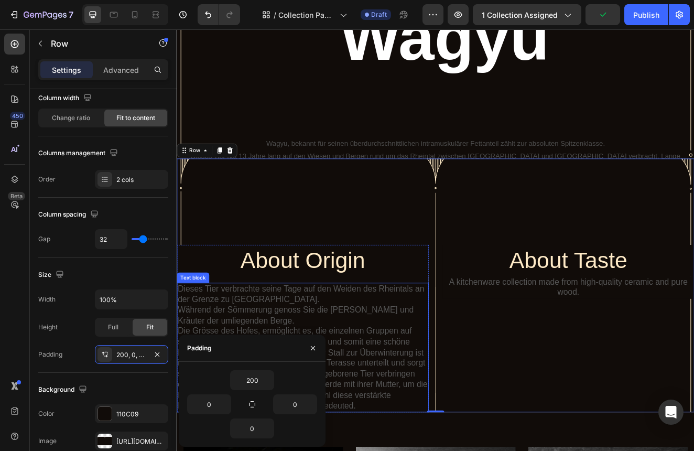
scroll to position [216, 0]
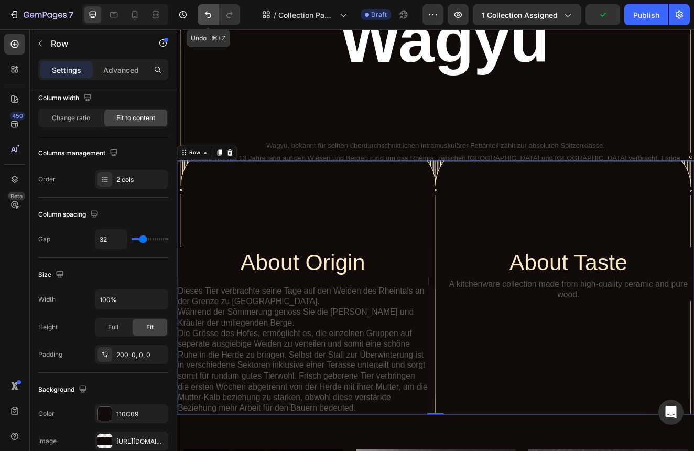
click at [213, 19] on icon "Undo/Redo" at bounding box center [208, 14] width 10 height 10
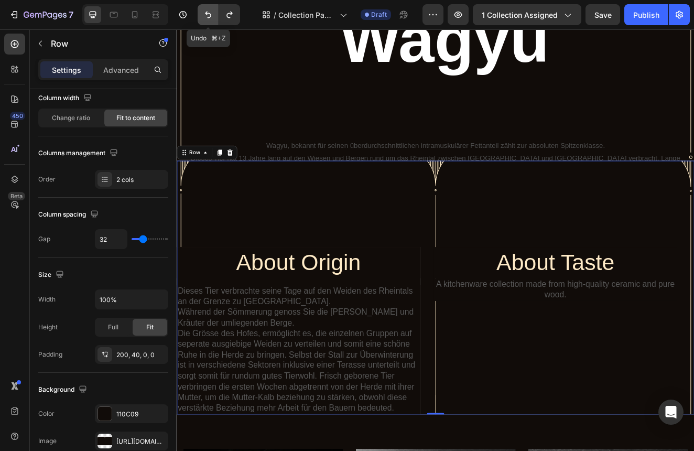
click at [213, 19] on icon "Undo/Redo" at bounding box center [208, 14] width 10 height 10
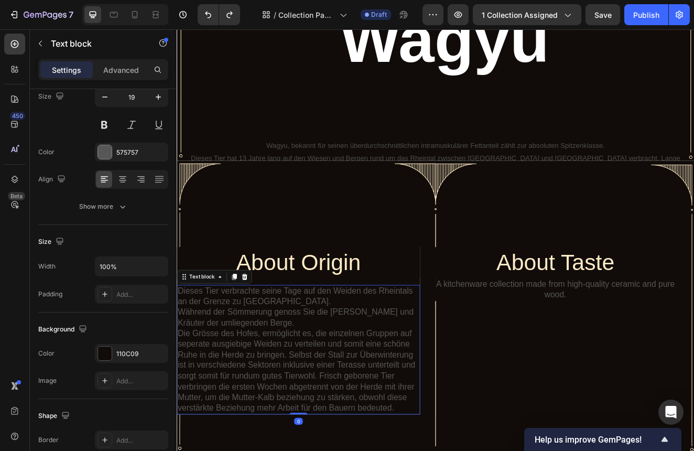
click at [356, 368] on p "Während der Sömmerung genoss Sie die [PERSON_NAME] und Kräuter der umliegenden …" at bounding box center [325, 380] width 294 height 26
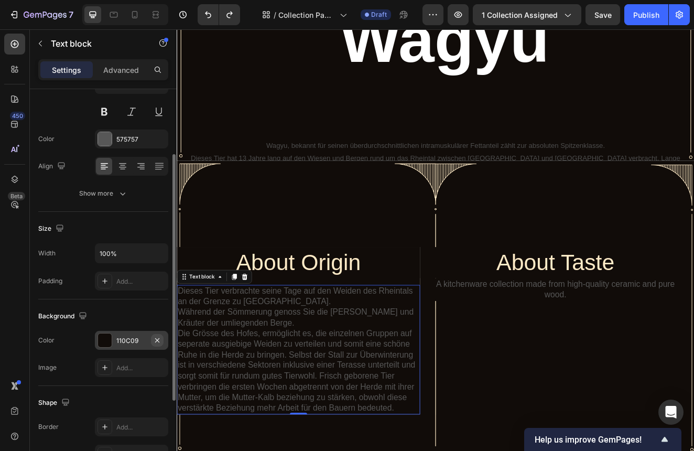
scroll to position [109, 0]
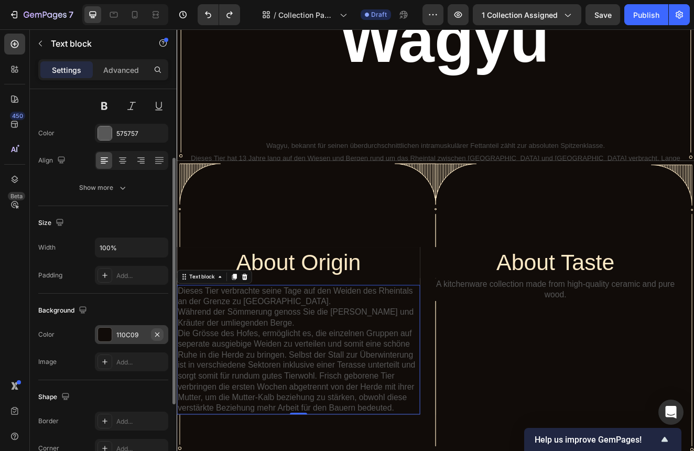
click at [159, 336] on icon "button" at bounding box center [157, 334] width 8 height 8
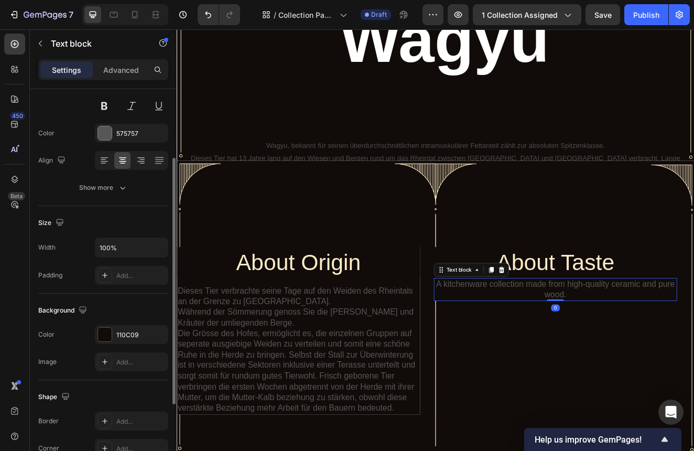
click at [558, 336] on p "A kitchenware collection made from high-quality ceramic and pure wood." at bounding box center [637, 346] width 294 height 26
click at [158, 334] on icon "button" at bounding box center [157, 334] width 4 height 4
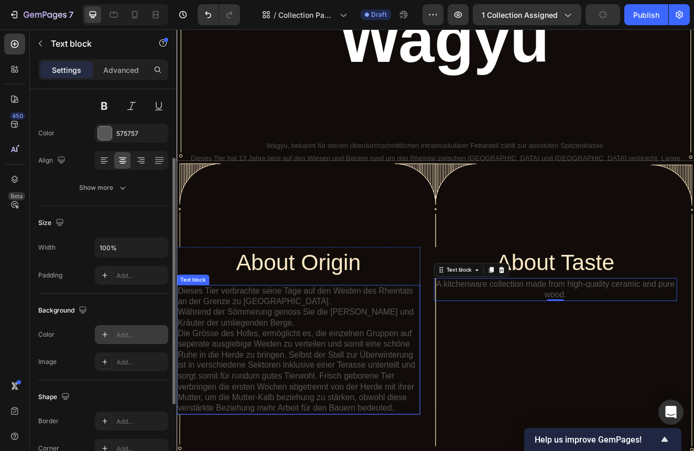
click at [254, 411] on p "Die Grösse des Hofes, ermöglicht es, die einzelnen Gruppen auf seperate ausgieb…" at bounding box center [325, 445] width 294 height 104
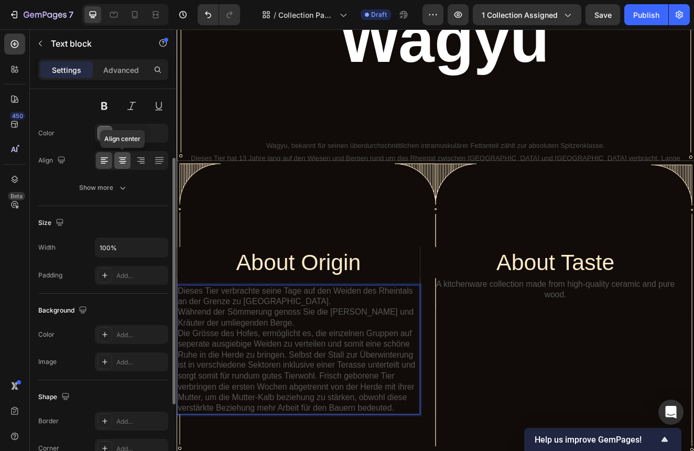
click at [122, 158] on icon at bounding box center [122, 157] width 7 height 1
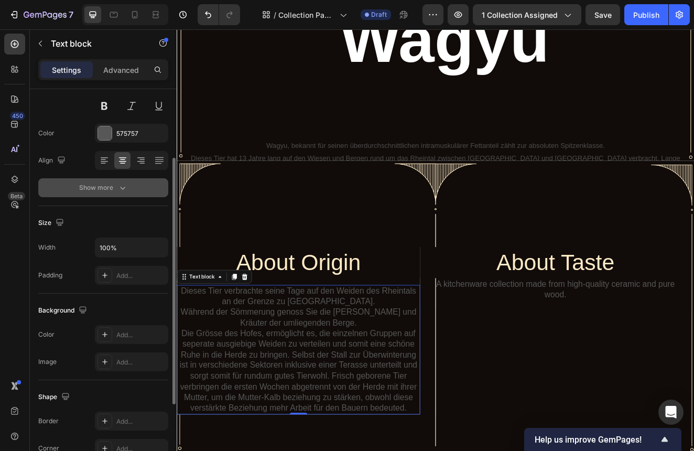
click at [113, 188] on div "Show more" at bounding box center [103, 188] width 49 height 10
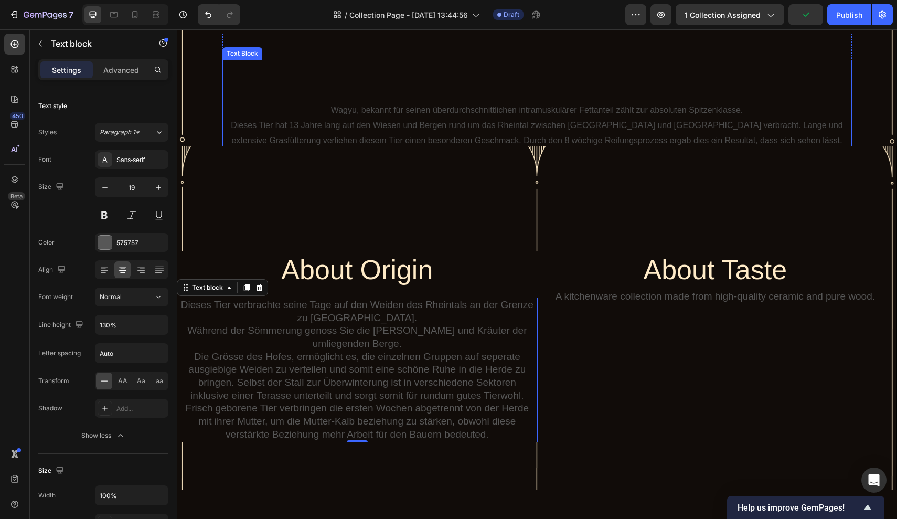
scroll to position [327, 0]
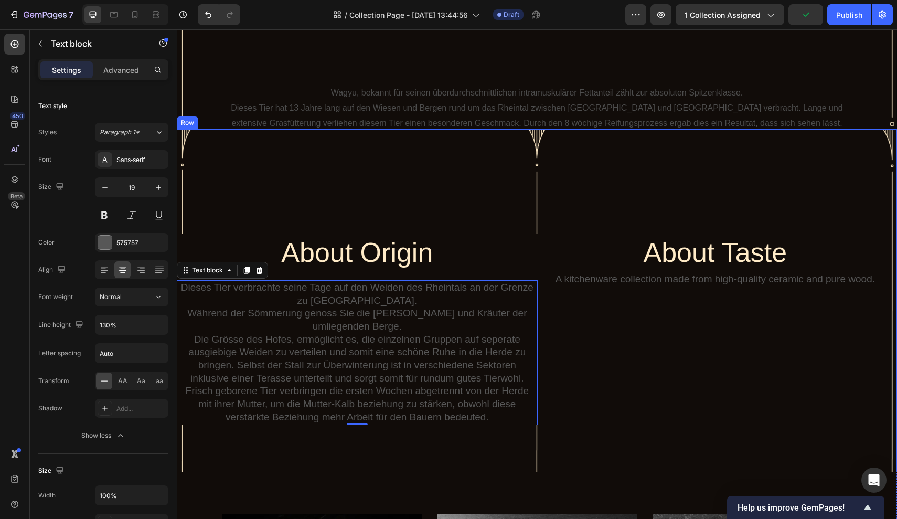
click at [294, 190] on div "About Origin Heading Dieses Tier verbrachte seine Tage auf den Weiden des Rhein…" at bounding box center [537, 300] width 720 height 342
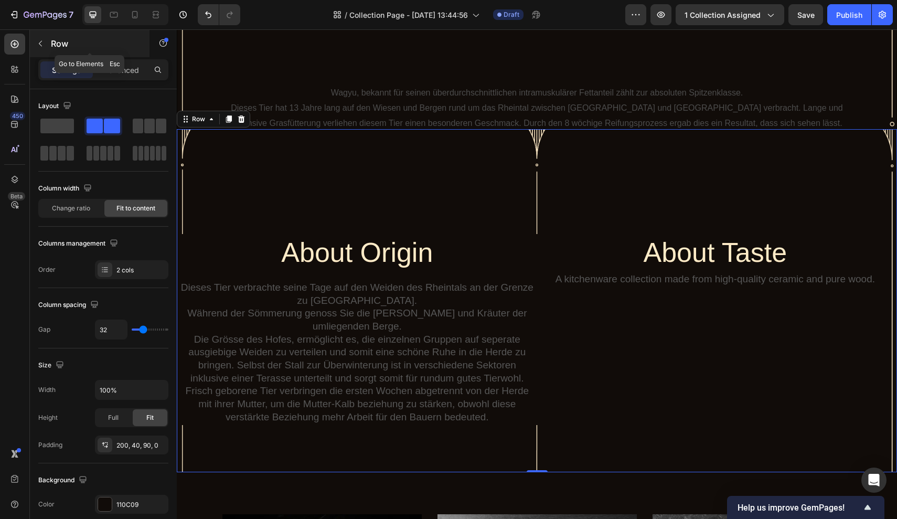
click at [132, 51] on div "Row" at bounding box center [90, 43] width 120 height 27
click at [368, 194] on div "About Origin Heading Dieses Tier verbrachte seine Tage auf den Weiden des Rhein…" at bounding box center [537, 300] width 720 height 342
click at [131, 76] on div "Advanced" at bounding box center [121, 69] width 52 height 17
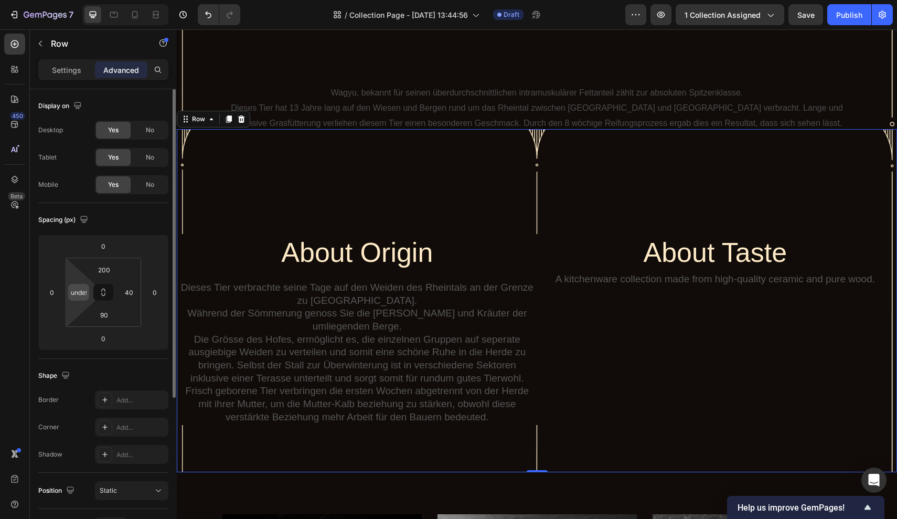
click at [87, 292] on div "undefined" at bounding box center [78, 292] width 21 height 17
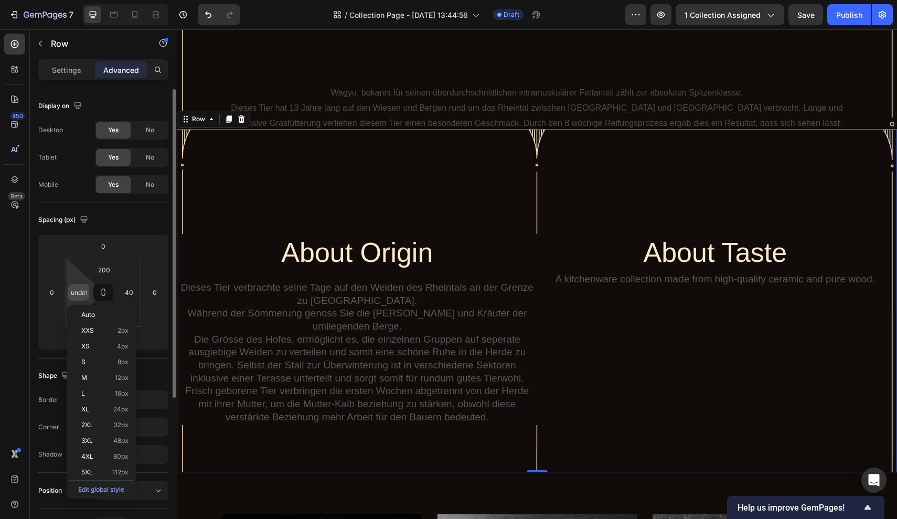
click at [84, 293] on input "undefined" at bounding box center [79, 292] width 16 height 16
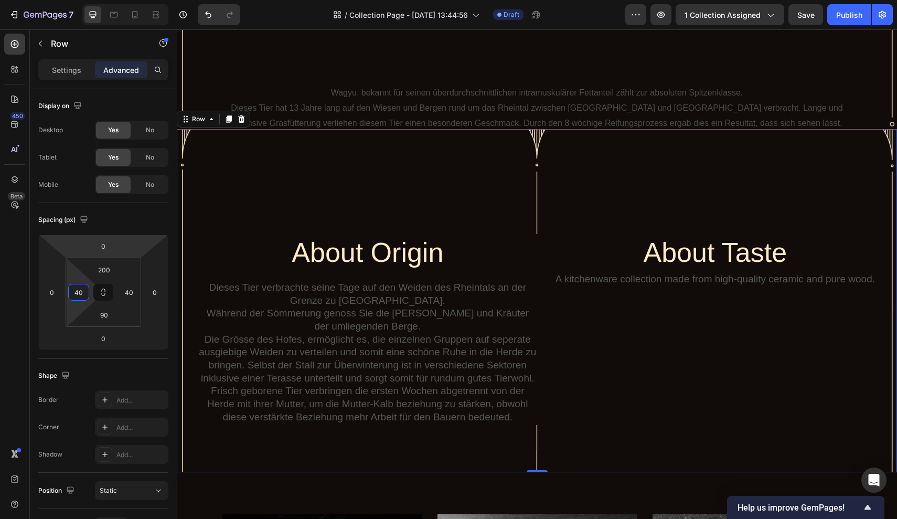
type input "40"
click at [218, 210] on div "About Origin Heading Dieses Tier verbrachte seine Tage auf den Weiden des Rhein…" at bounding box center [537, 300] width 720 height 342
click at [109, 316] on input "90" at bounding box center [103, 315] width 21 height 16
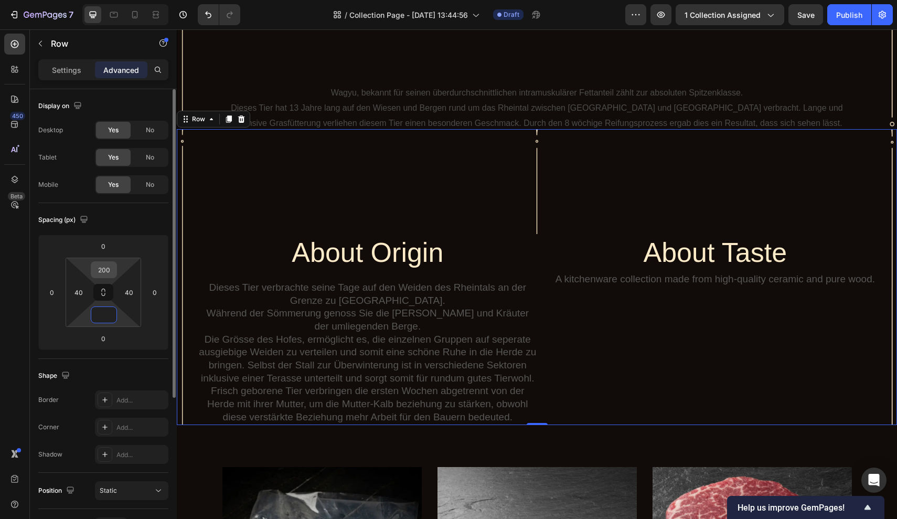
type input "0"
click at [109, 272] on input "200" at bounding box center [103, 270] width 21 height 16
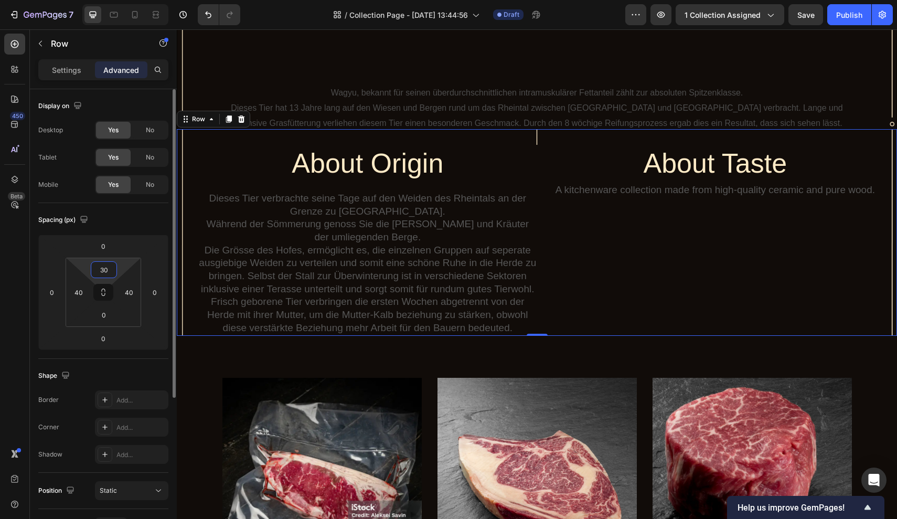
type input "3"
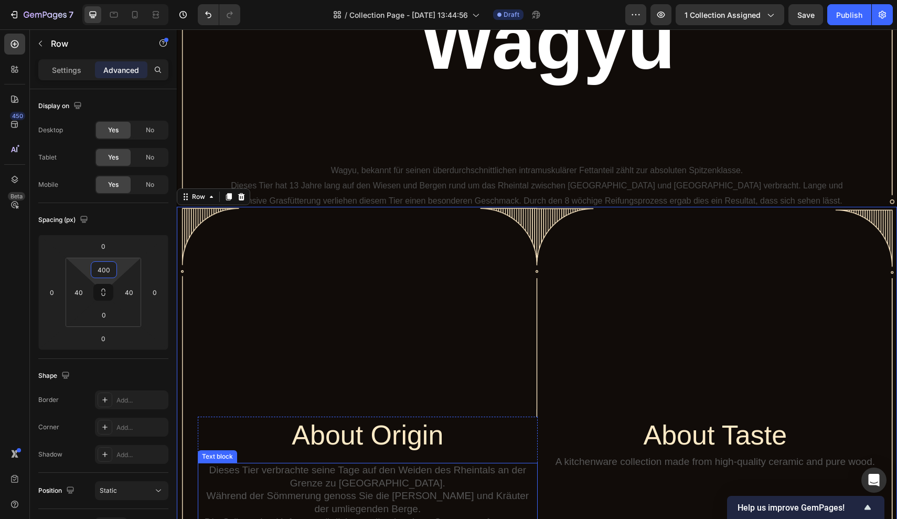
scroll to position [245, 0]
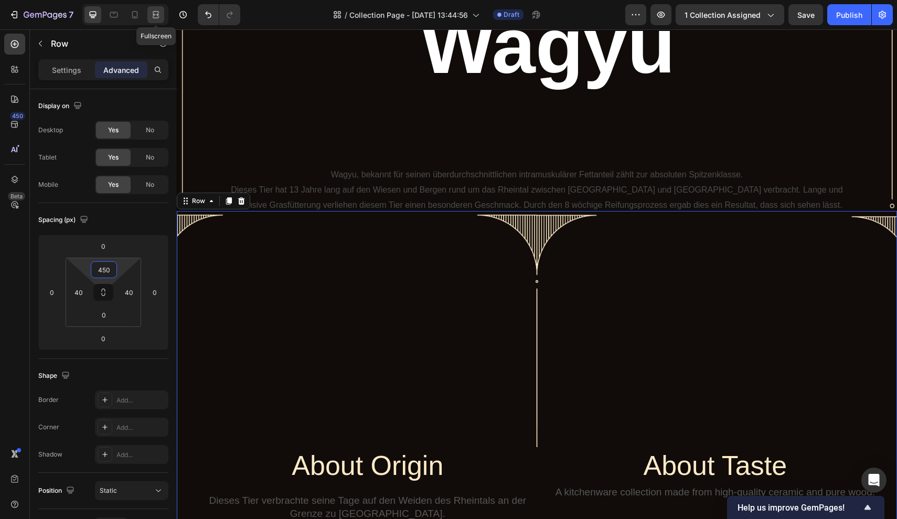
type input "450"
click at [155, 19] on icon at bounding box center [156, 14] width 10 height 10
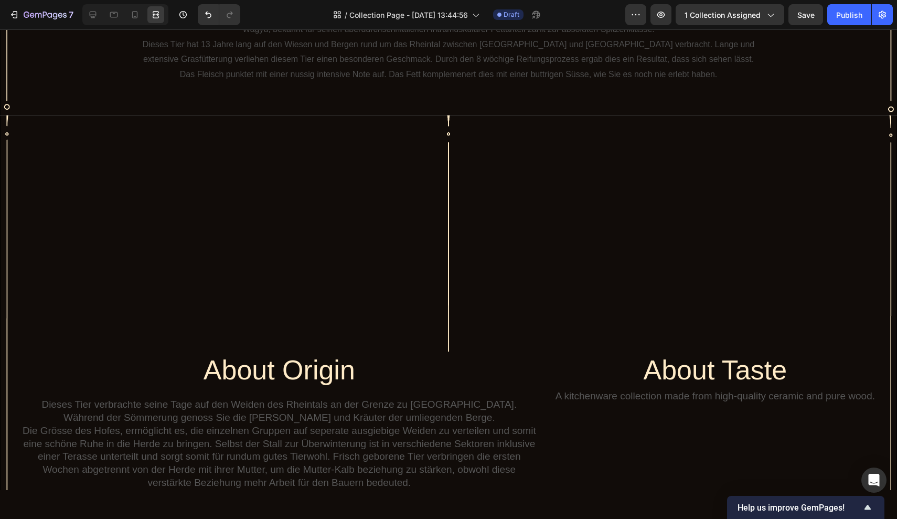
scroll to position [436, 0]
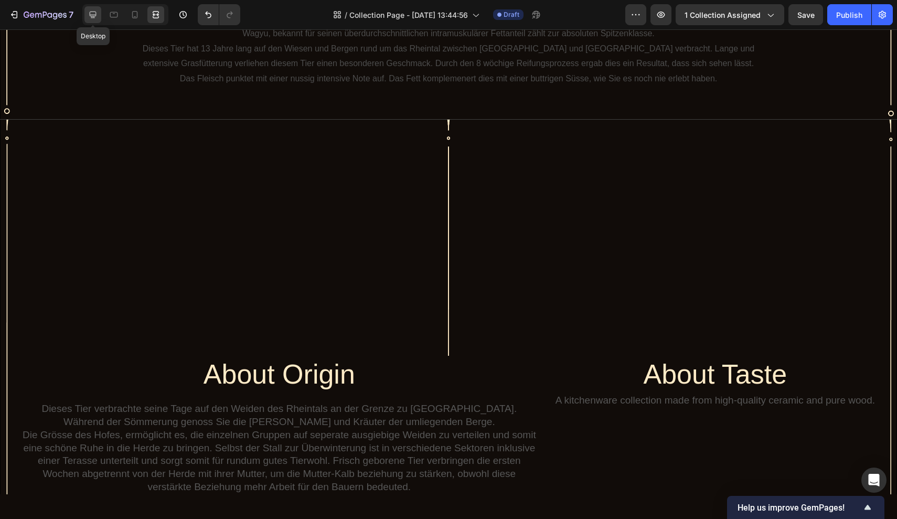
click at [98, 17] on icon at bounding box center [93, 14] width 10 height 10
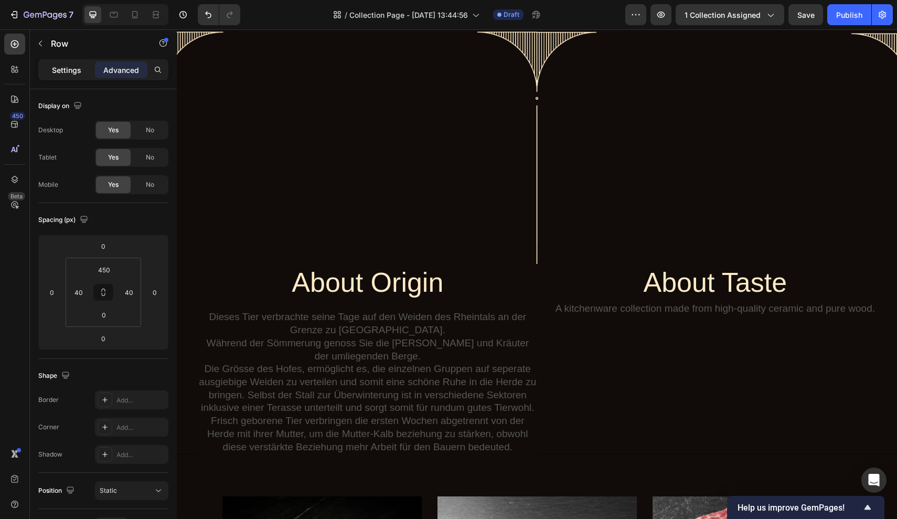
click at [84, 68] on div "Settings" at bounding box center [66, 69] width 52 height 17
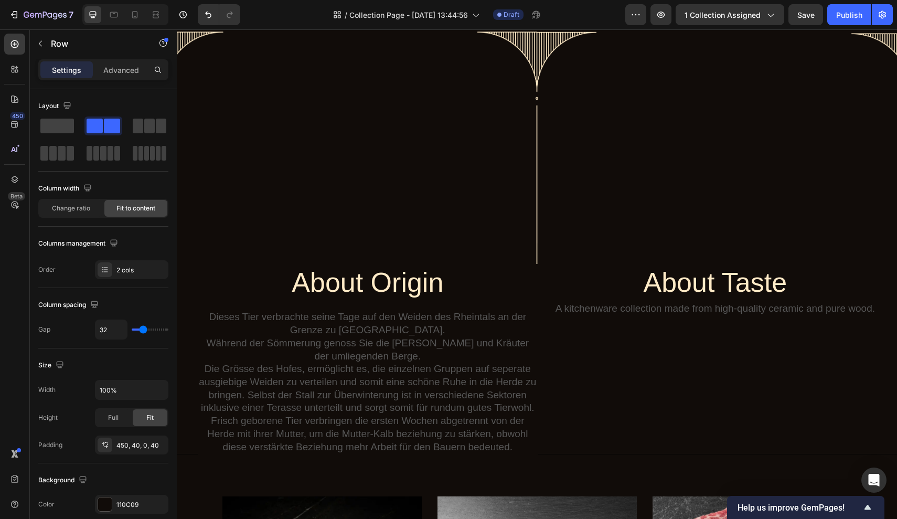
click at [222, 78] on div "About Origin Heading Dieses Tier verbrachte seine Tage auf den Weiden des Rhein…" at bounding box center [537, 241] width 720 height 426
click at [223, 123] on div "About Origin Heading Dieses Tier verbrachte seine Tage auf den Weiden des Rhein…" at bounding box center [537, 241] width 720 height 426
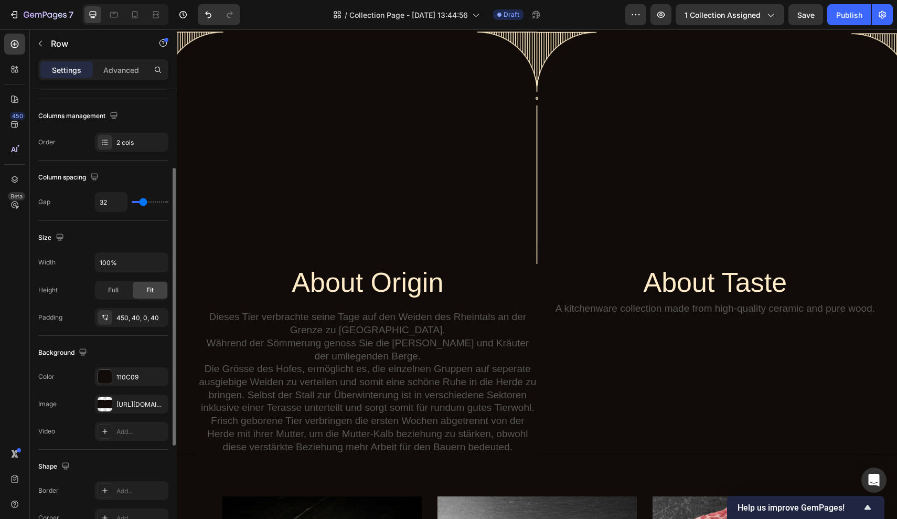
scroll to position [128, 0]
click at [159, 402] on icon "button" at bounding box center [157, 403] width 8 height 8
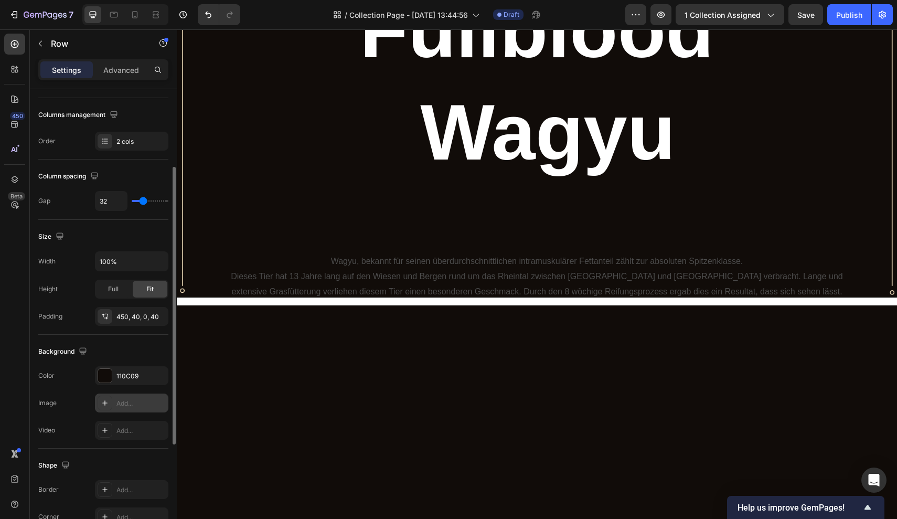
scroll to position [157, 0]
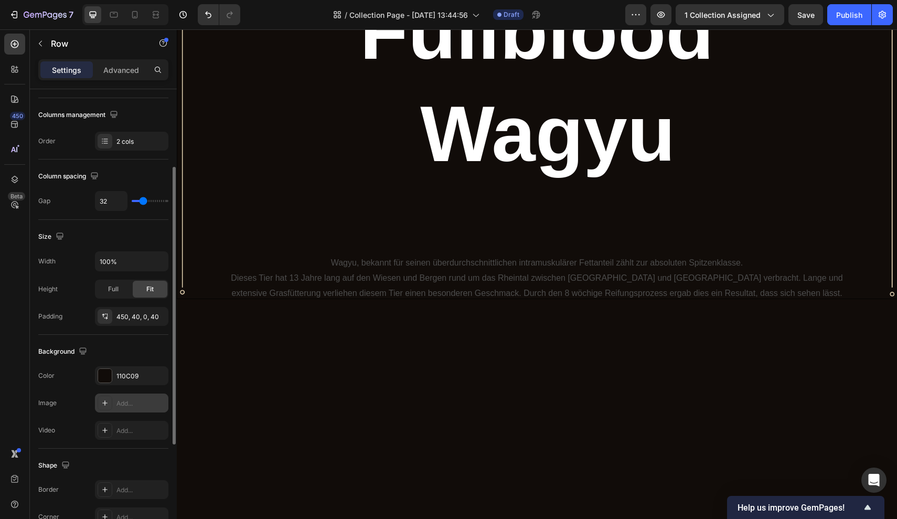
click at [126, 78] on div "Settings Advanced" at bounding box center [103, 69] width 130 height 21
click at [128, 67] on p "Advanced" at bounding box center [121, 70] width 36 height 11
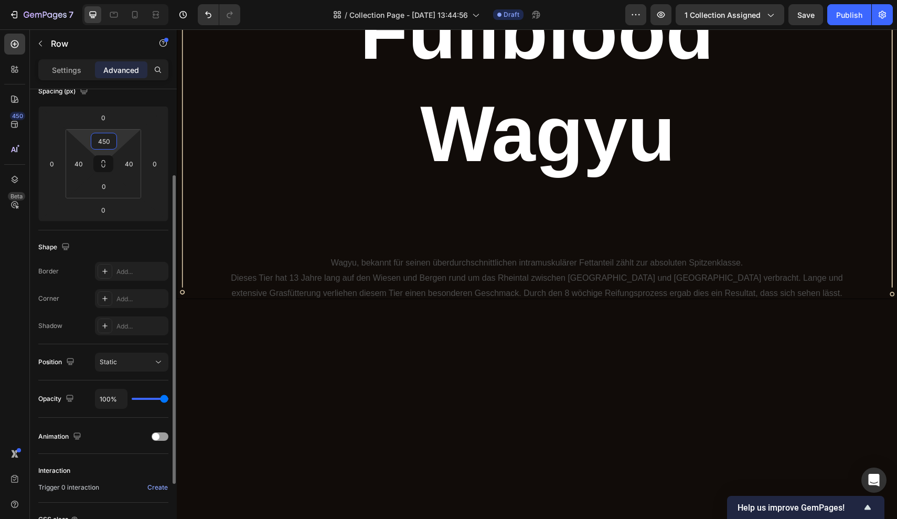
click at [112, 143] on input "450" at bounding box center [103, 141] width 21 height 16
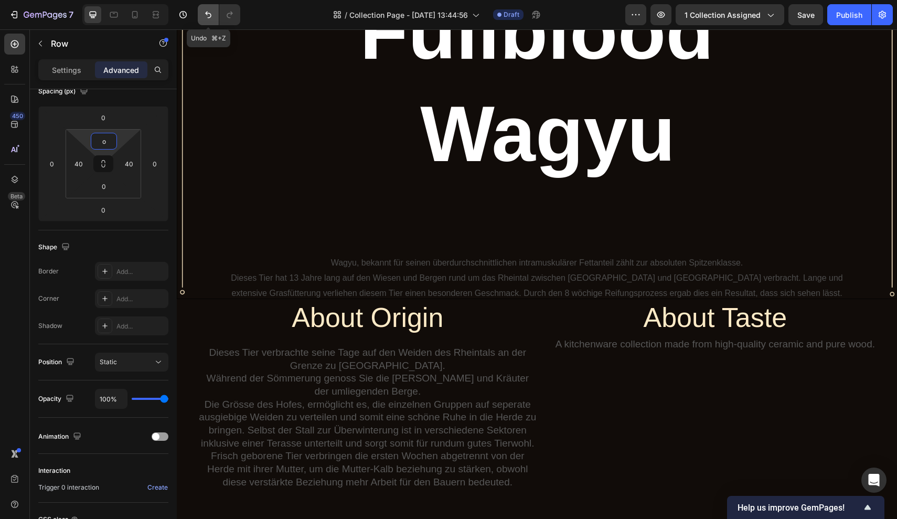
type input "o"
click at [206, 21] on button "Undo/Redo" at bounding box center [208, 14] width 21 height 21
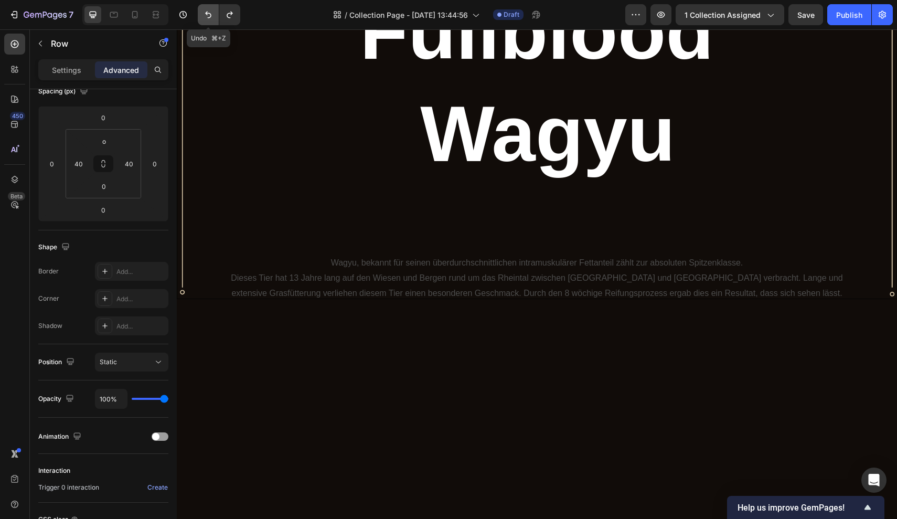
click at [206, 21] on button "Undo/Redo" at bounding box center [208, 14] width 21 height 21
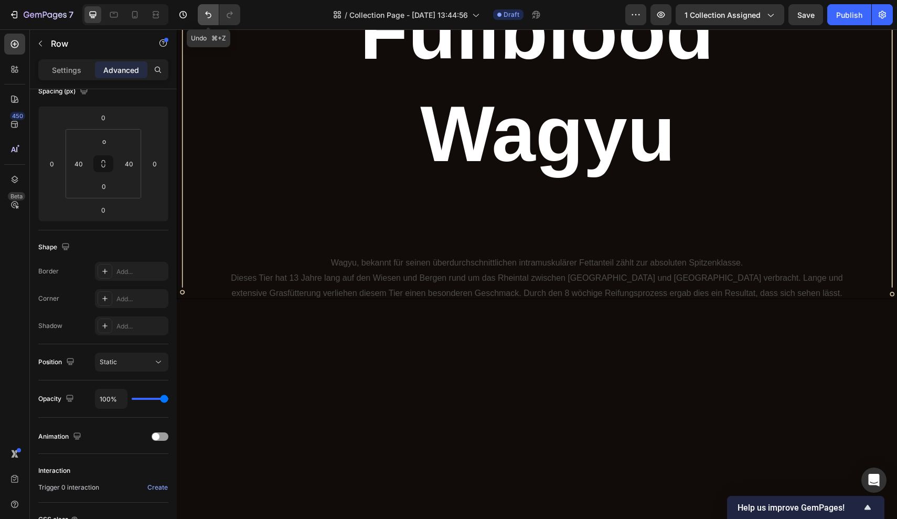
click at [206, 21] on button "Undo/Redo" at bounding box center [208, 14] width 21 height 21
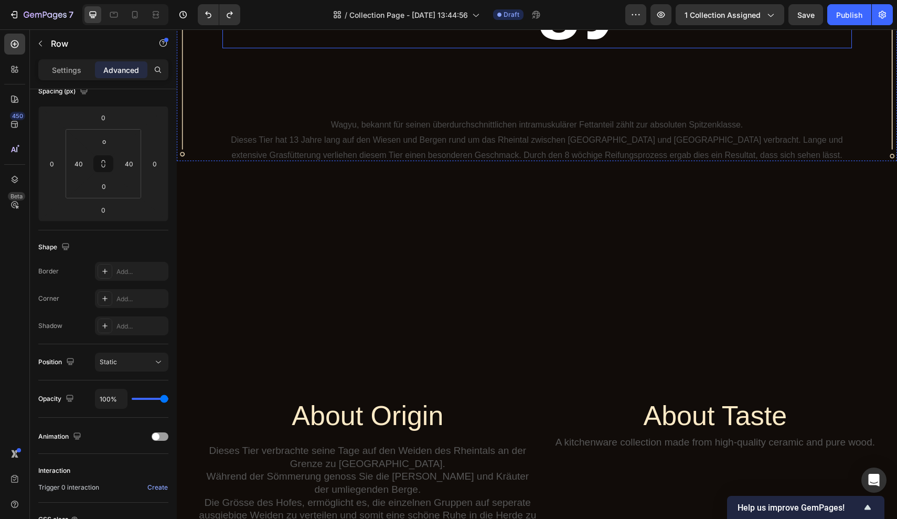
scroll to position [329, 0]
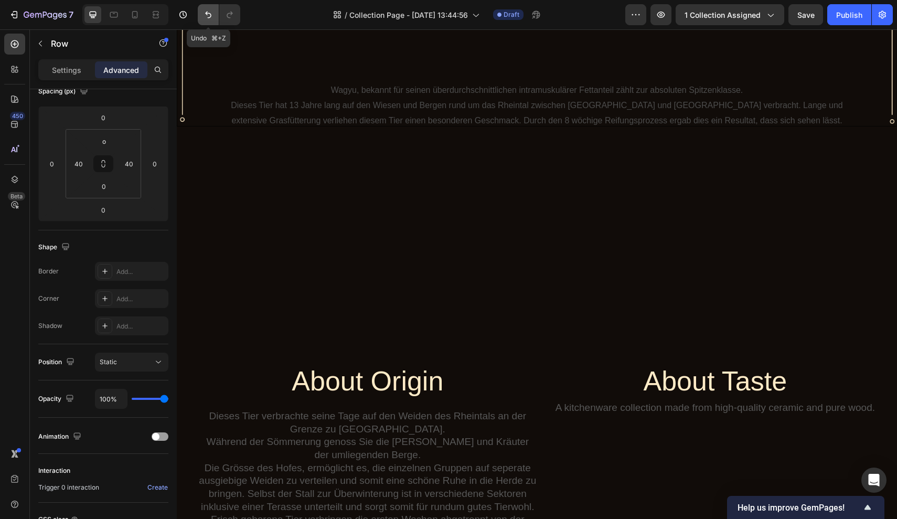
click at [208, 18] on icon "Undo/Redo" at bounding box center [208, 15] width 6 height 7
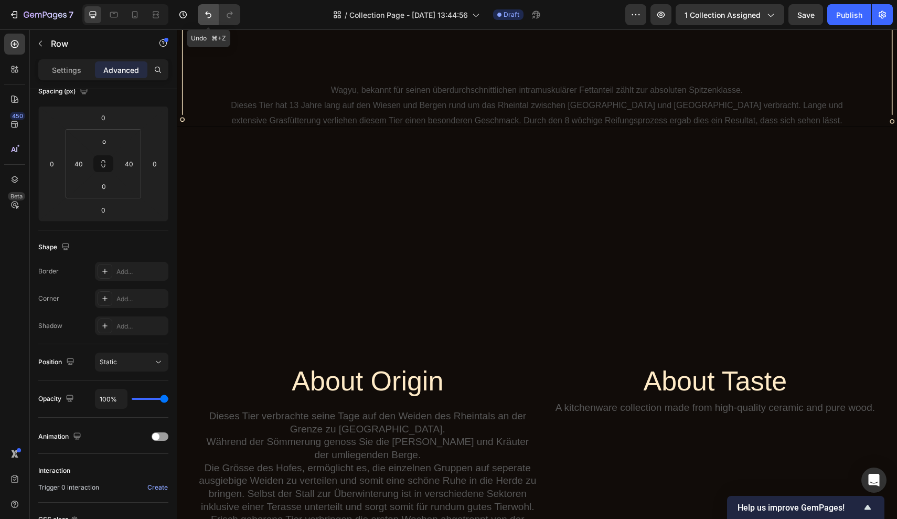
click at [208, 18] on icon "Undo/Redo" at bounding box center [208, 15] width 6 height 7
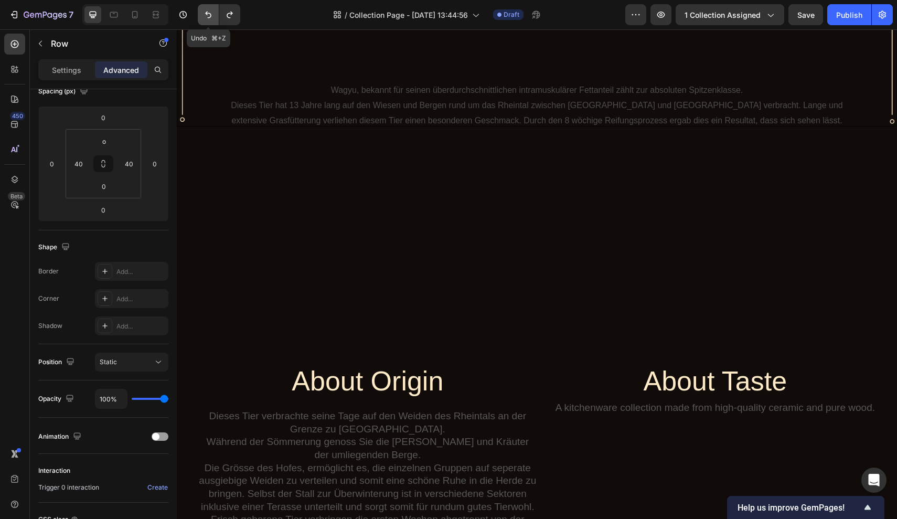
click at [208, 18] on icon "Undo/Redo" at bounding box center [208, 15] width 6 height 7
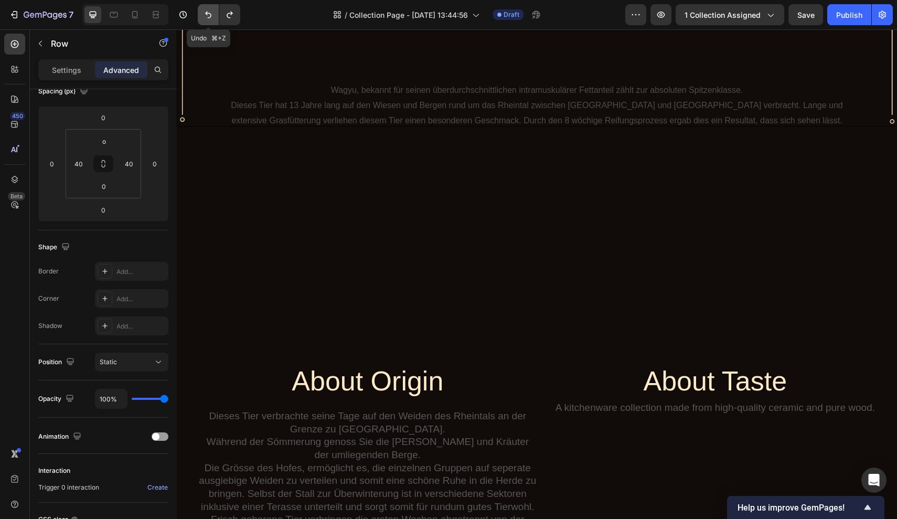
click at [208, 18] on icon "Undo/Redo" at bounding box center [208, 15] width 6 height 7
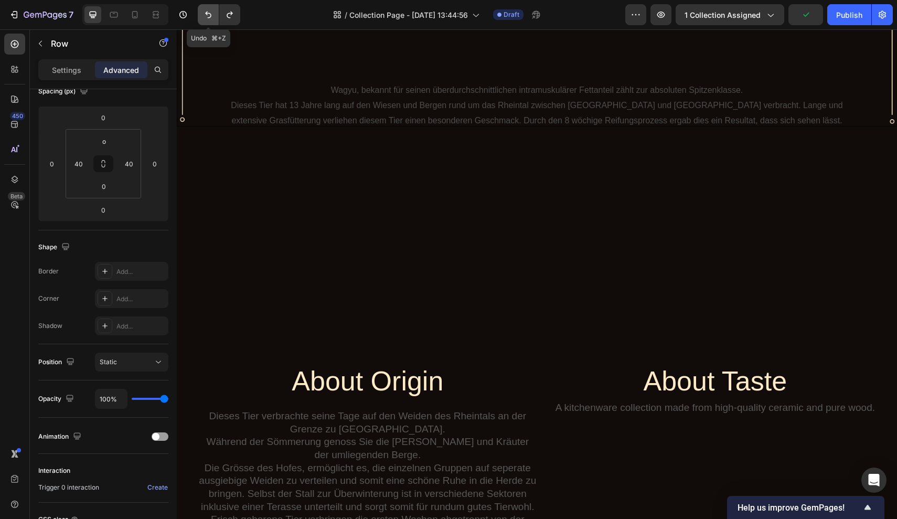
click at [208, 18] on icon "Undo/Redo" at bounding box center [208, 15] width 6 height 7
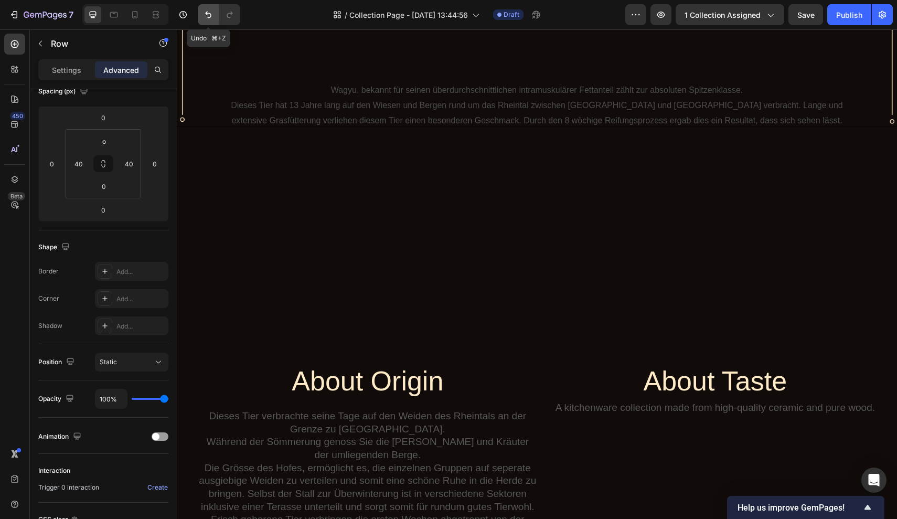
click at [208, 18] on icon "Undo/Redo" at bounding box center [208, 15] width 6 height 7
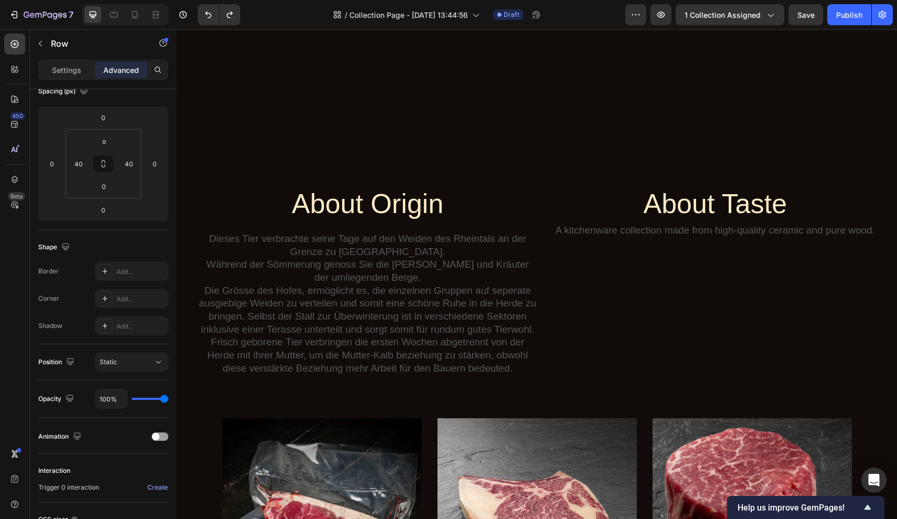
scroll to position [512, 0]
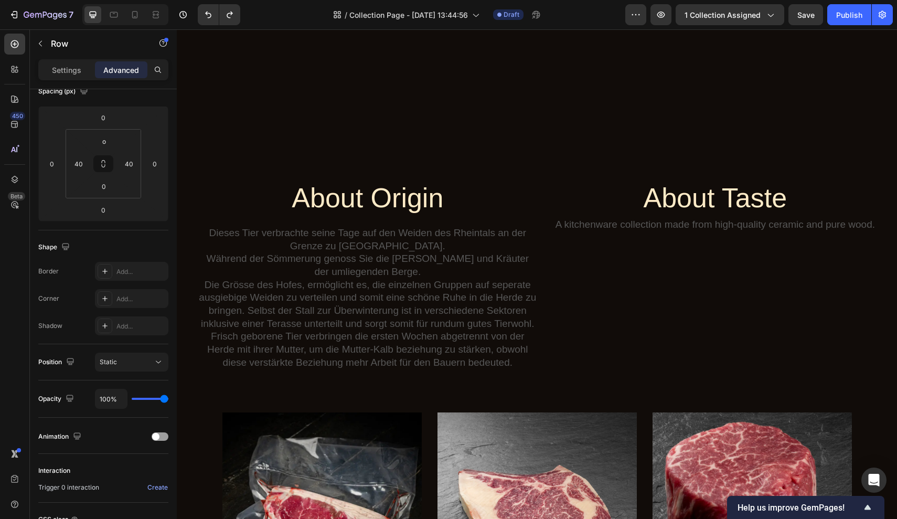
click at [274, 131] on div "About Origin Heading Dieses Tier verbrachte seine Tage auf den Weiden des Rhein…" at bounding box center [537, 156] width 720 height 426
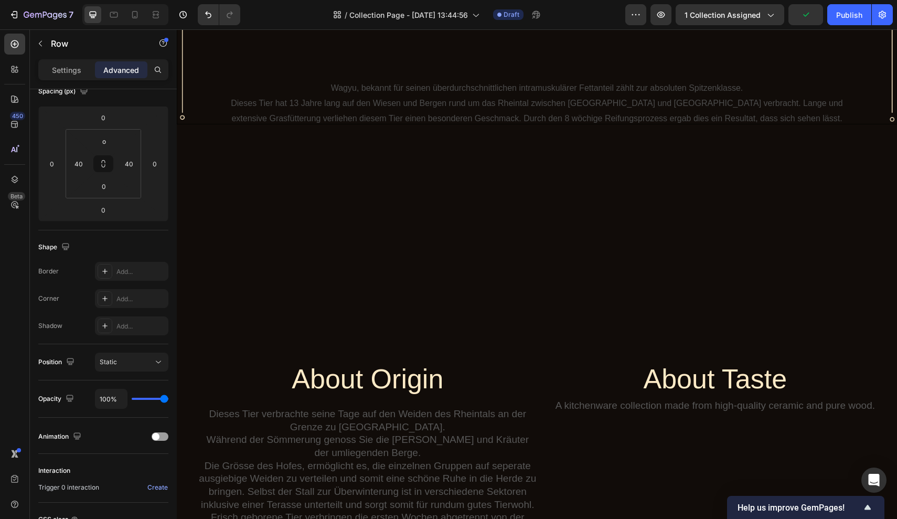
scroll to position [327, 0]
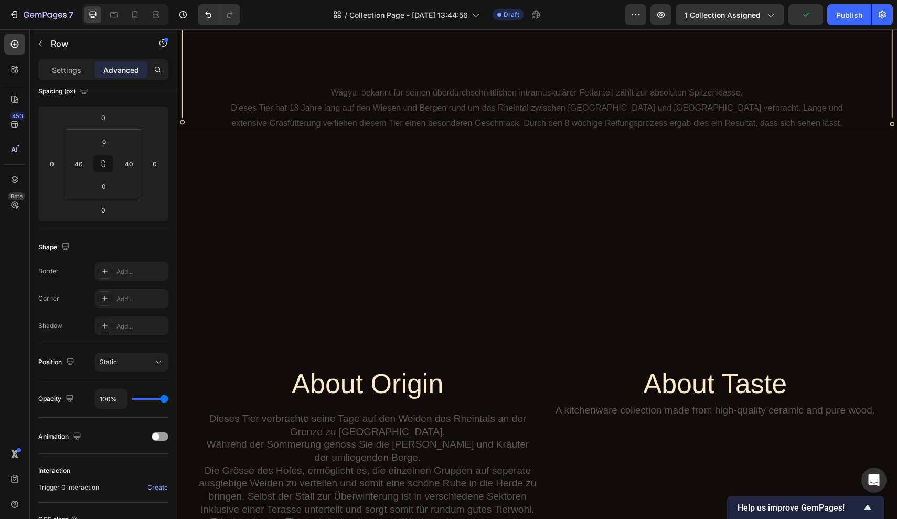
click at [261, 267] on div "About Origin Heading Dieses Tier verbrachte seine Tage auf den Weiden des Rhein…" at bounding box center [537, 342] width 720 height 426
click at [662, 20] on button "button" at bounding box center [660, 14] width 21 height 21
click at [262, 182] on div "About Origin Heading Dieses Tier verbrachte seine Tage auf den Weiden des Rhein…" at bounding box center [537, 342] width 720 height 426
click at [236, 278] on div "About Origin Heading Dieses Tier verbrachte seine Tage auf den Weiden des Rhein…" at bounding box center [537, 342] width 720 height 426
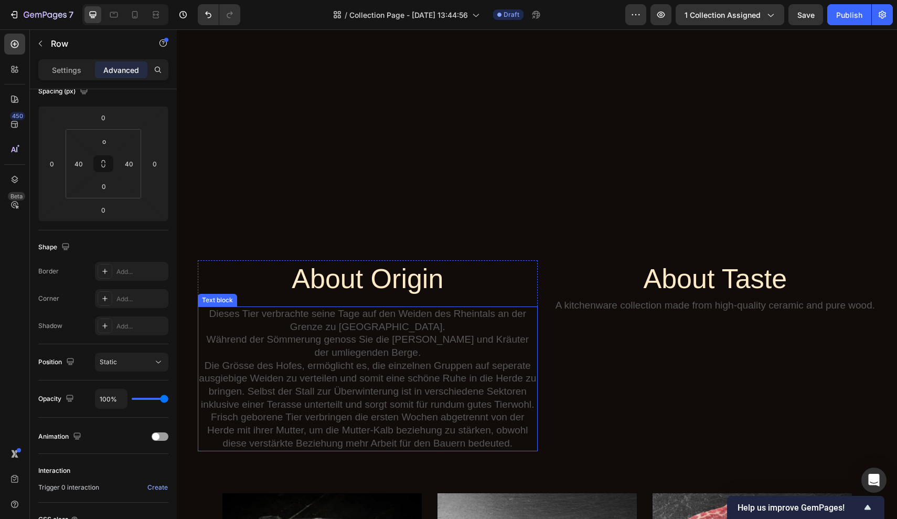
scroll to position [433, 0]
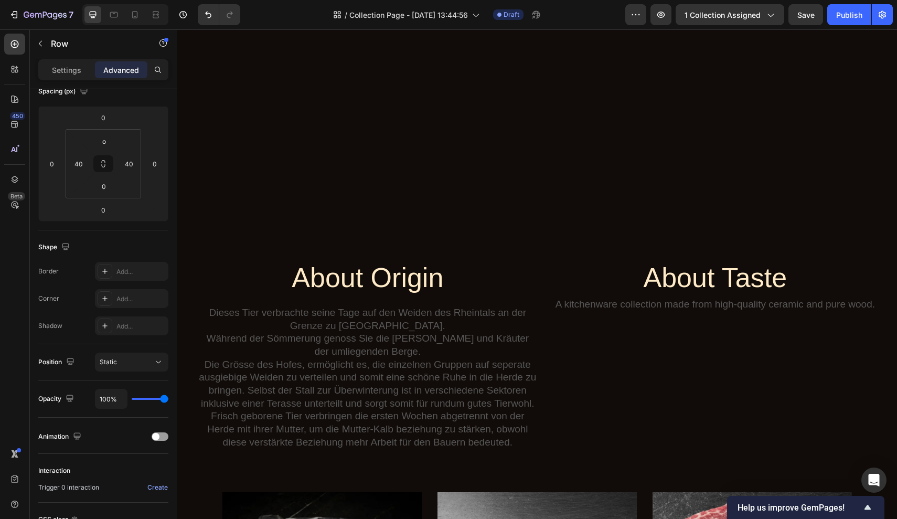
click at [214, 238] on div "About Origin Heading Dieses Tier verbrachte seine Tage auf den Weiden des Rhein…" at bounding box center [537, 236] width 720 height 426
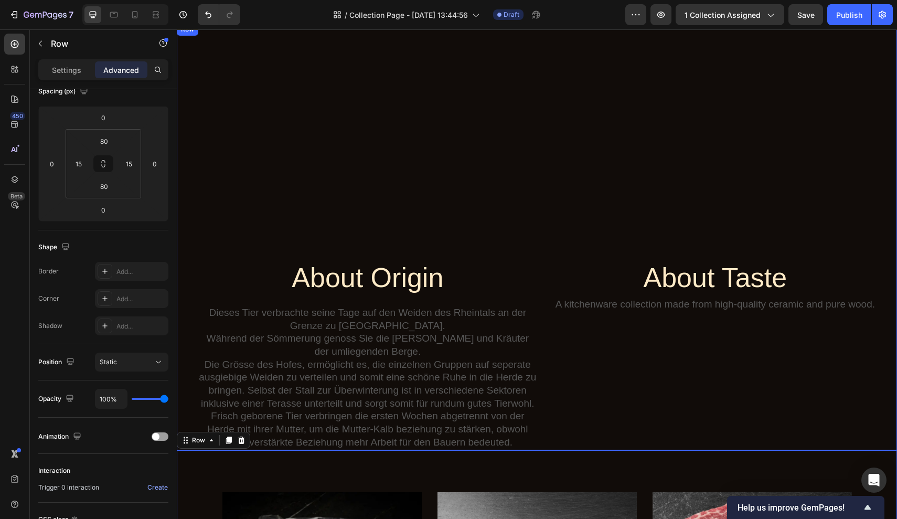
click at [190, 420] on div "About Origin Heading Dieses Tier verbrachte seine Tage auf den Weiden des Rhein…" at bounding box center [537, 236] width 720 height 426
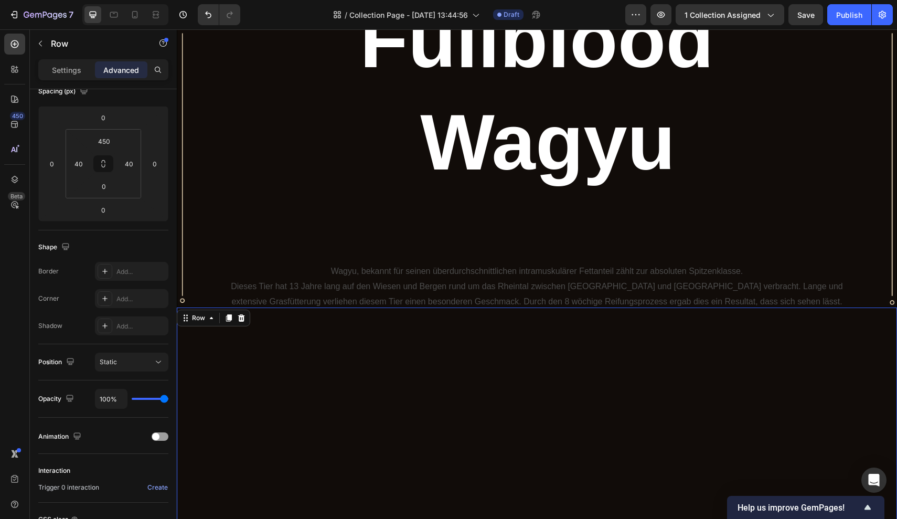
scroll to position [148, 0]
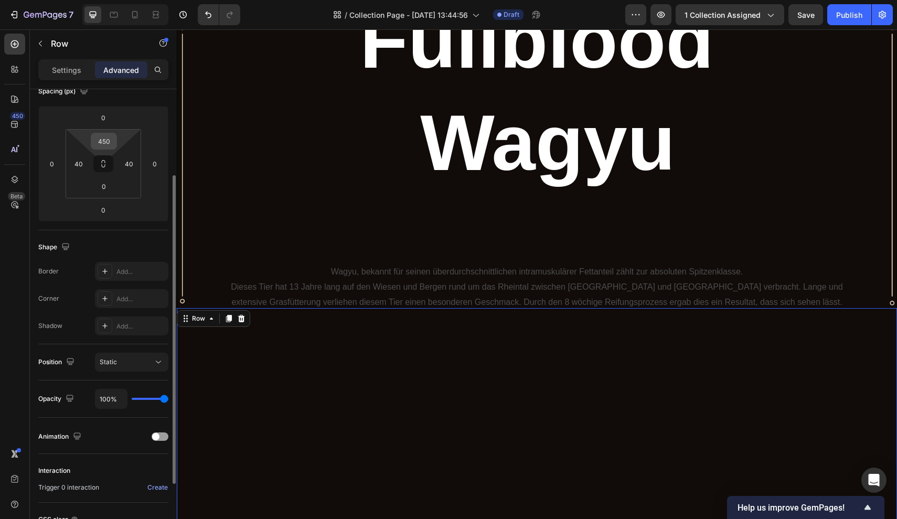
click at [108, 141] on input "450" at bounding box center [103, 141] width 21 height 16
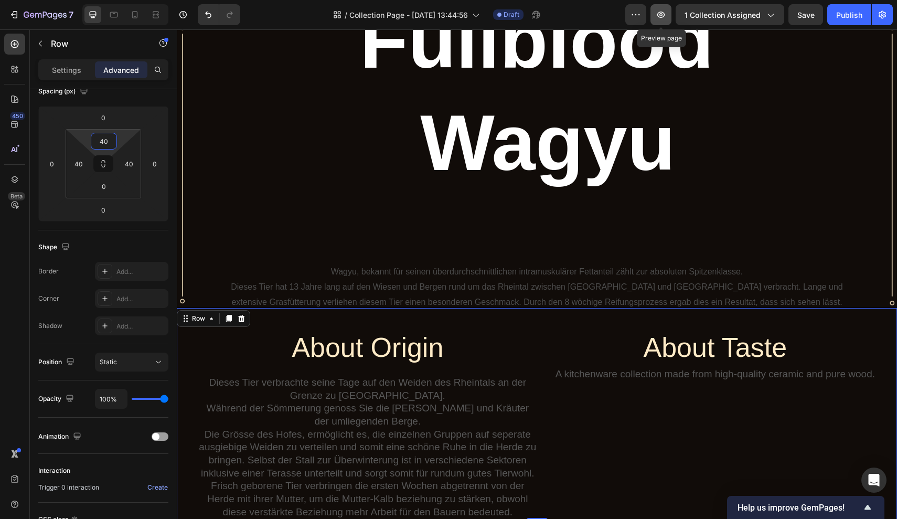
type input "40"
click at [666, 13] on icon "button" at bounding box center [661, 14] width 10 height 10
click at [55, 8] on button "7" at bounding box center [41, 14] width 74 height 21
